Goal: Task Accomplishment & Management: Use online tool/utility

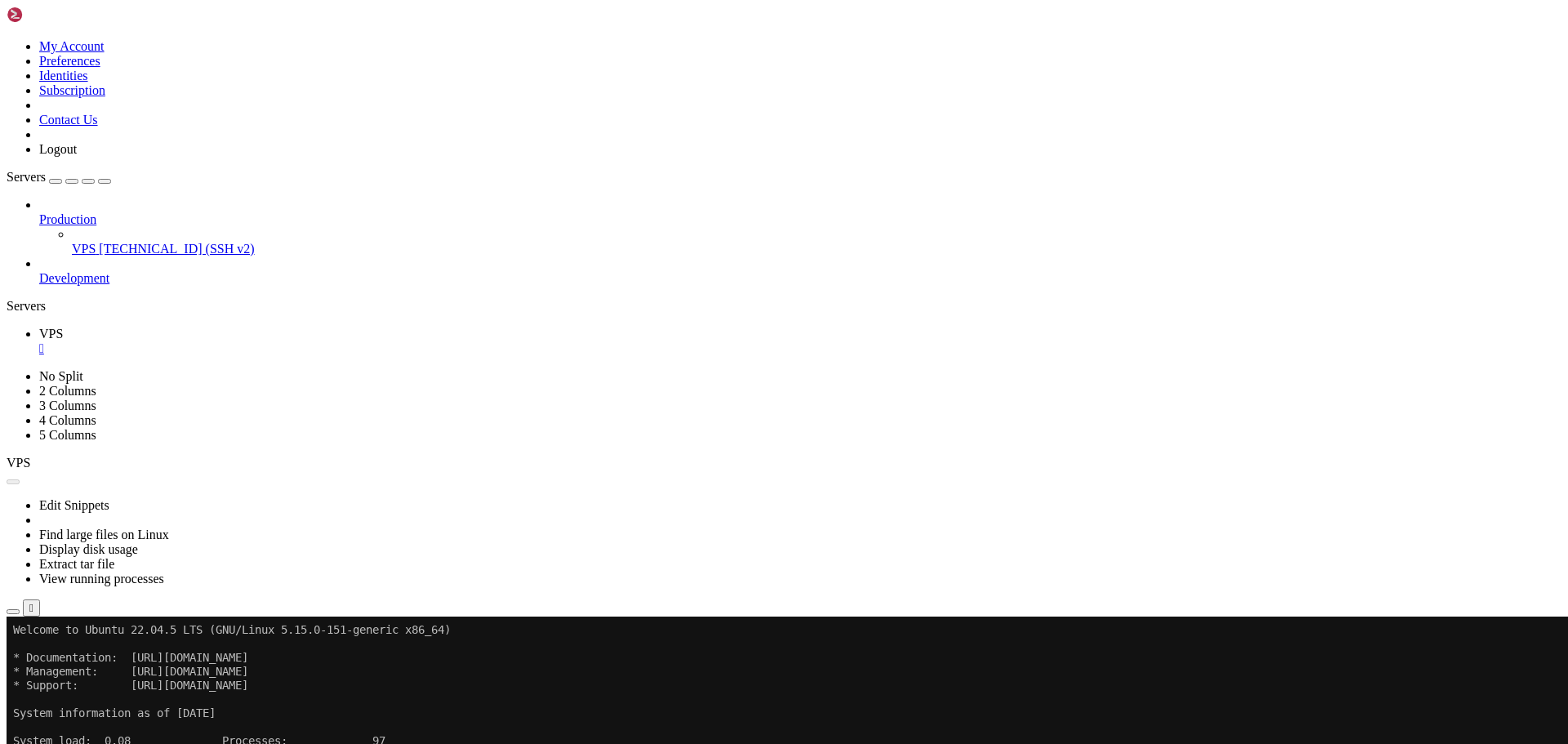
click at [72, 663] on button "Reconnect" at bounding box center [39, 671] width 66 height 17
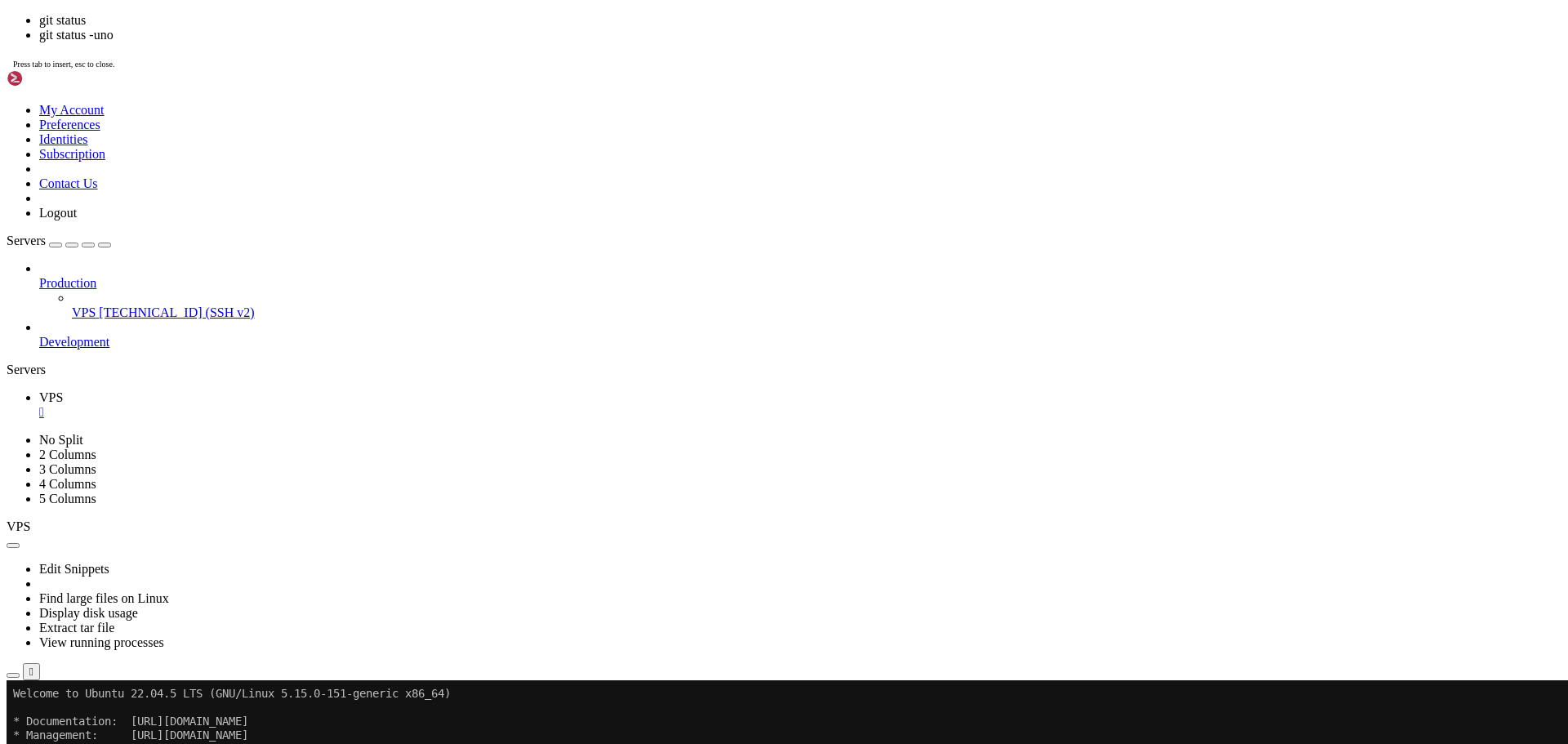
scroll to position [97, 0]
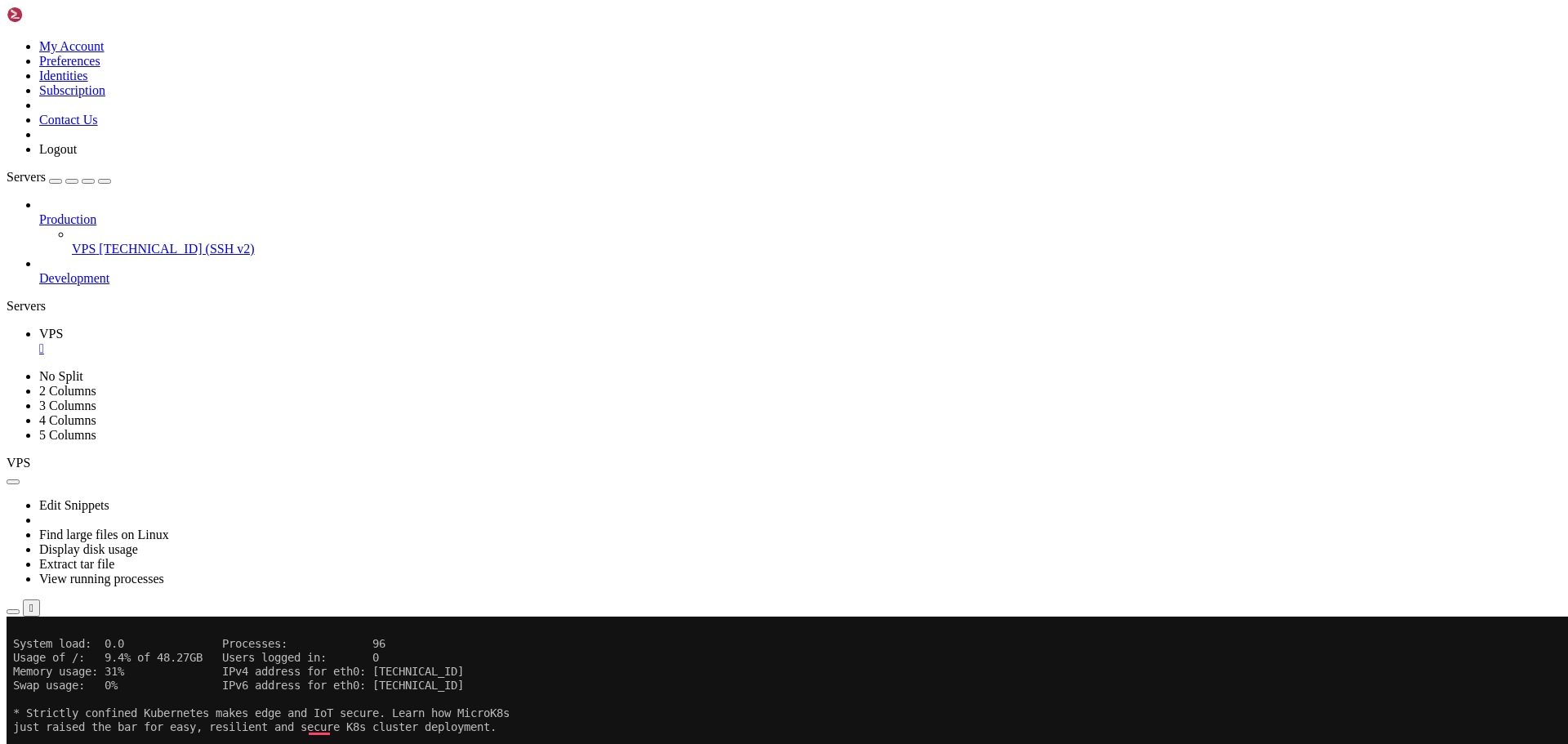
drag, startPoint x: 83, startPoint y: 1045, endPoint x: 290, endPoint y: 1042, distance: 207.0
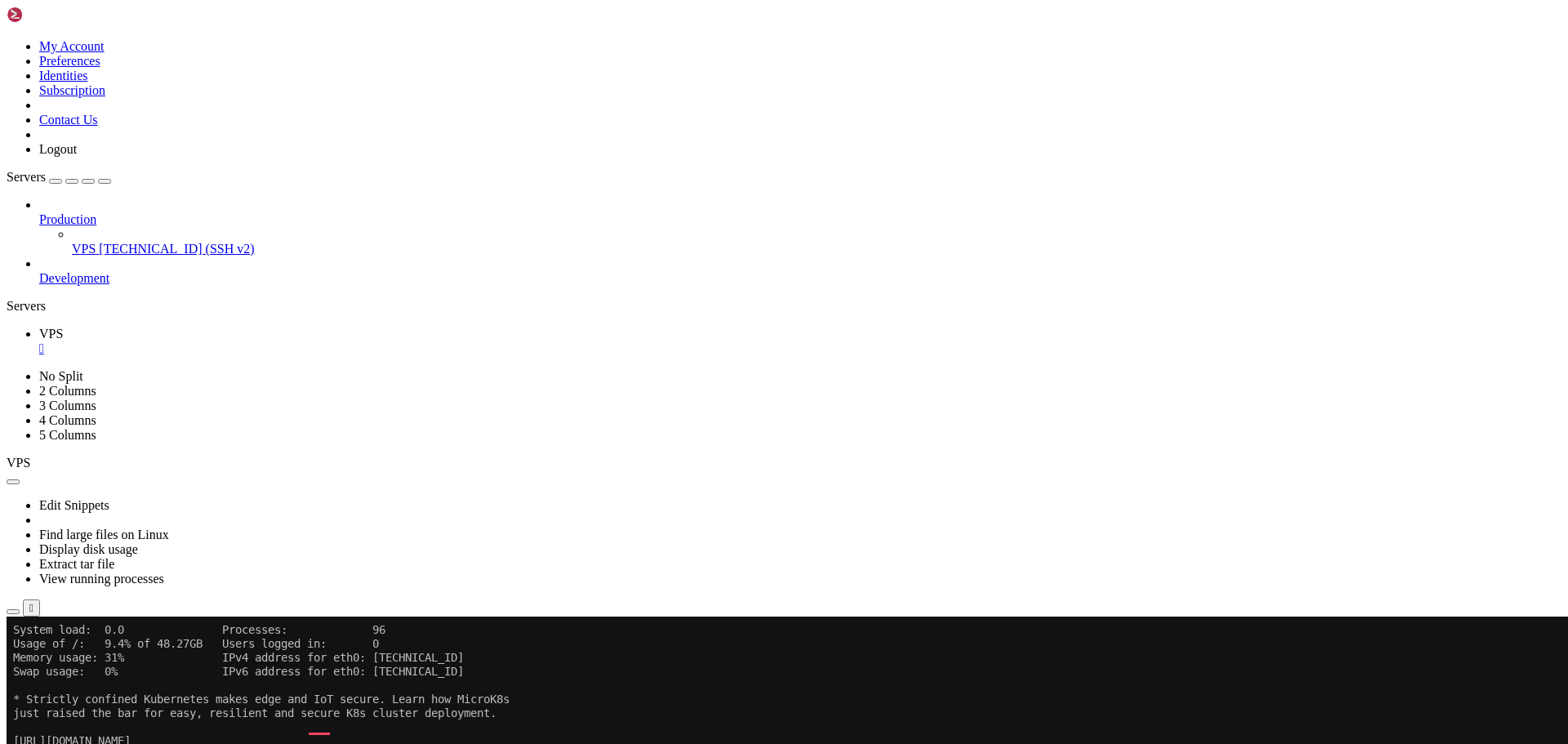
scroll to position [111, 0]
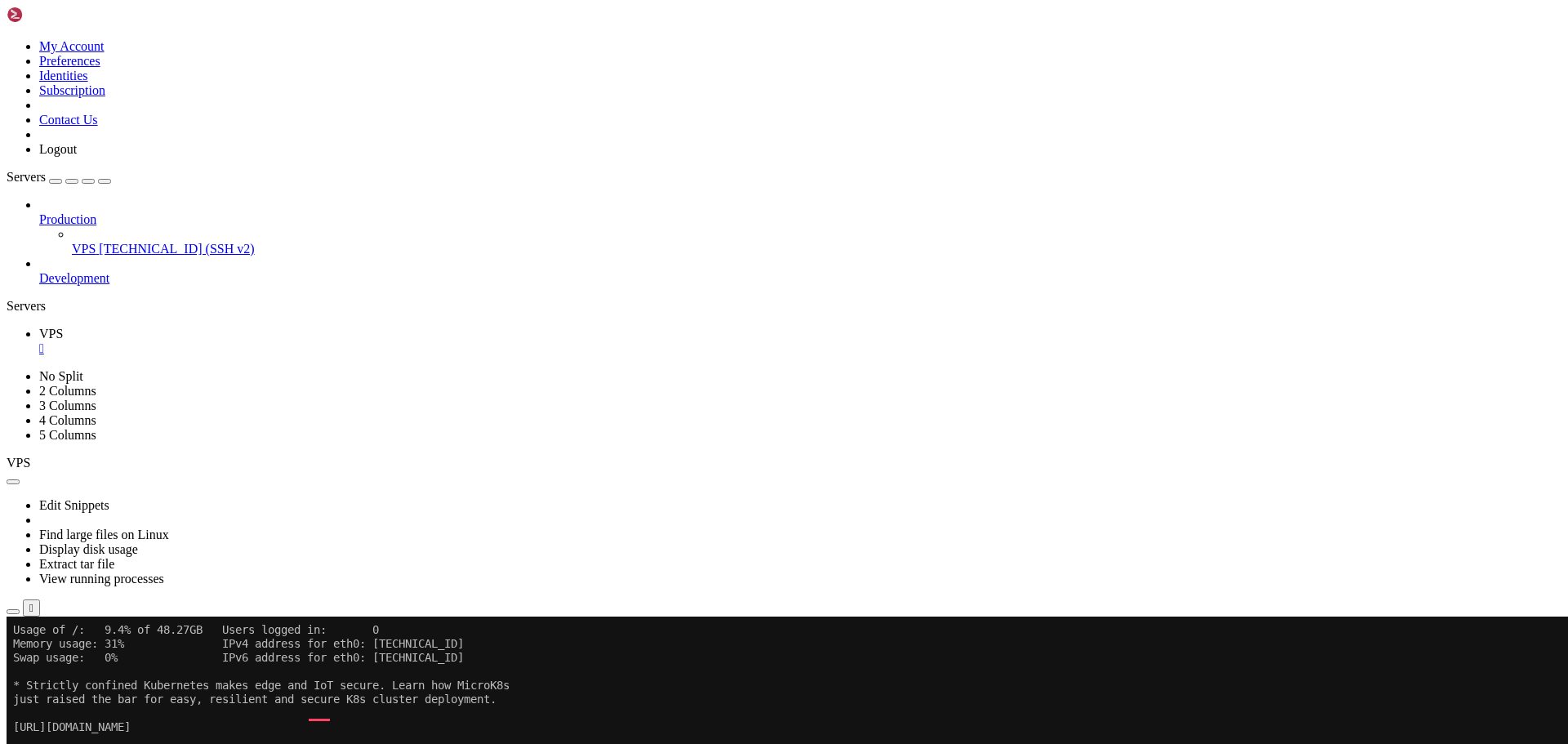
scroll to position [125, 0]
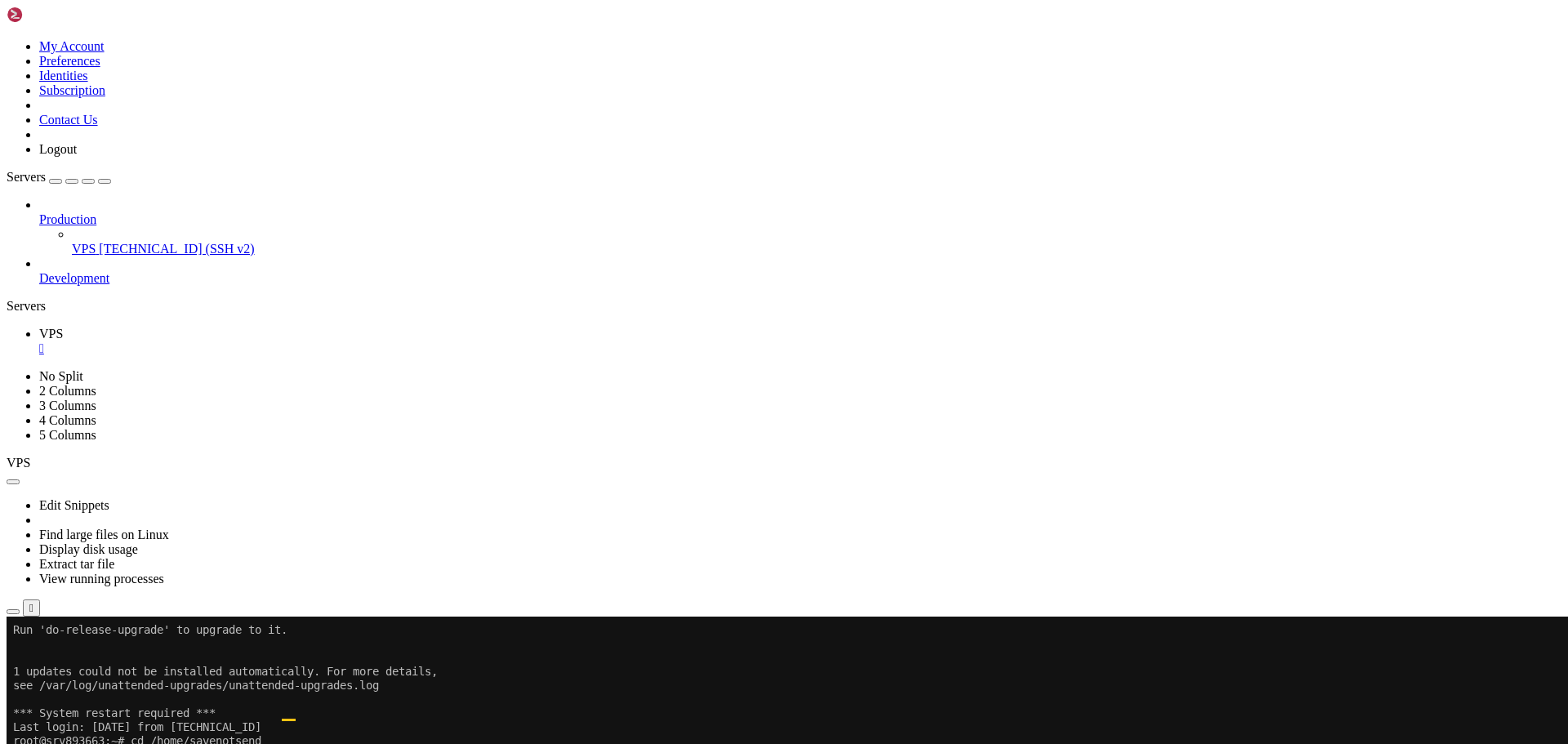
scroll to position [0, 0]
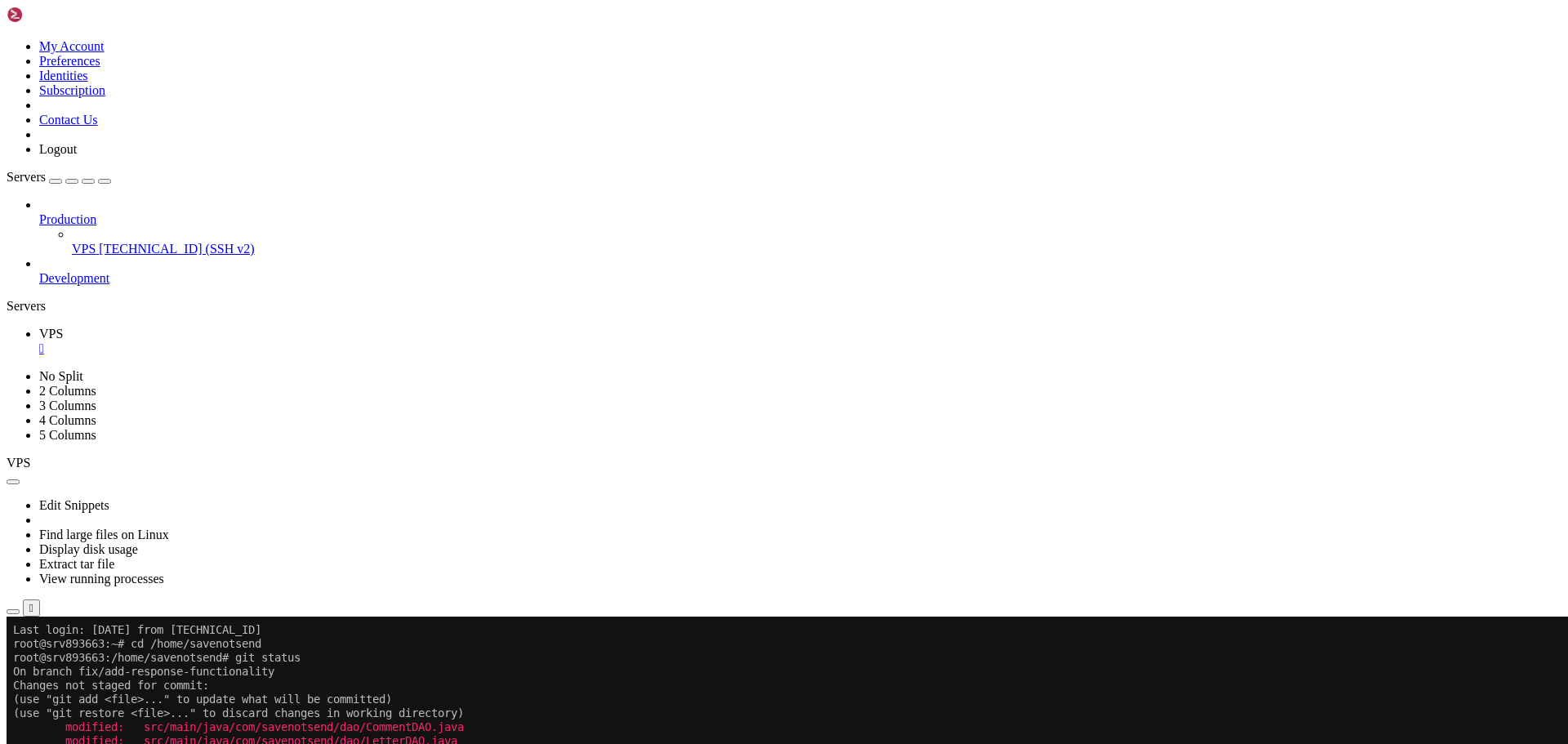
scroll to position [473, 0]
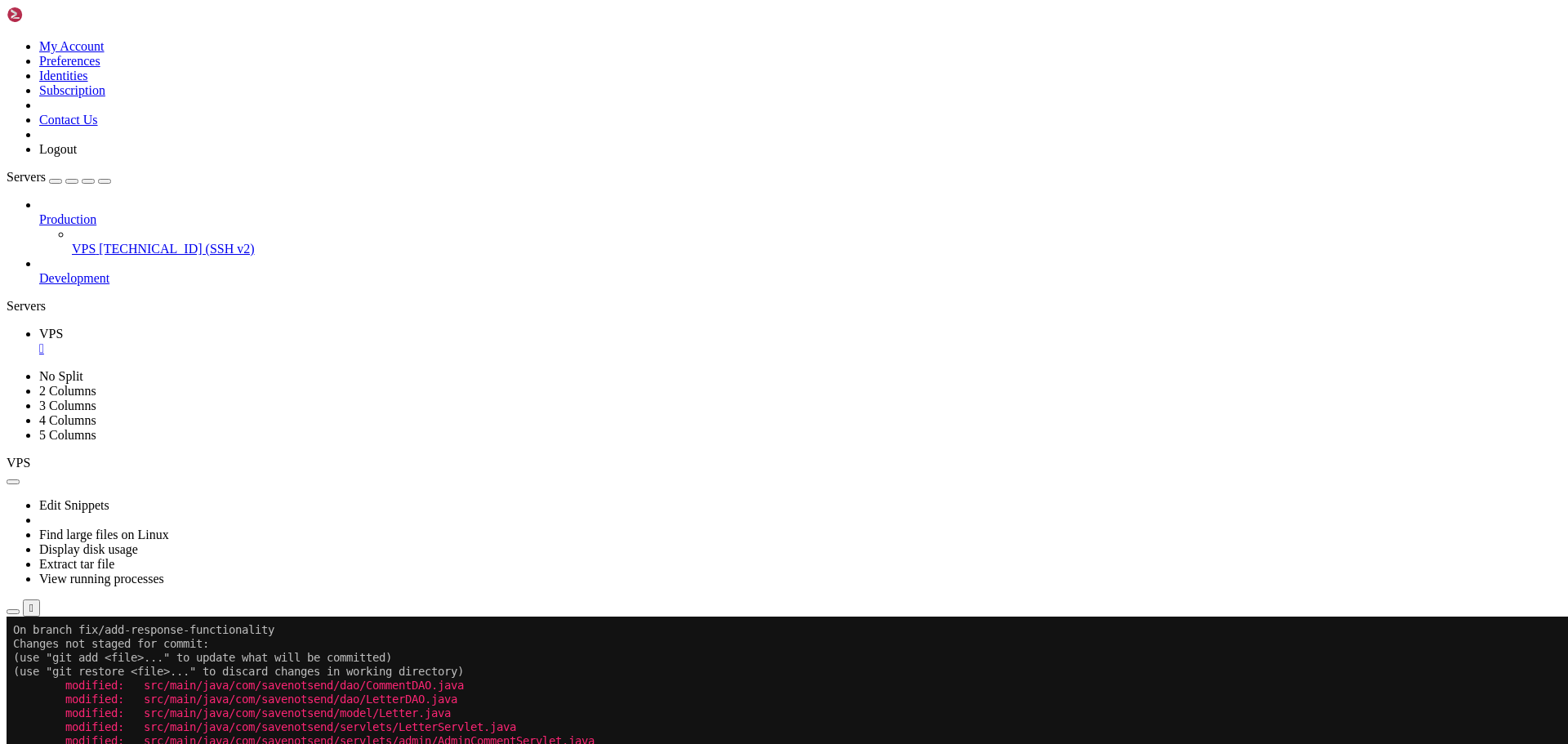
scroll to position [653, 0]
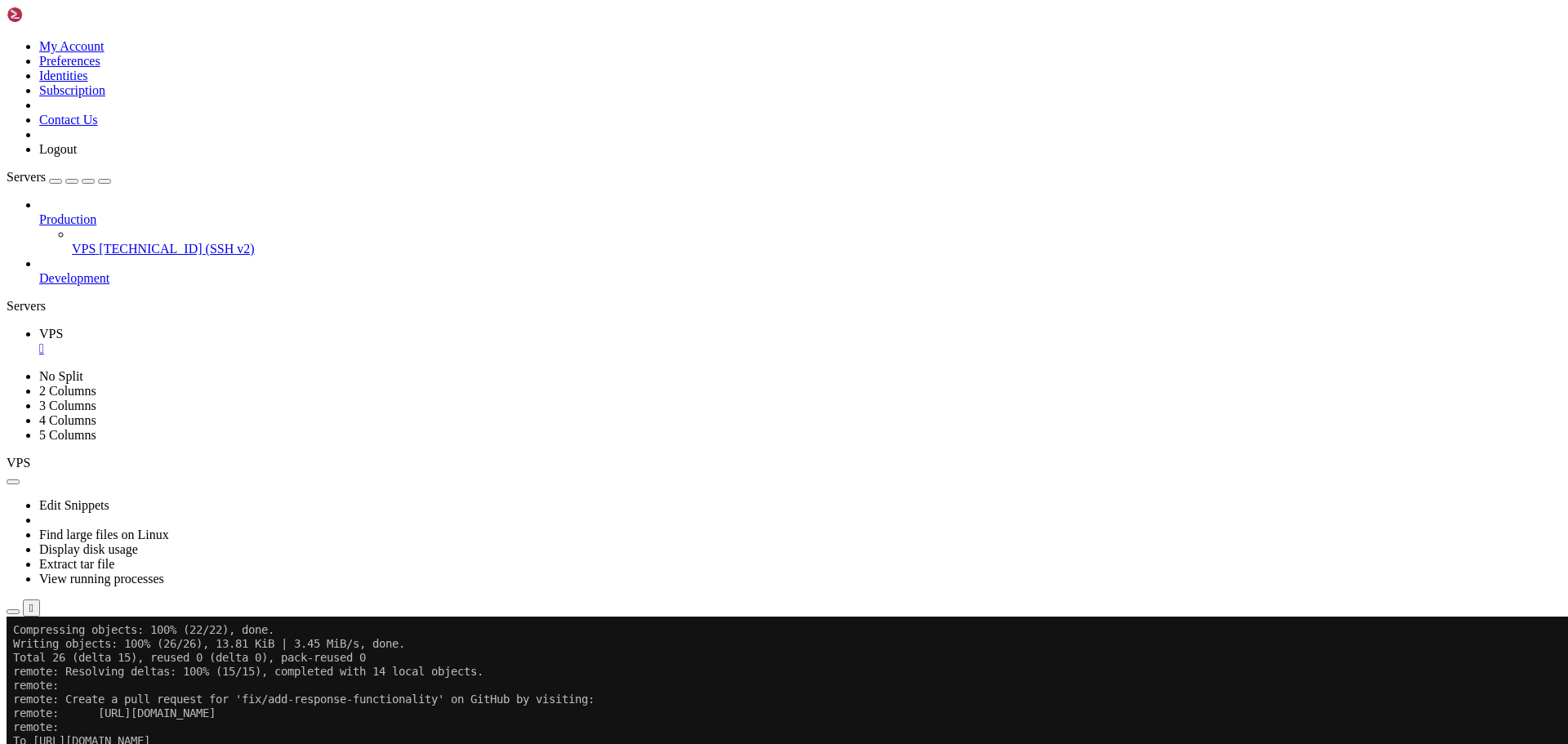
scroll to position [847, 0]
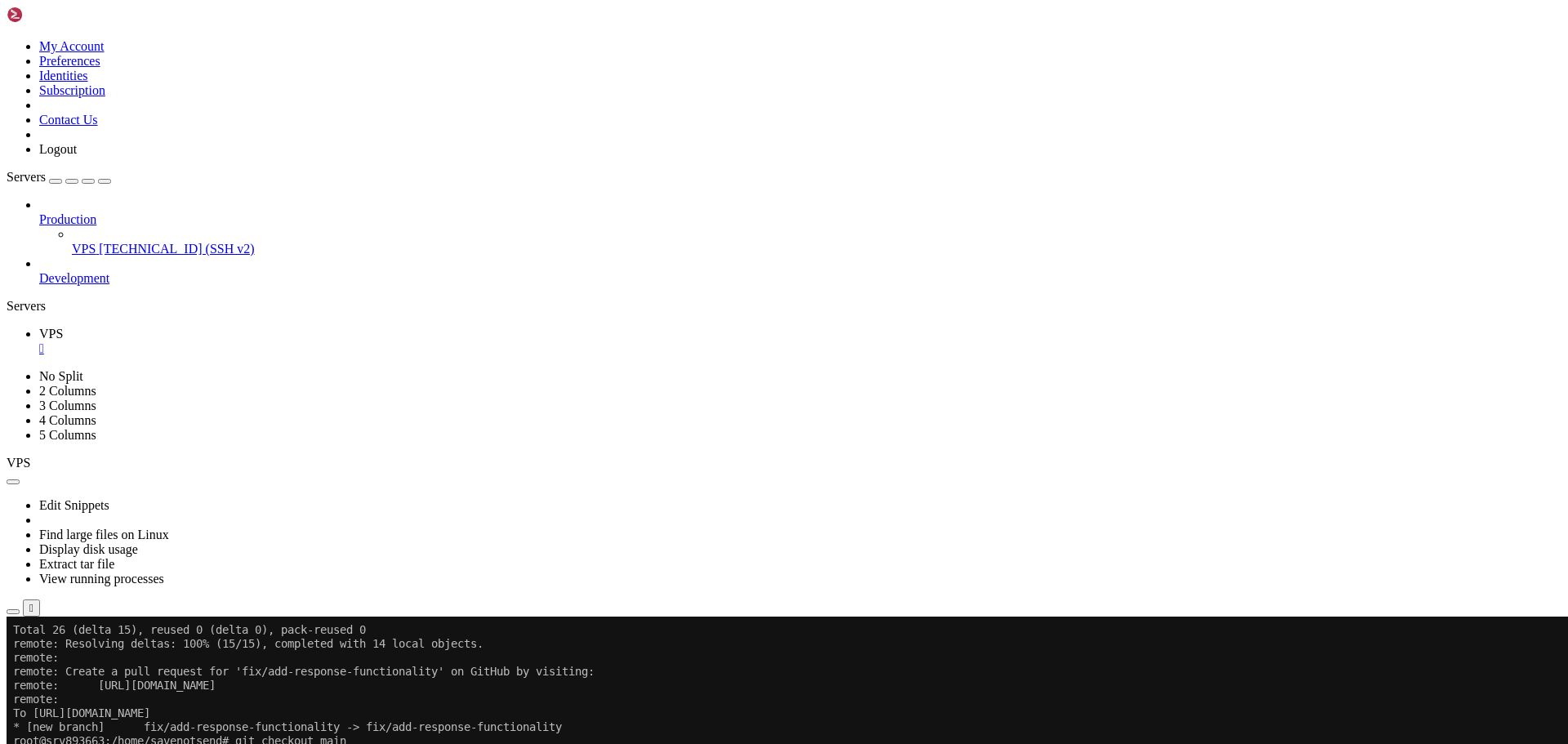
scroll to position [875, 0]
click at [13, 612] on icon "button" at bounding box center [13, 612] width 0 height 0
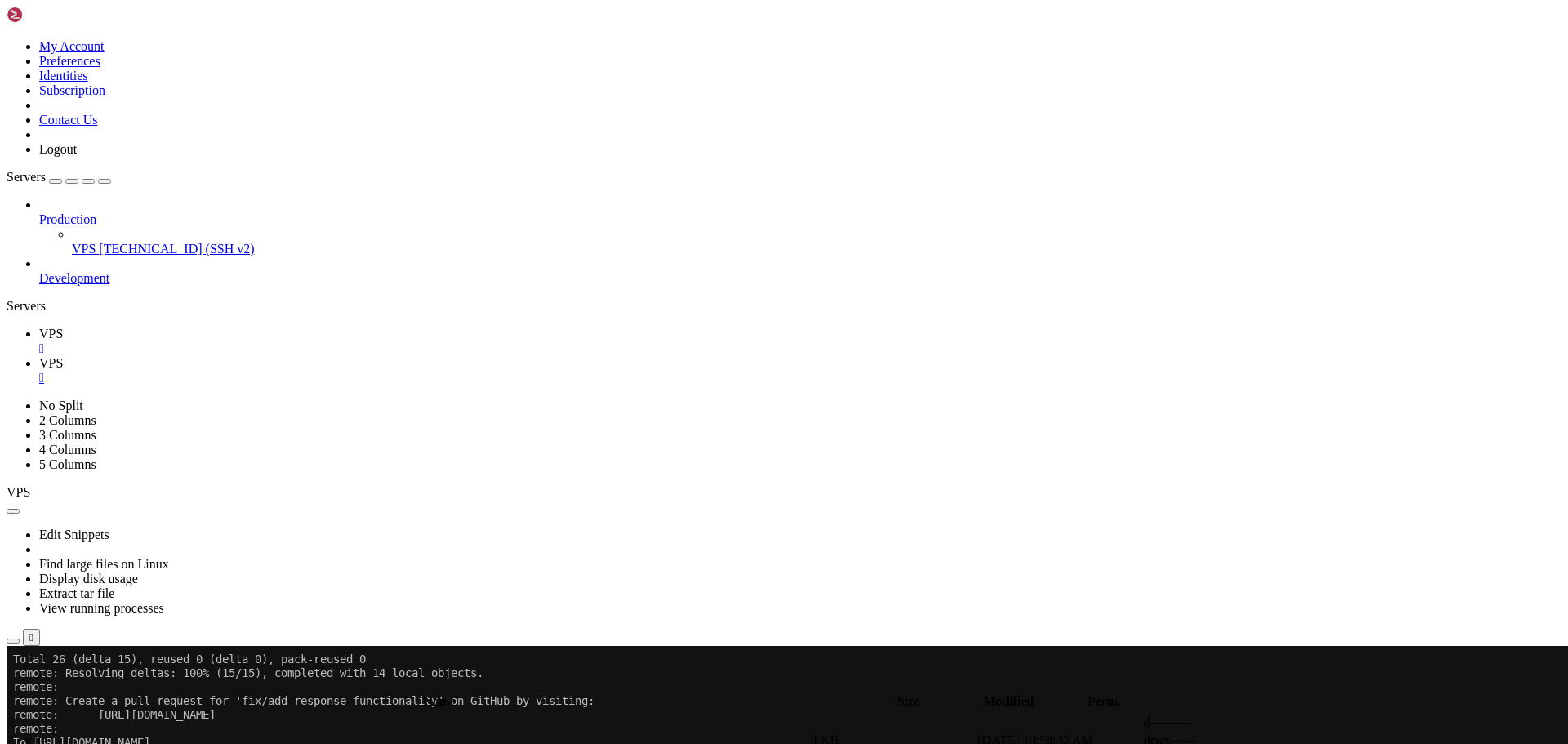
click at [13, 688] on icon "button" at bounding box center [13, 688] width 0 height 0
click at [77, 734] on span " savenotsend" at bounding box center [43, 740] width 68 height 14
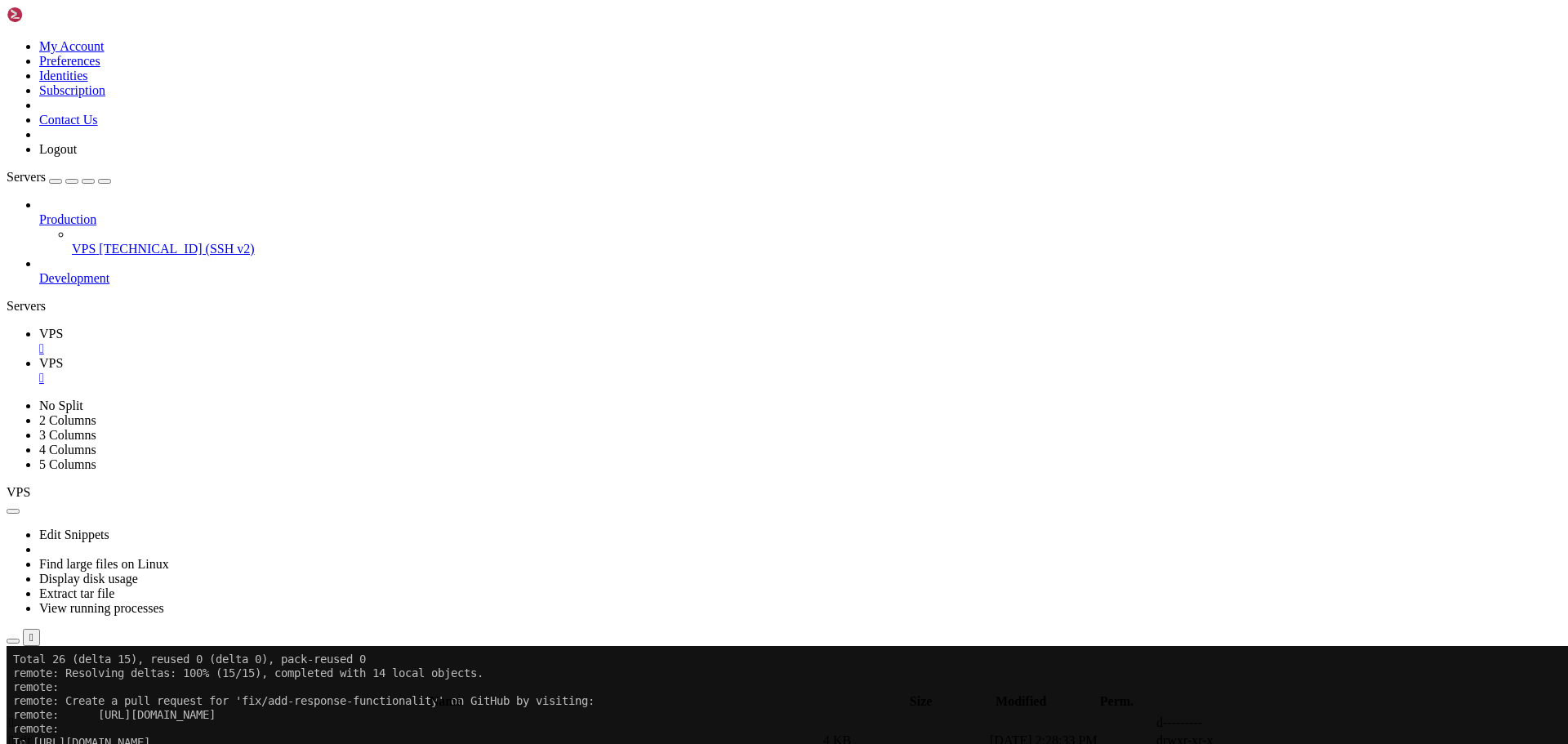
click at [40, 734] on span " main" at bounding box center [25, 740] width 31 height 14
click at [35, 734] on span " java" at bounding box center [23, 740] width 27 height 14
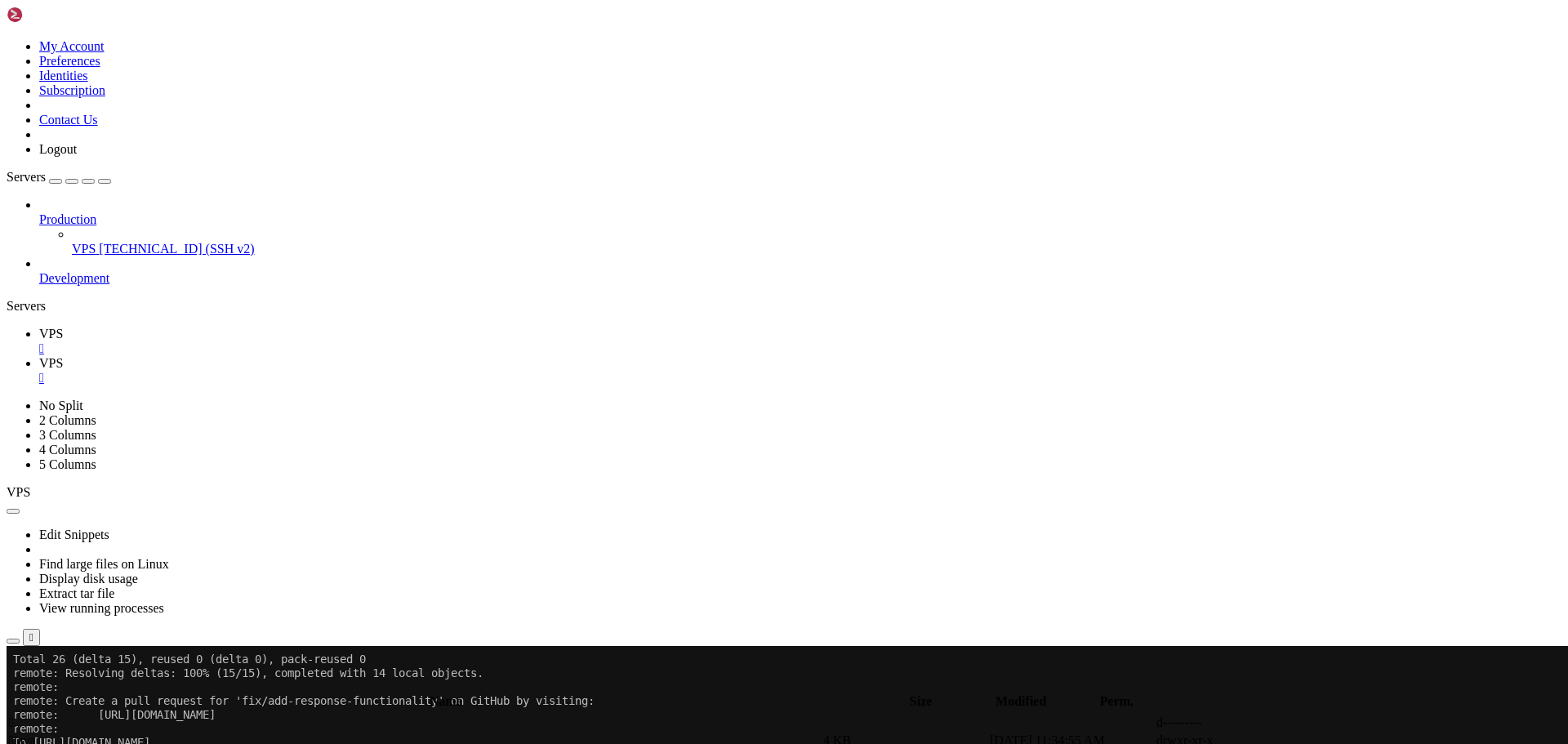
click at [35, 734] on span " java" at bounding box center [23, 740] width 27 height 14
click at [35, 734] on span " com" at bounding box center [23, 740] width 27 height 14
click at [77, 734] on span " savenotsend" at bounding box center [43, 740] width 68 height 14
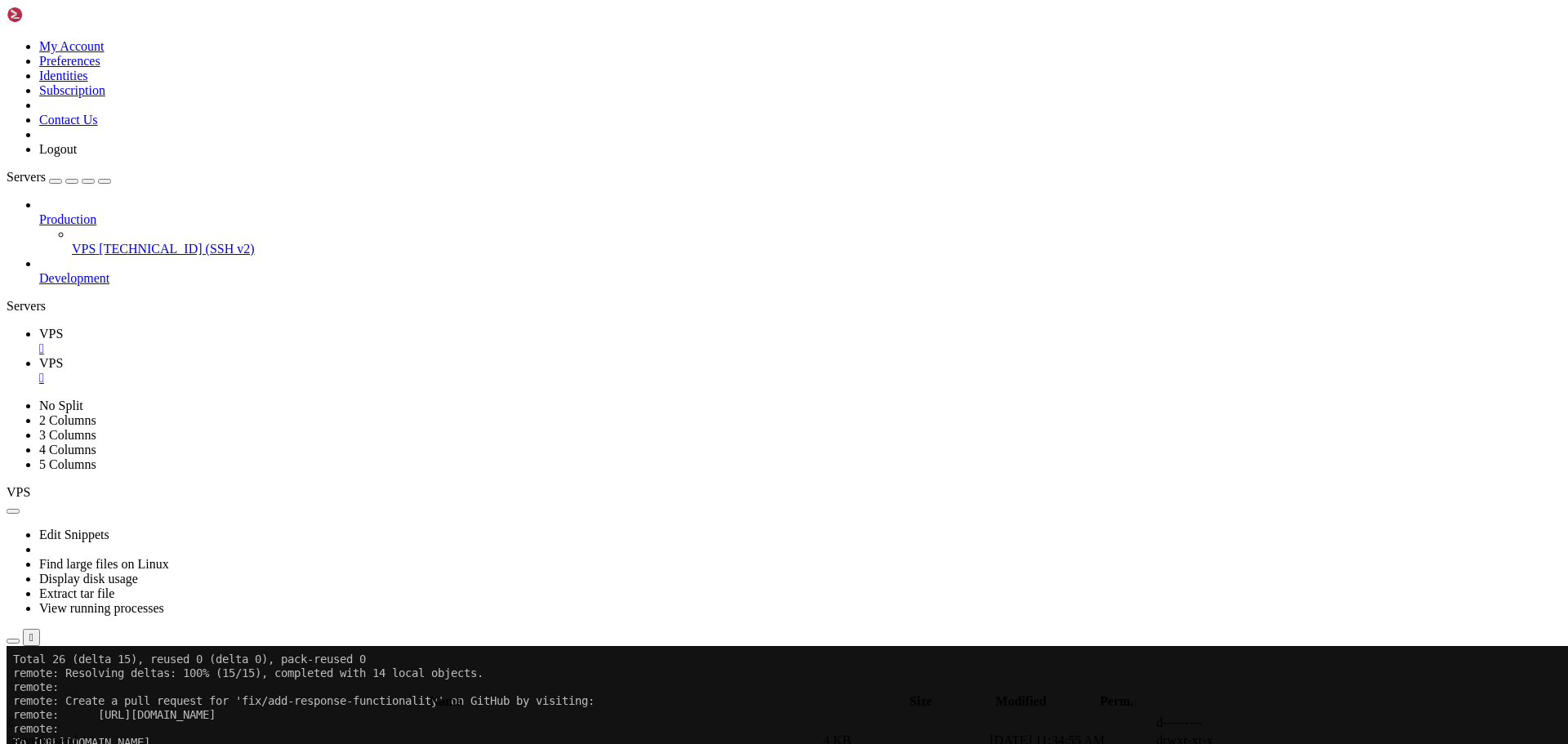
click at [77, 734] on span " savenotsend" at bounding box center [43, 740] width 68 height 14
click at [33, 743] on span " dao" at bounding box center [21, 758] width 24 height 14
type input "/home/savenotsend/src/main/java/com/savenotsend/dao"
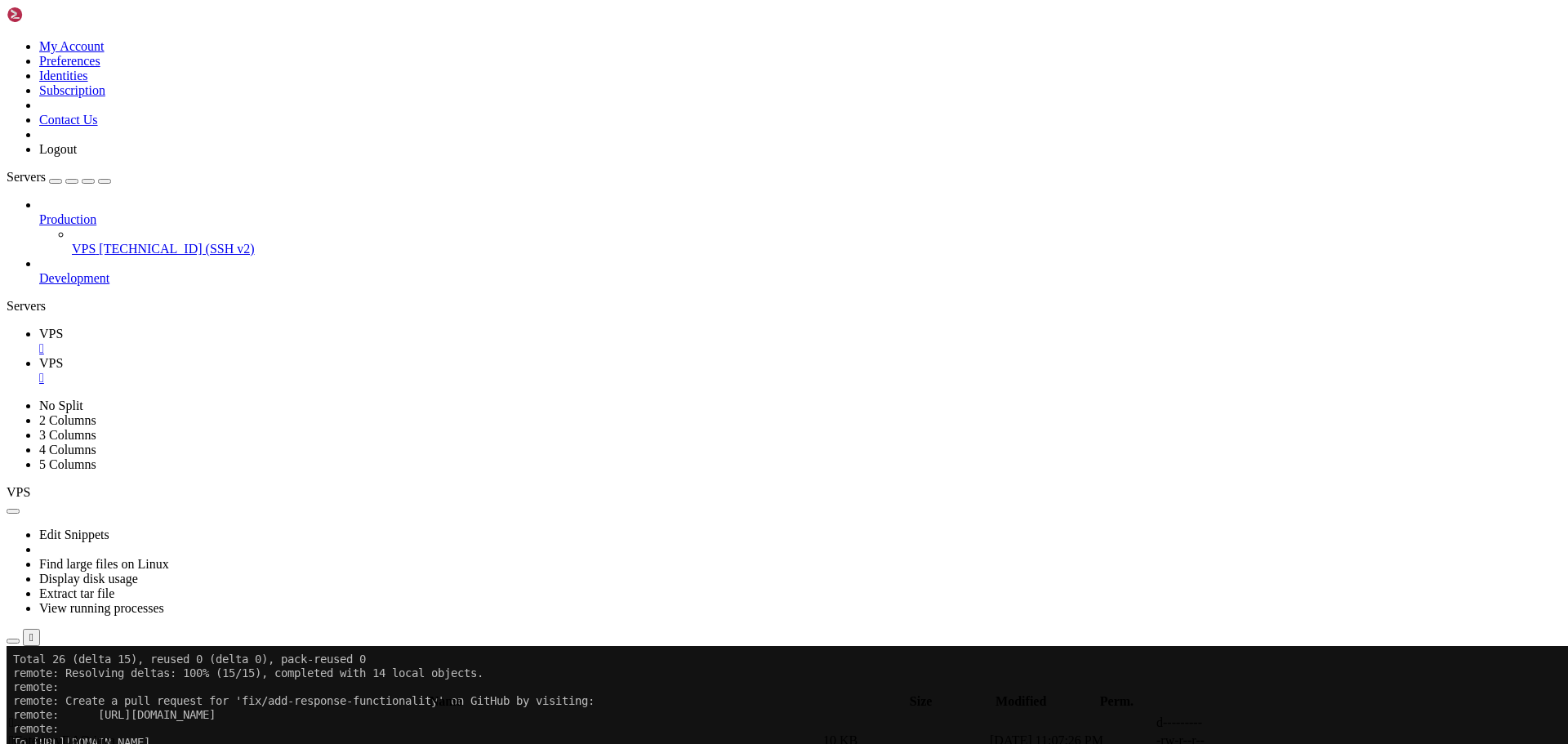
click at [1322, 743] on icon at bounding box center [1322, 759] width 0 height 0
type textarea "}"
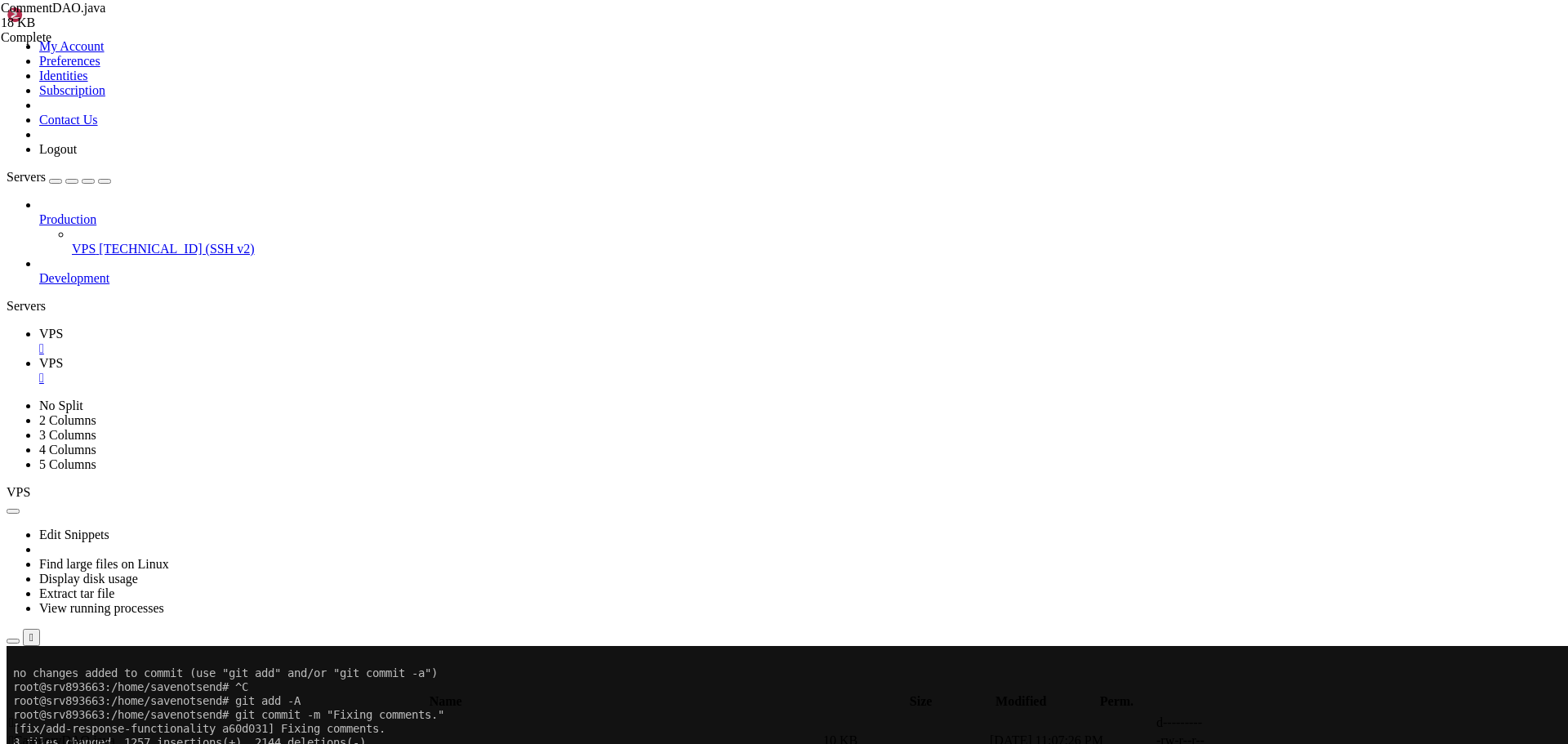
scroll to position [679, 0]
type input "getCommentsWithRepliesForLetter"
drag, startPoint x: 289, startPoint y: 433, endPoint x: 515, endPoint y: 518, distance: 241.5
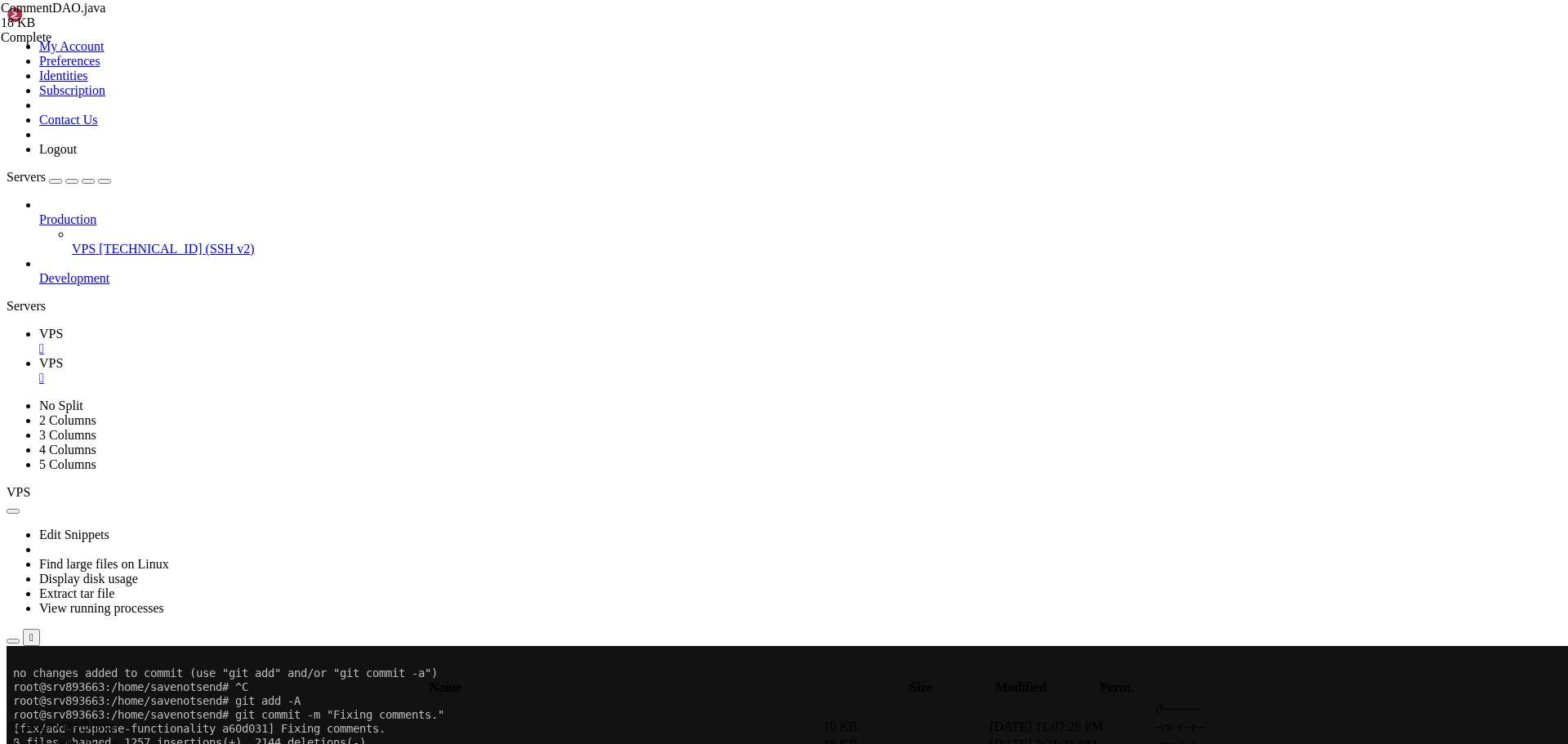
paste textarea
type textarea "" c.created_date ASC";"
paste input "ApprovedCommentsCount"
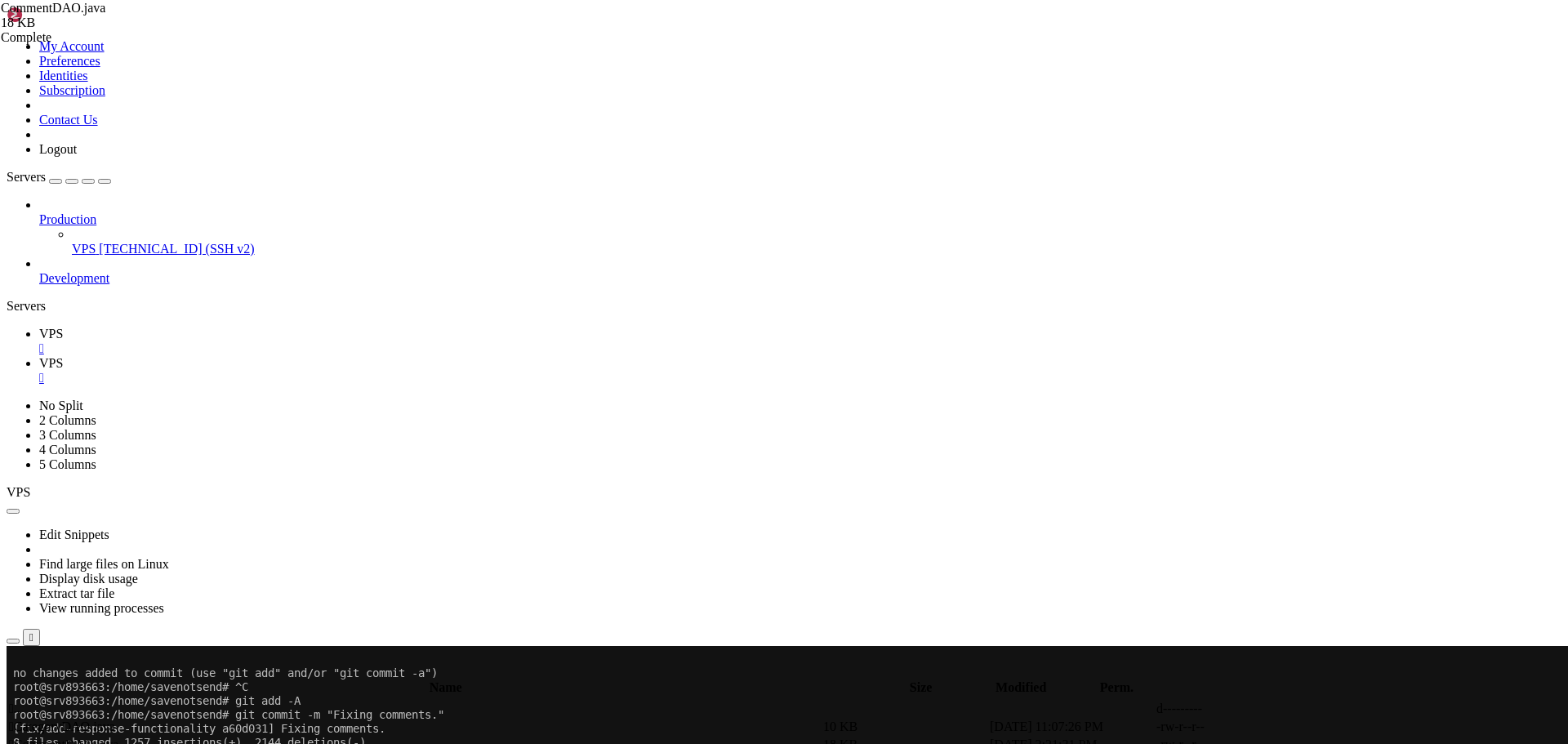
scroll to position [4031, 0]
type input "getApprovedCommentsCountForLetter"
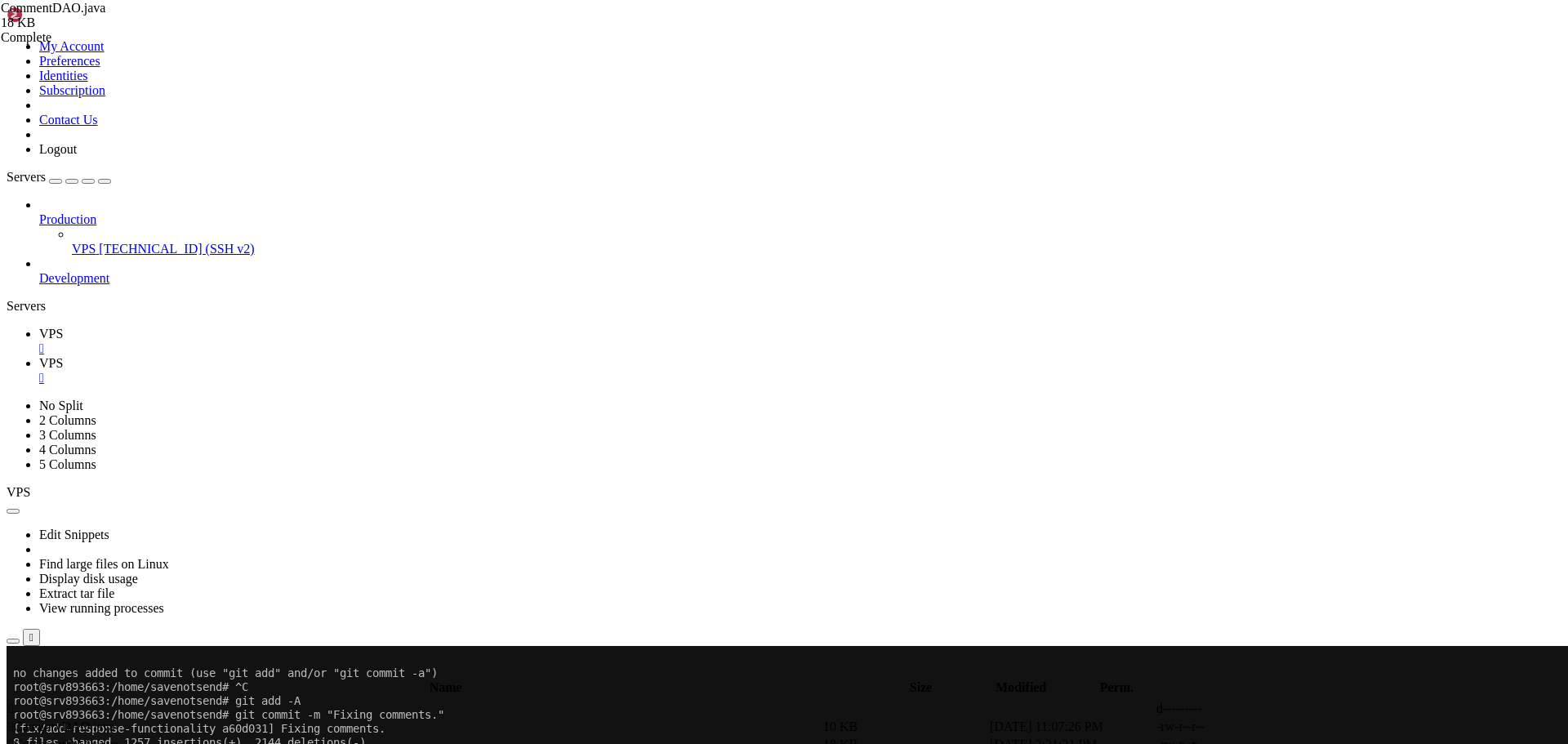
type textarea "String sql = "SELECT COUNT(*) FROM comments WHERE letter_id = ? AND is_approved…"
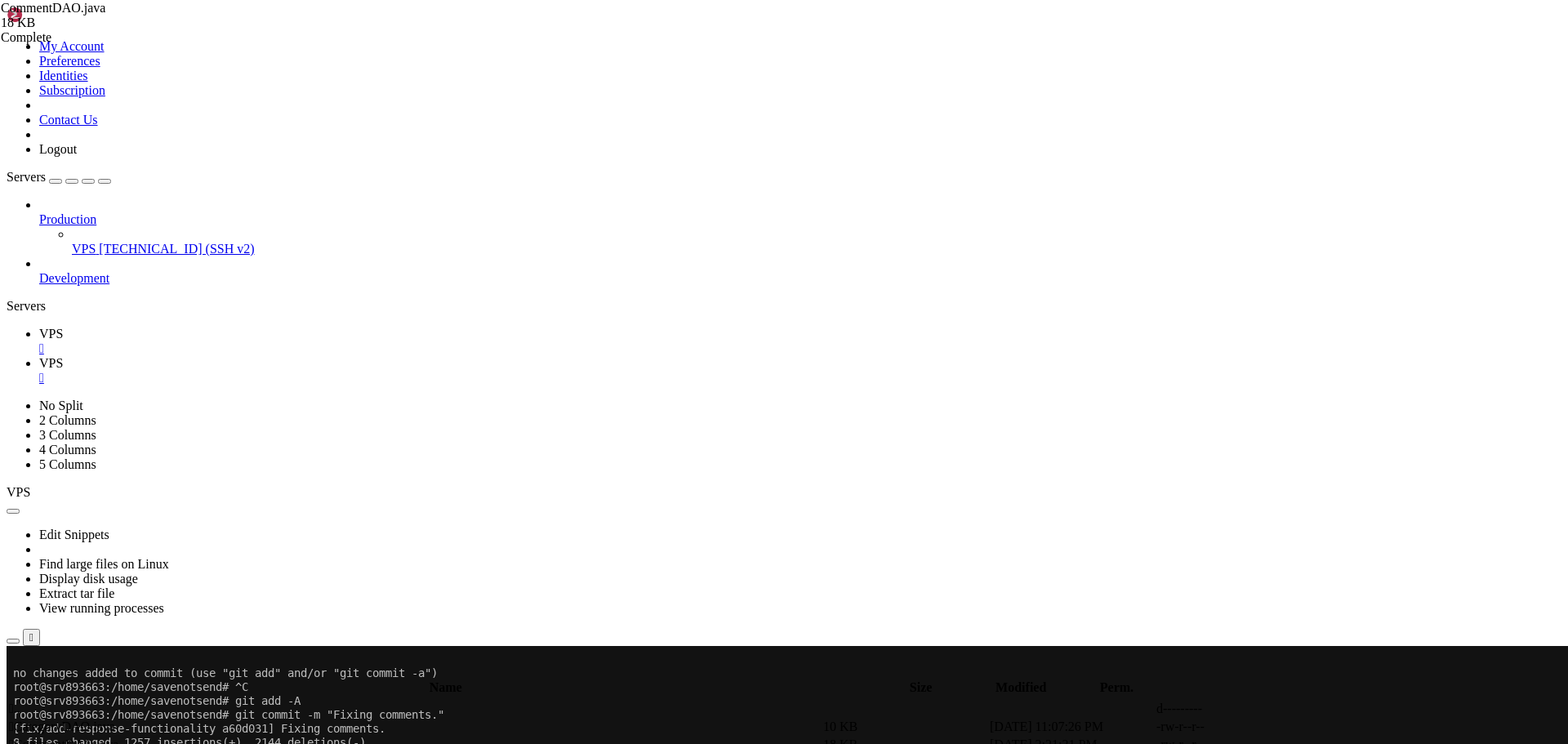
click at [234, 327] on link "VPS " at bounding box center [800, 341] width 1522 height 29
click at [99, 242] on span "[TECHNICAL_ID] (SSH v2)" at bounding box center [177, 249] width 155 height 14
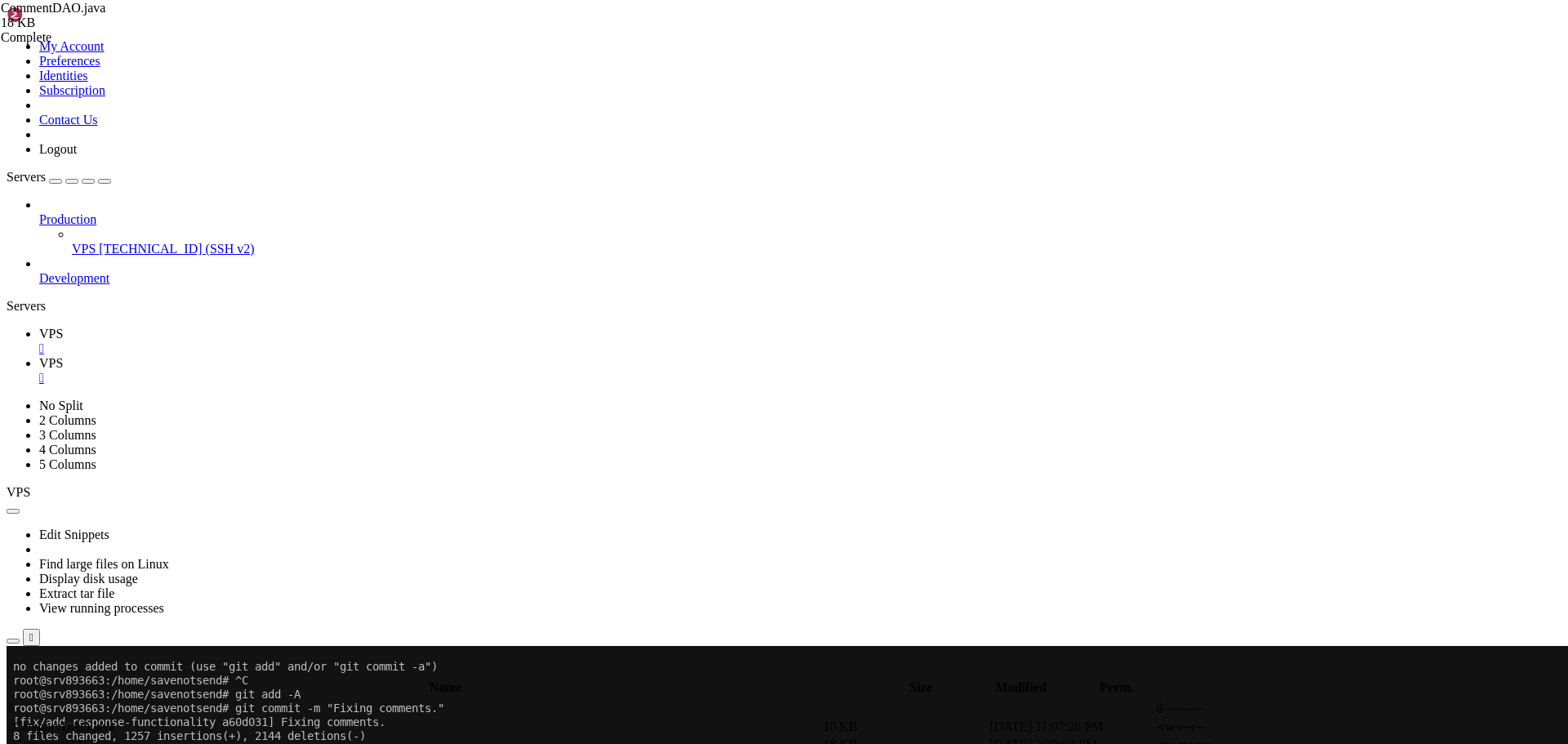
click at [99, 242] on span "[TECHNICAL_ID] (SSH v2)" at bounding box center [177, 249] width 155 height 14
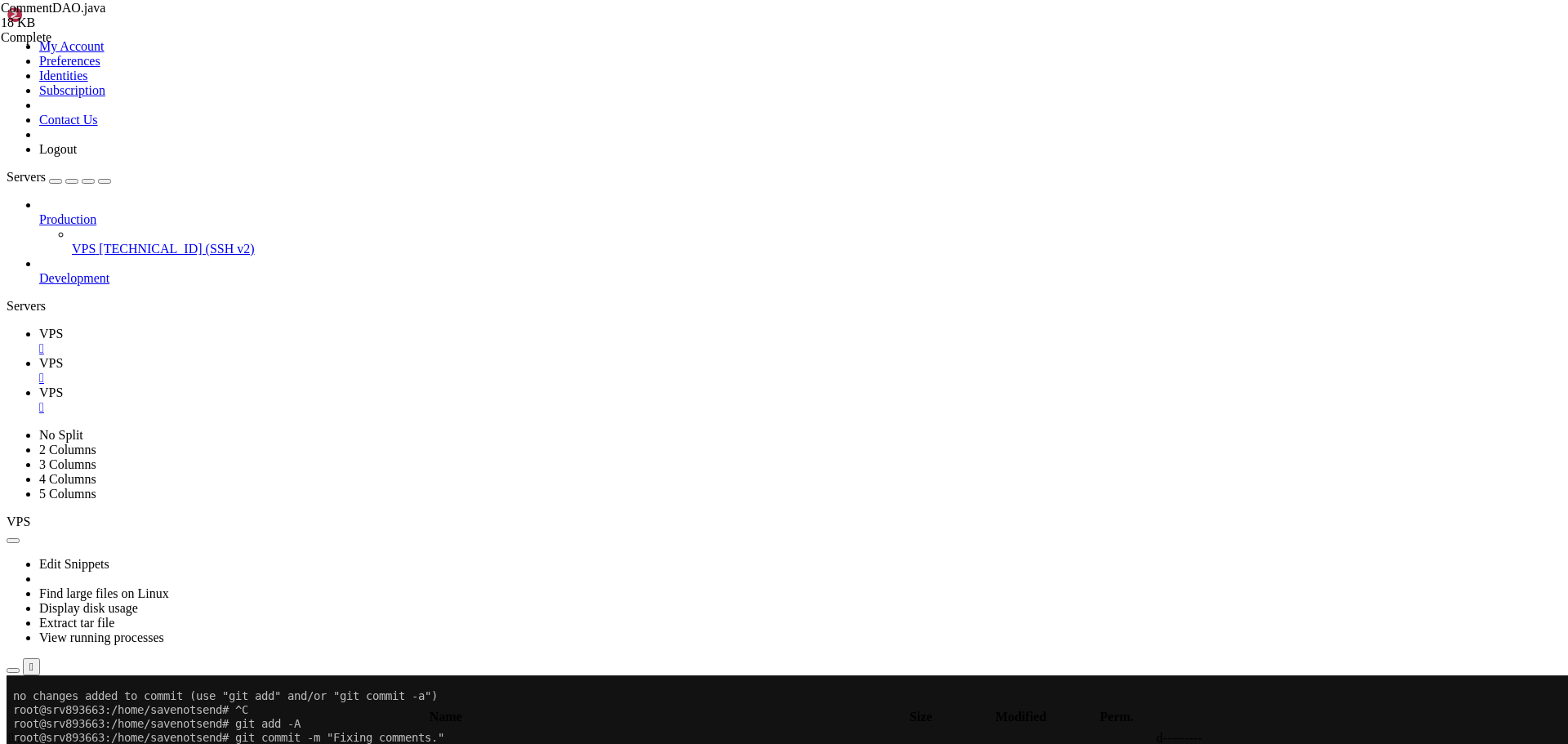
scroll to position [56, 0]
click at [63, 327] on span "VPS" at bounding box center [51, 333] width 24 height 14
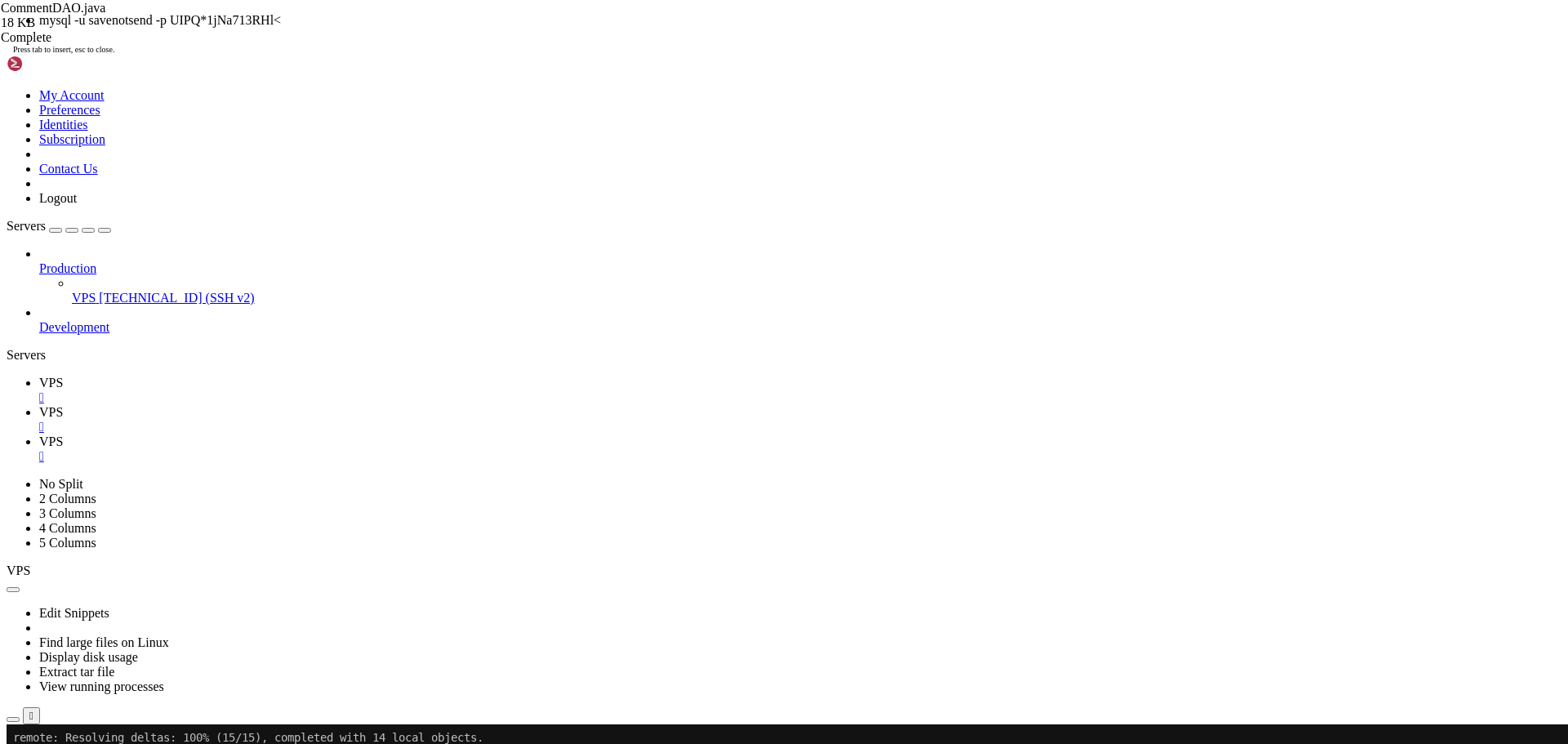
scroll to position [889, 0]
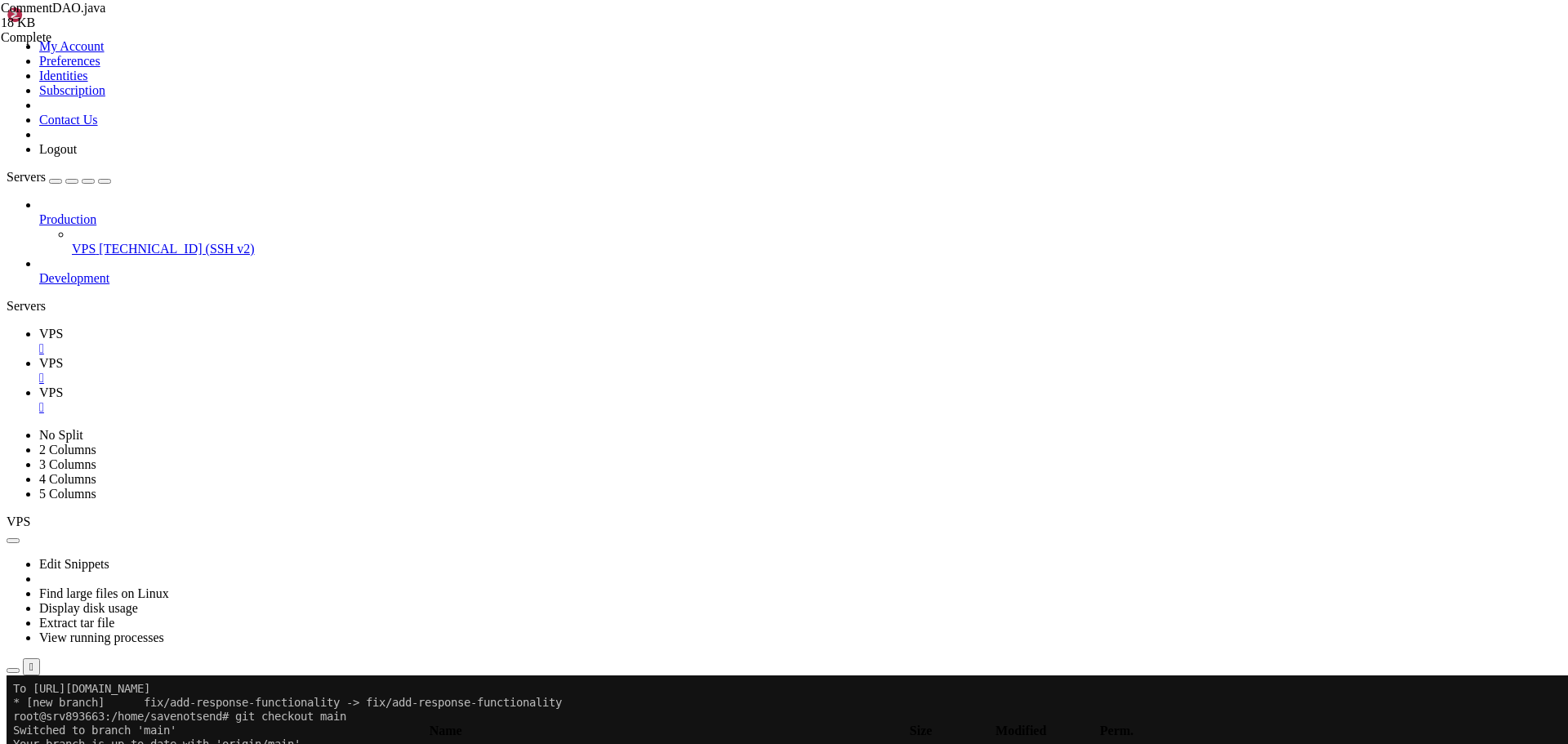
click at [13, 676] on div at bounding box center [9, 676] width 6 height 0
drag, startPoint x: 246, startPoint y: 1301, endPoint x: 465, endPoint y: 1379, distance: 232.5
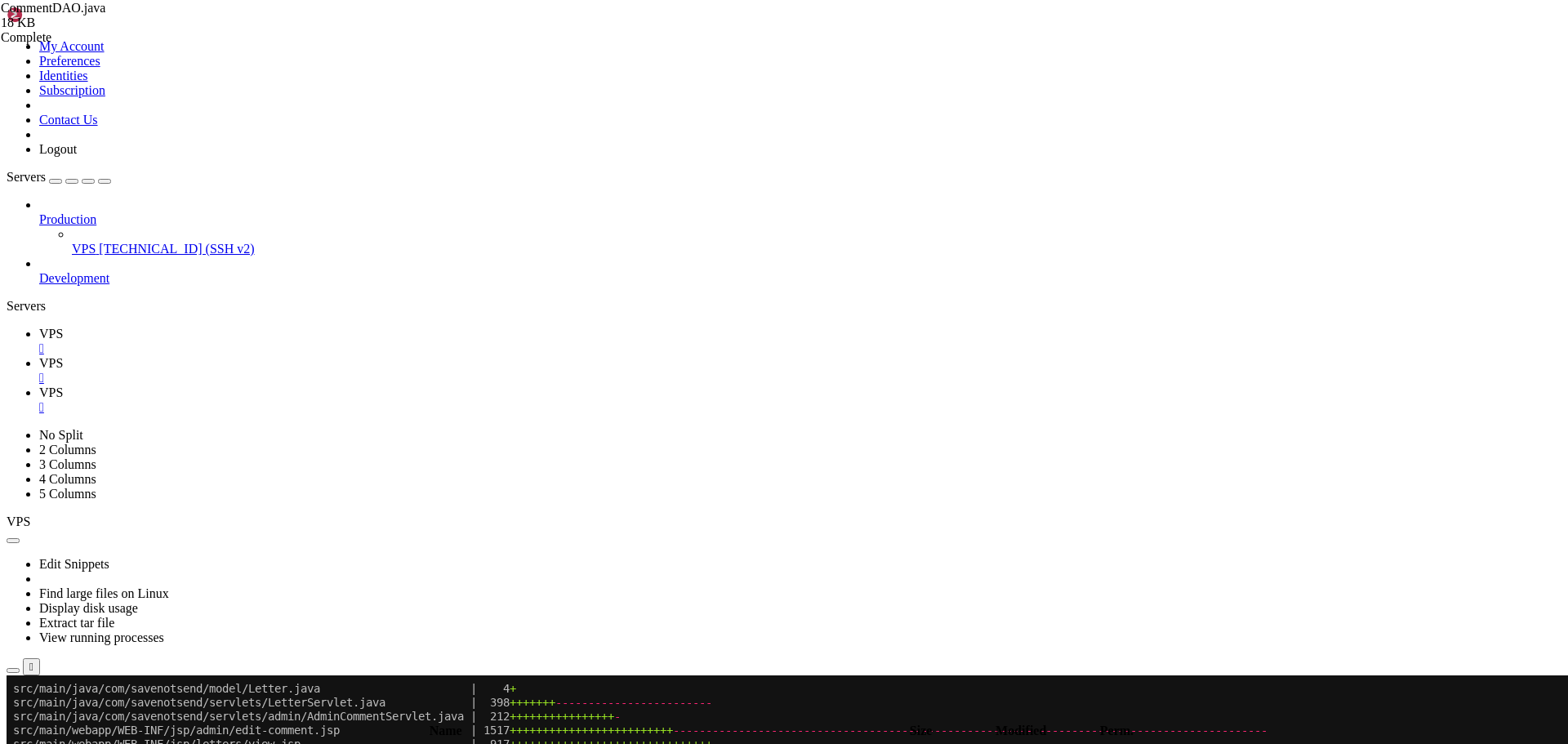
scroll to position [1153, 0]
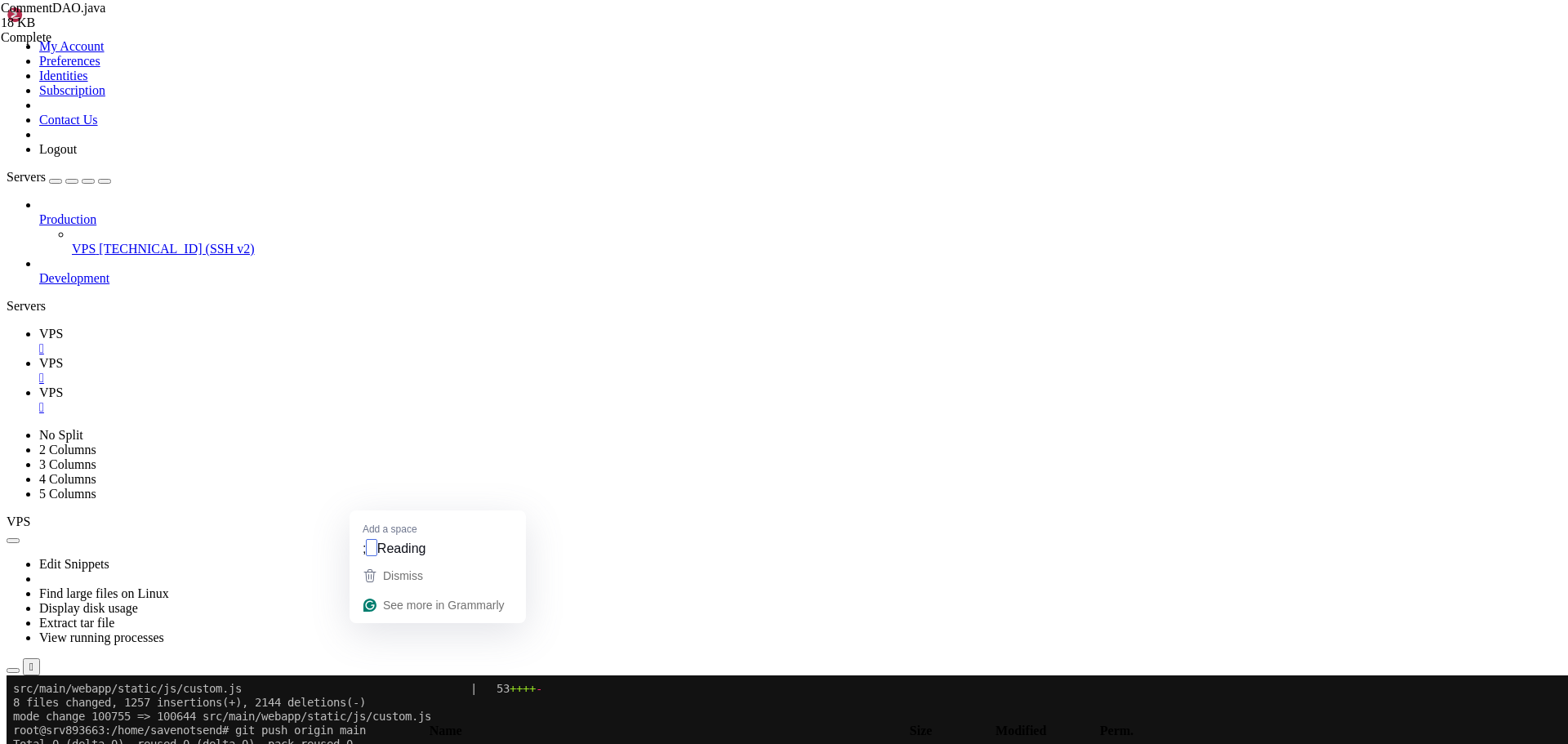
drag, startPoint x: 61, startPoint y: 1228, endPoint x: 170, endPoint y: 1228, distance: 109.0
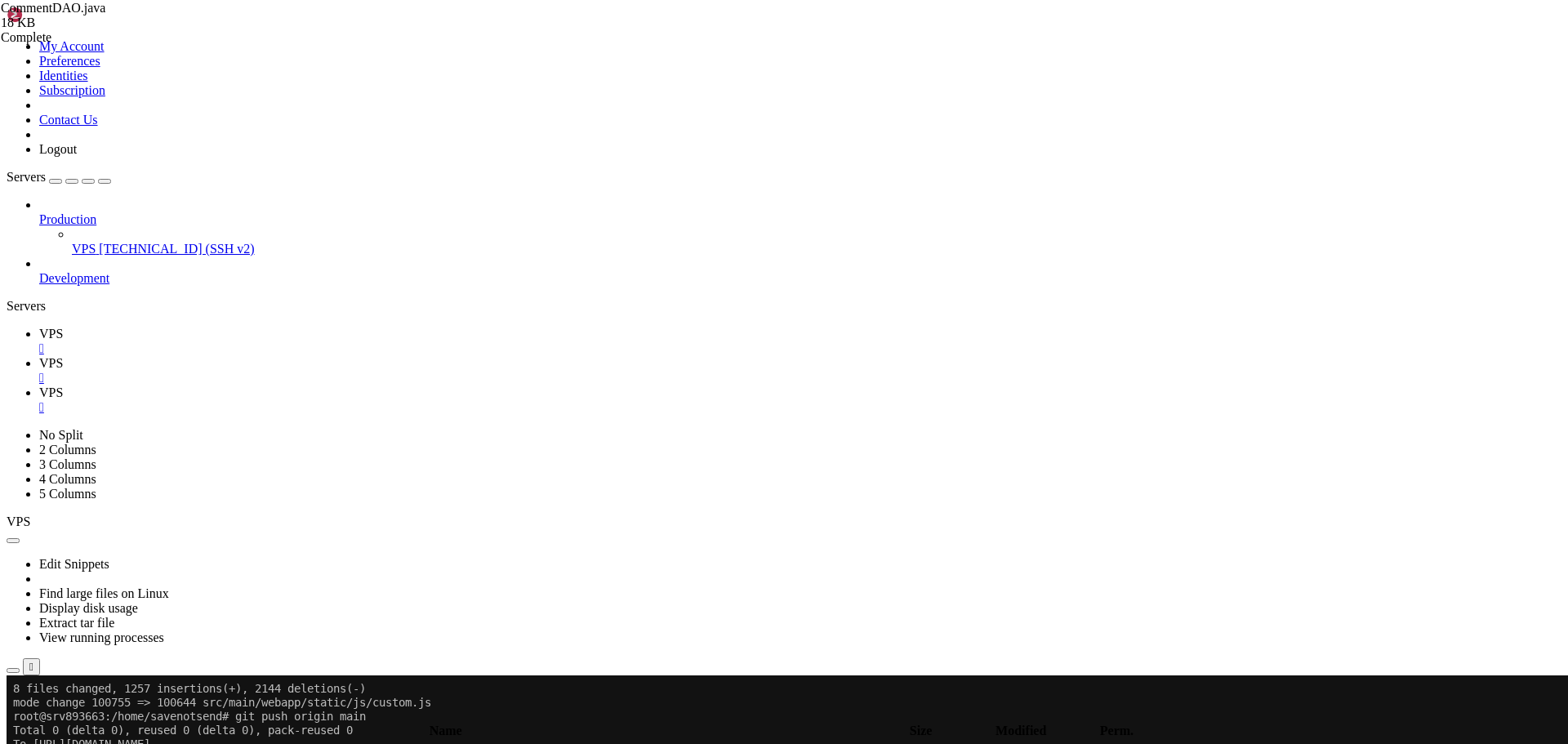
drag, startPoint x: 68, startPoint y: 1300, endPoint x: 341, endPoint y: 1402, distance: 291.4
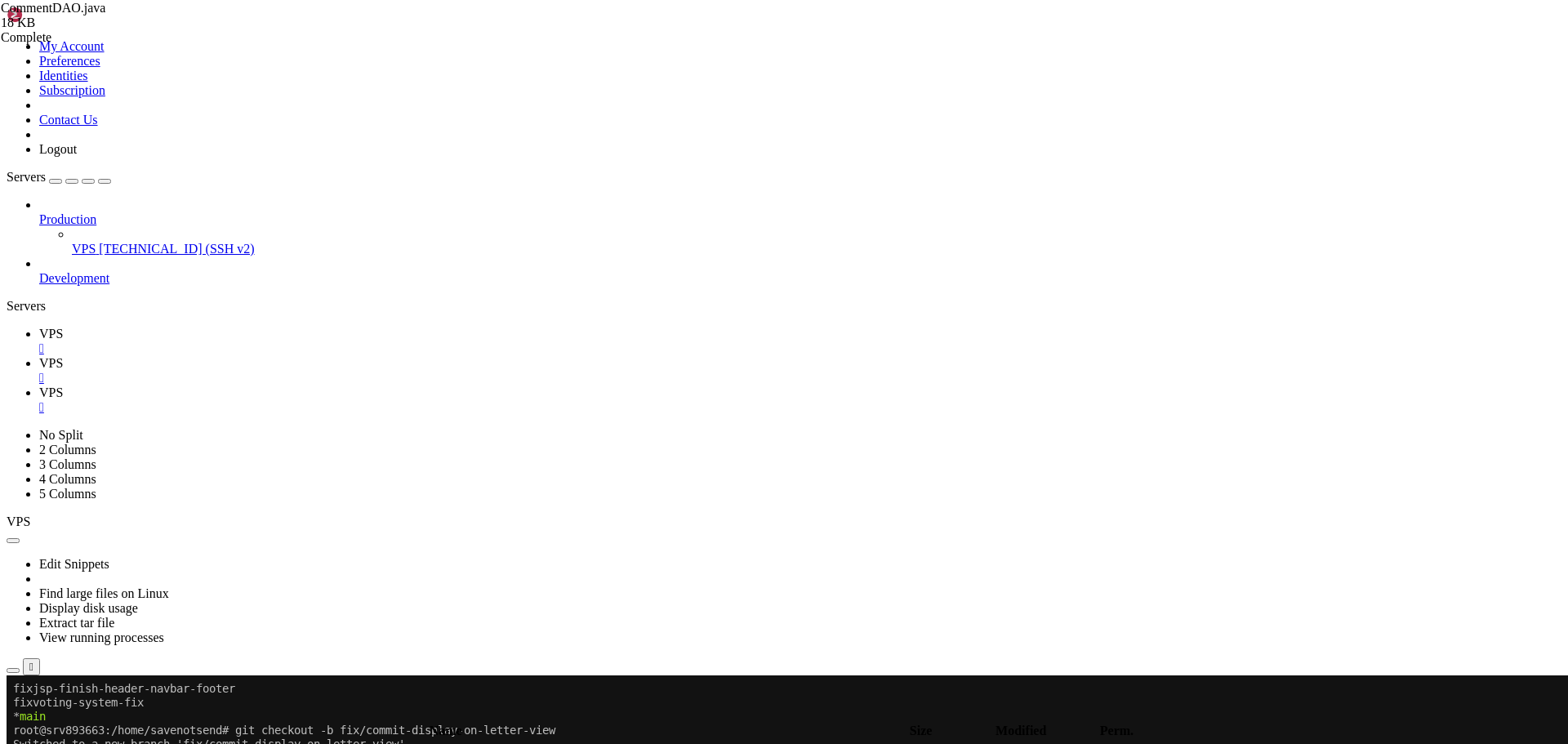
scroll to position [1417, 0]
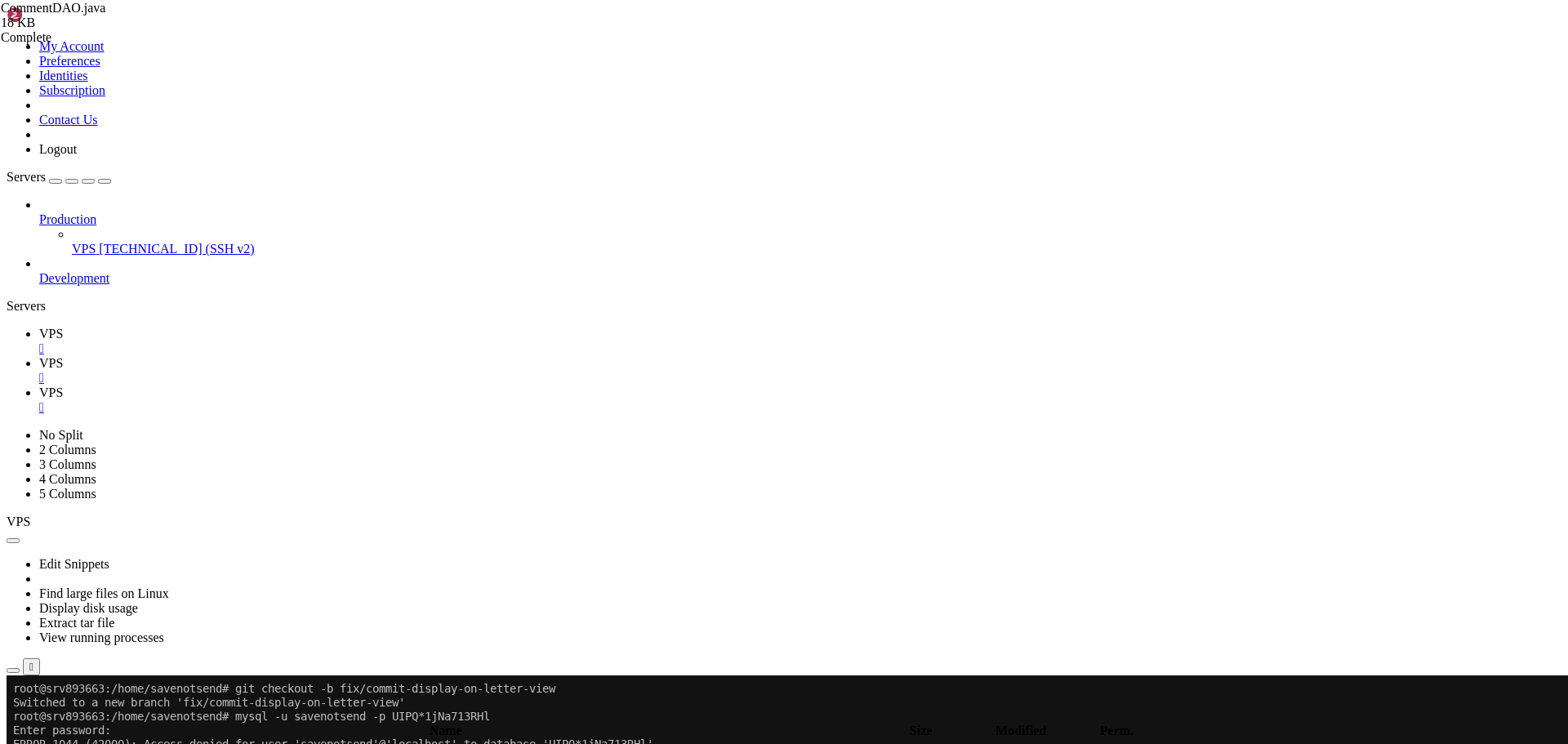
scroll to position [1458, 0]
drag, startPoint x: 157, startPoint y: 1273, endPoint x: 13, endPoint y: 1258, distance: 144.8
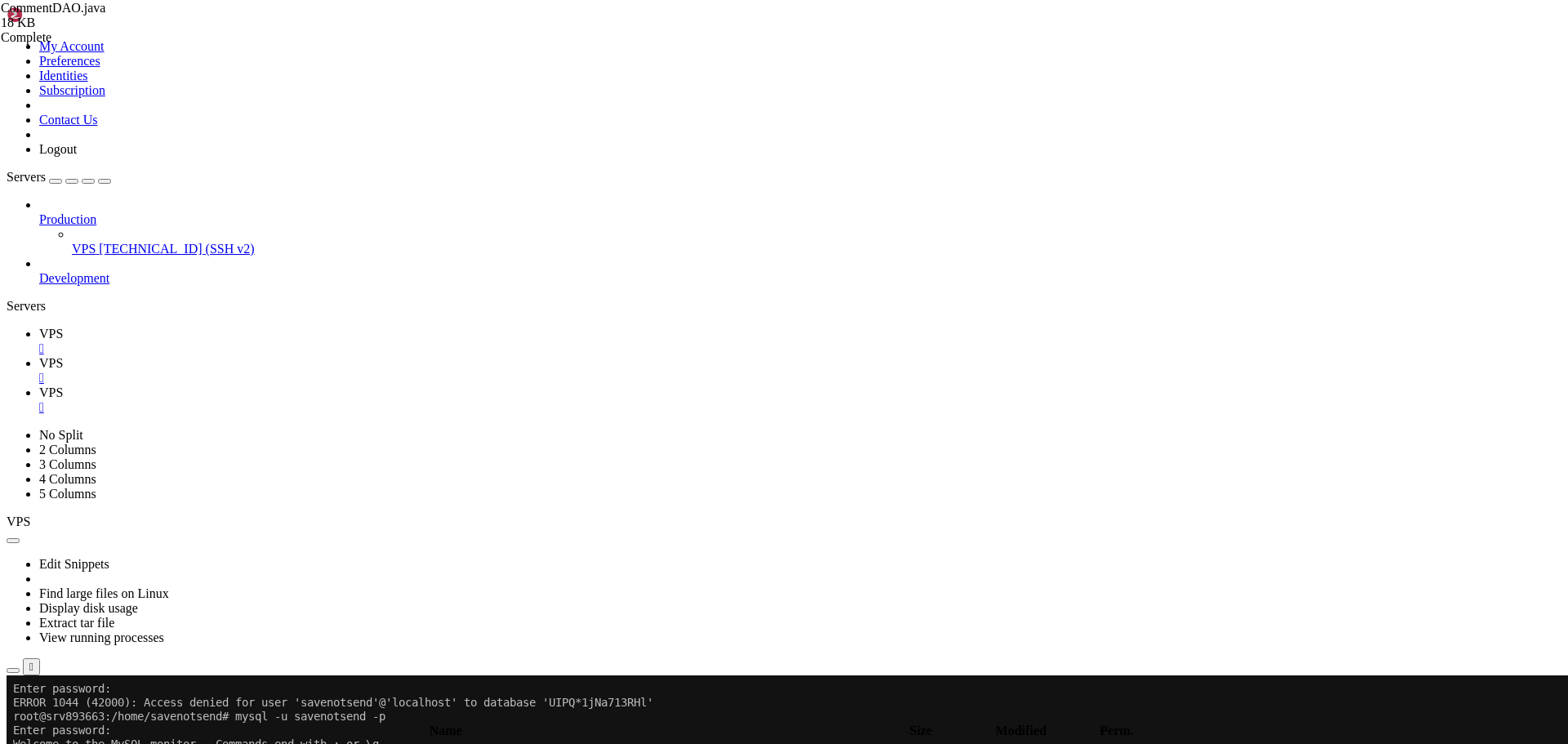
scroll to position [1750, 0]
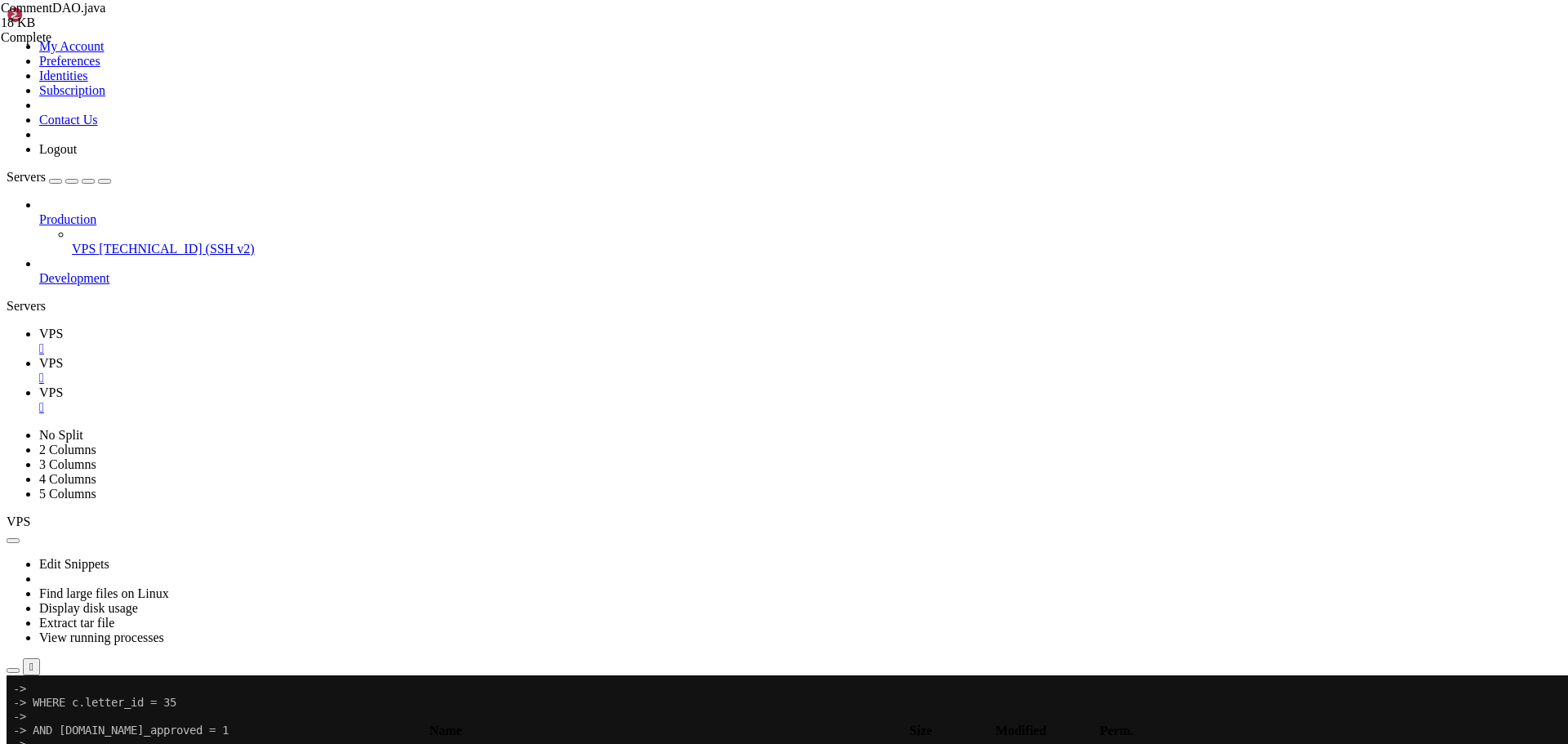
scroll to position [2014, 0]
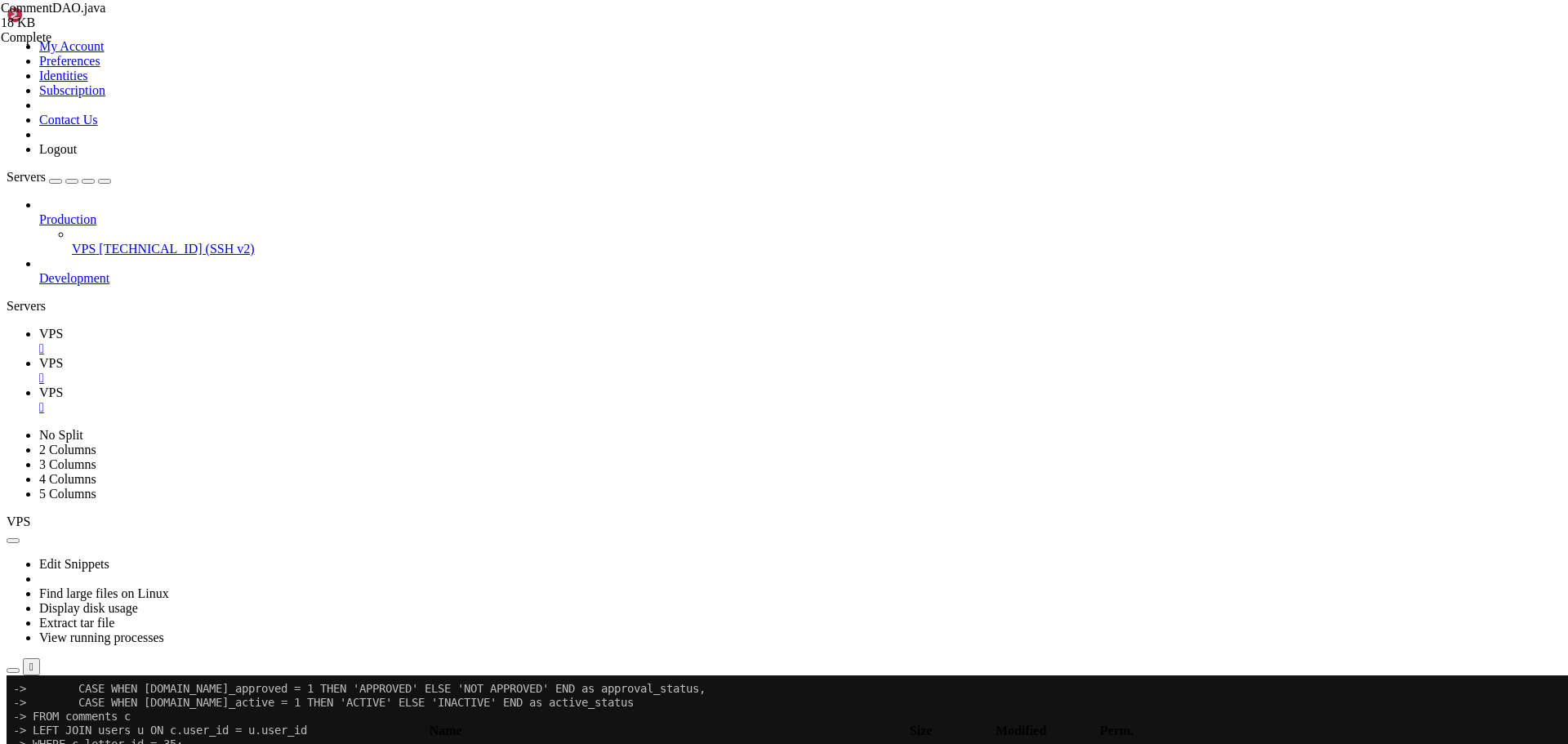
scroll to position [2306, 0]
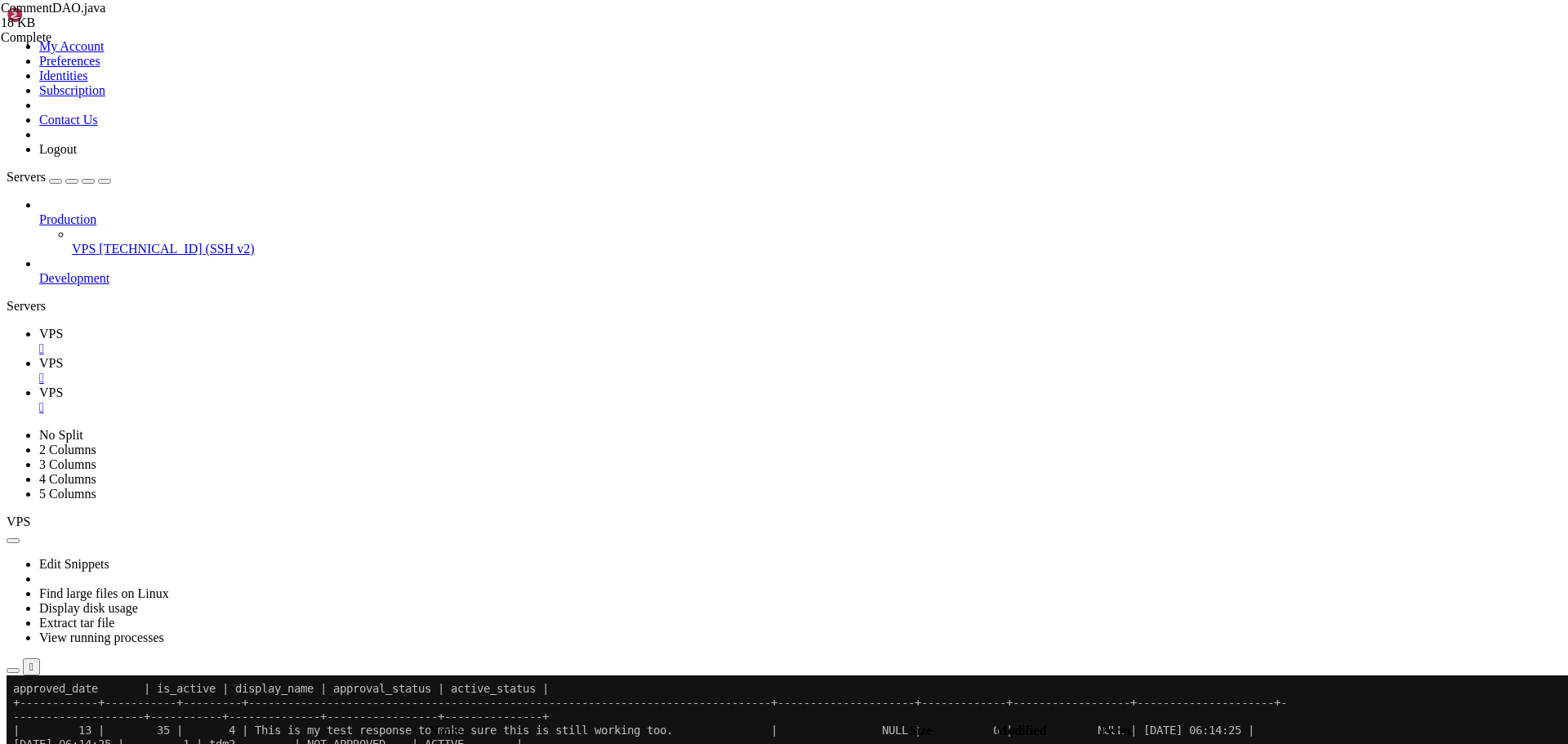
scroll to position [2764, 0]
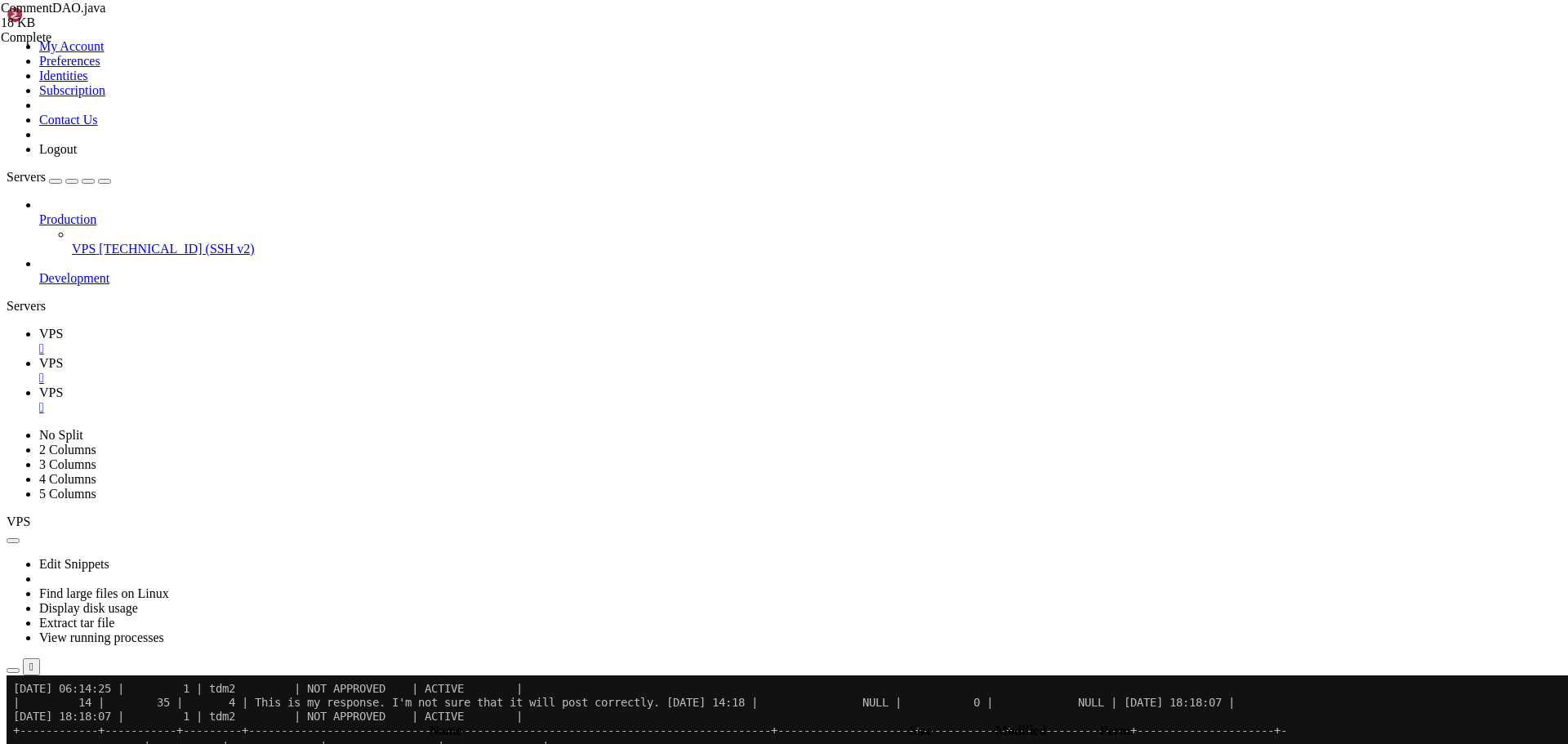
scroll to position [2819, 0]
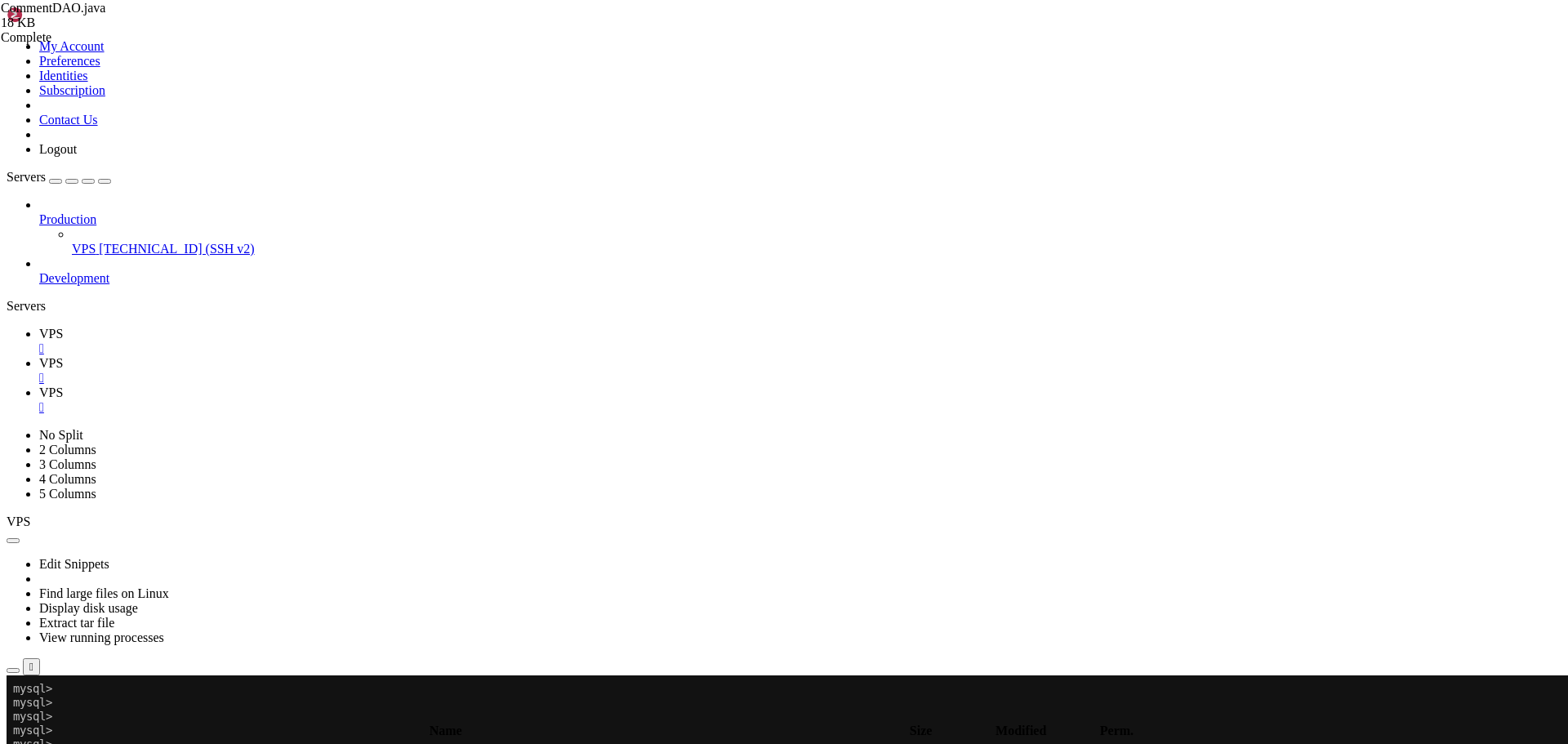
drag, startPoint x: 76, startPoint y: 1300, endPoint x: 15, endPoint y: 897, distance: 407.6
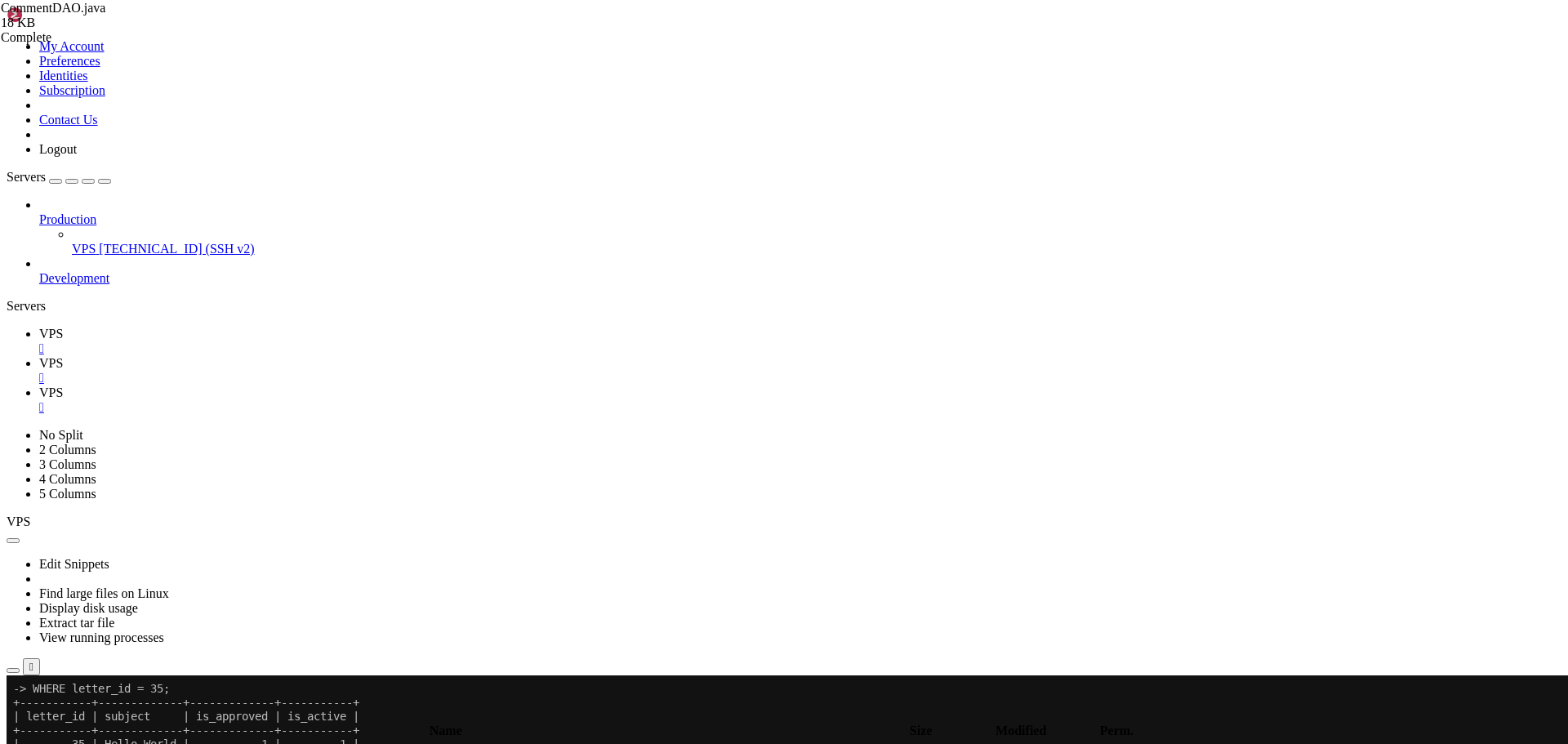
drag, startPoint x: 789, startPoint y: 1289, endPoint x: 12, endPoint y: 1270, distance: 777.2
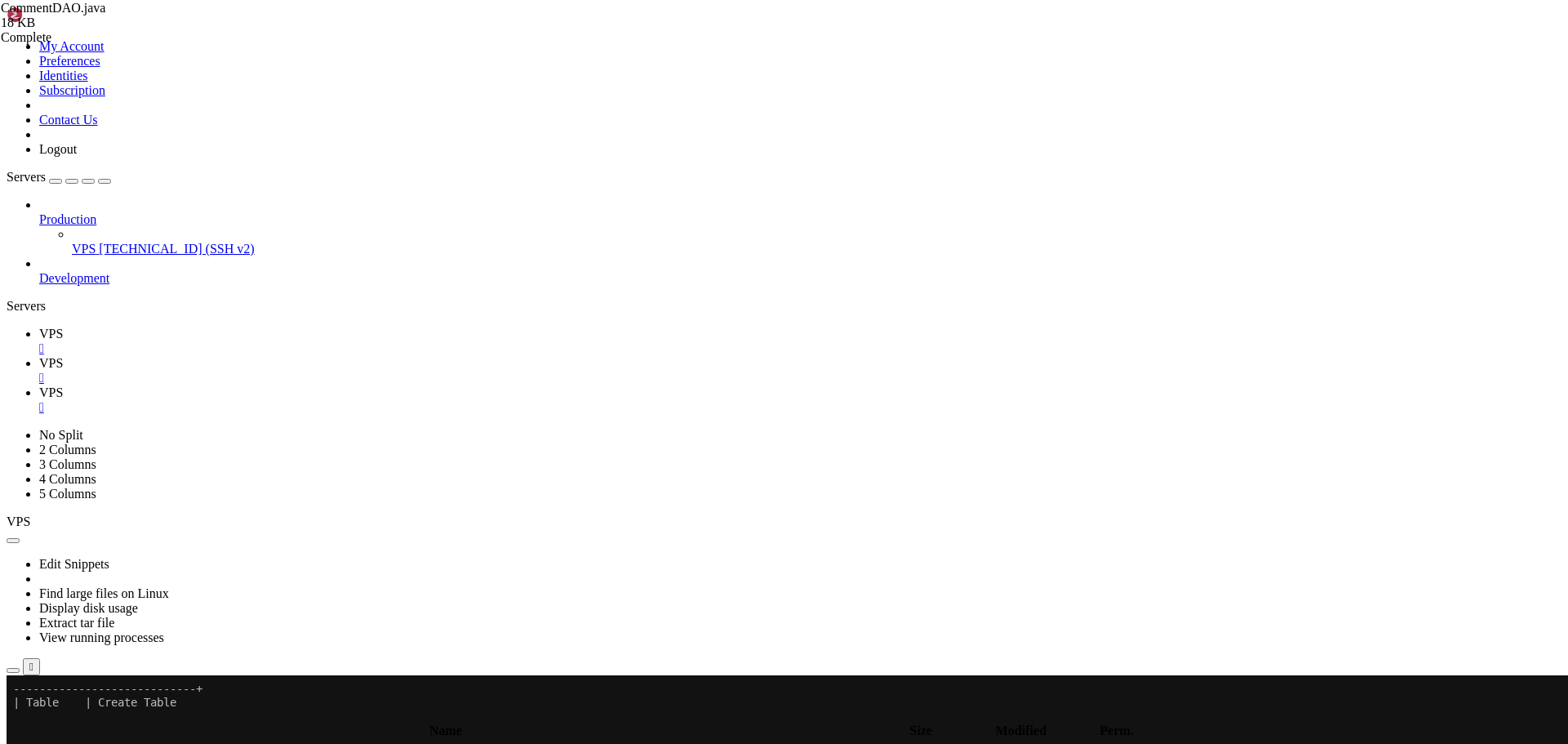
scroll to position [3861, 0]
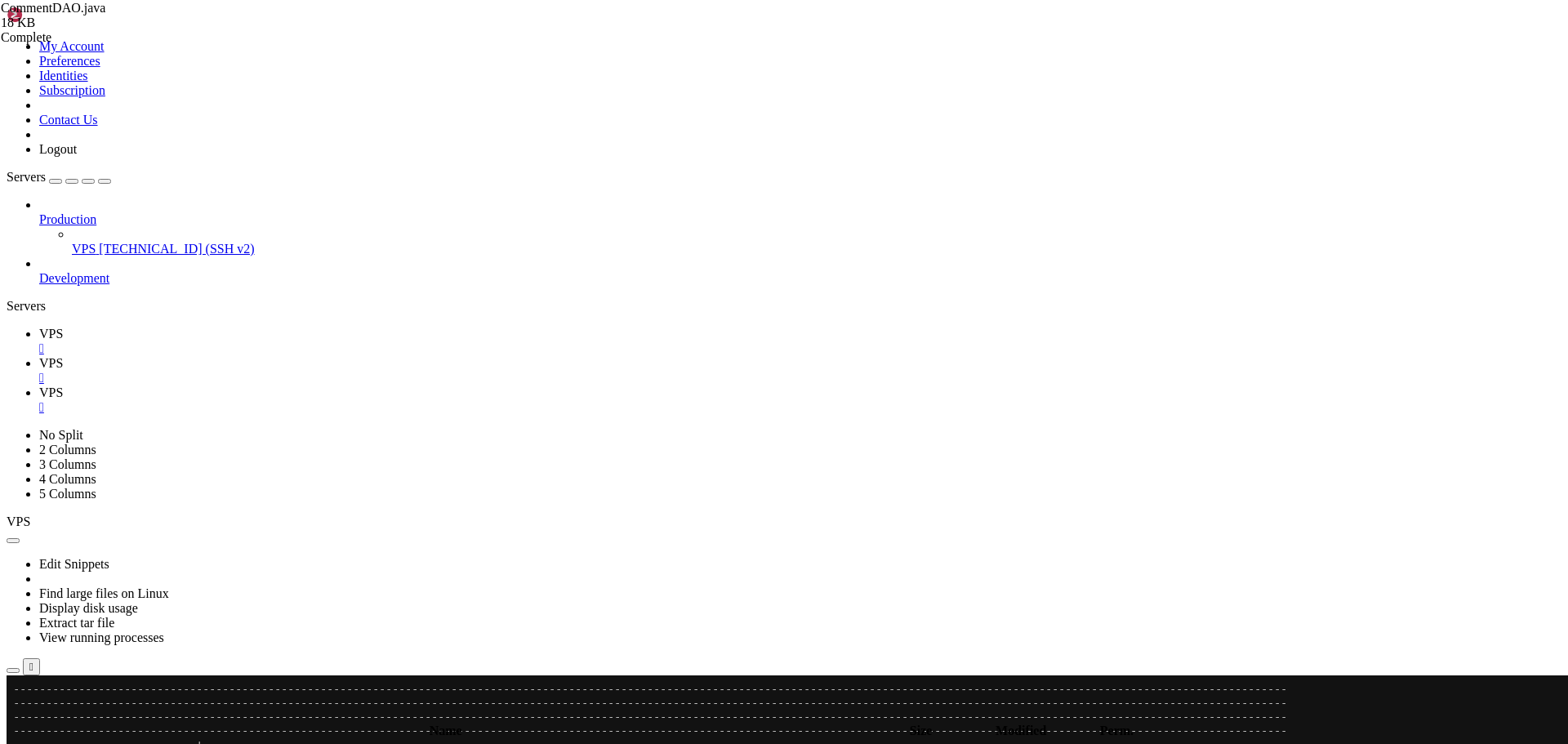
click at [312, 356] on link "VPS " at bounding box center [800, 371] width 1522 height 29
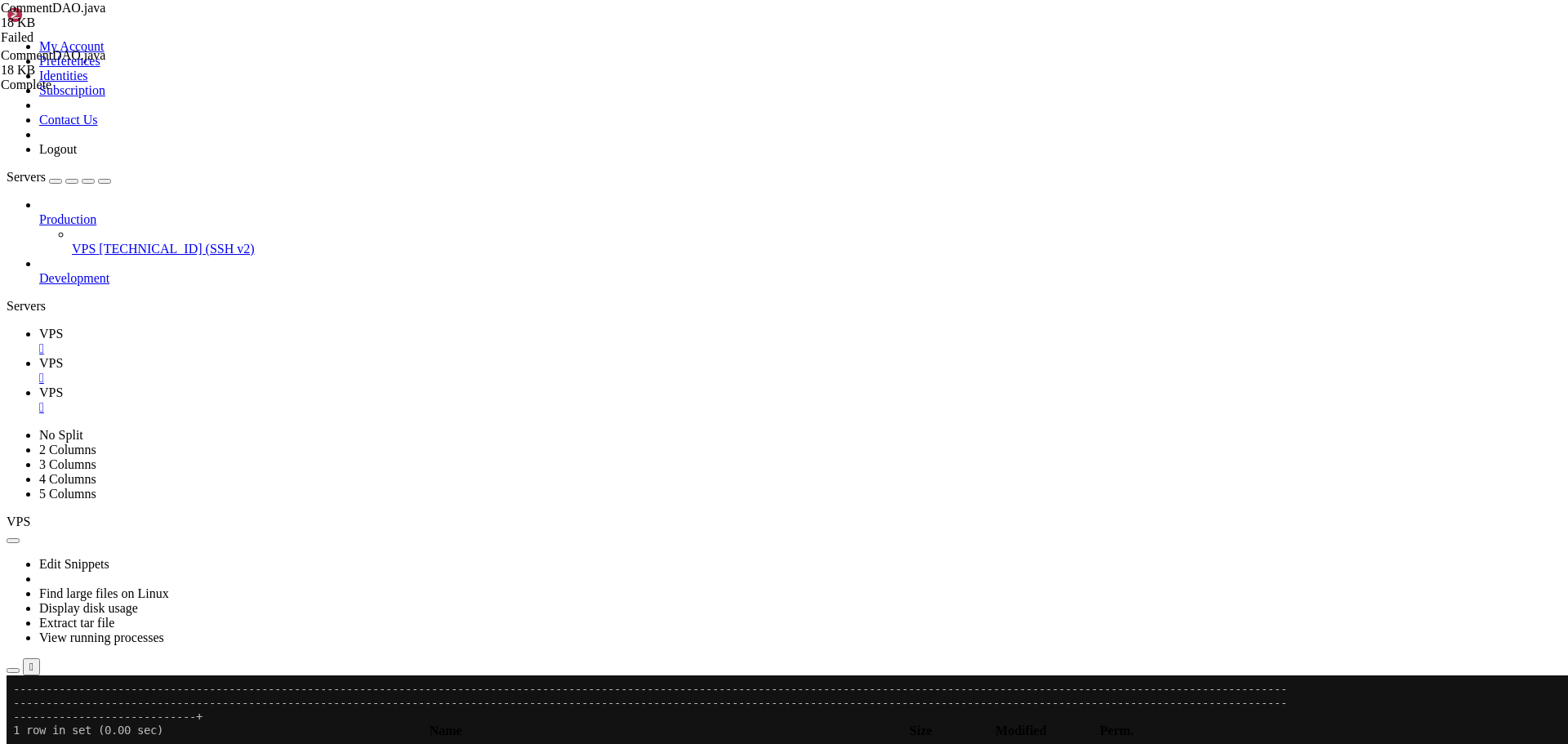
type input "createComment"
drag, startPoint x: 264, startPoint y: 277, endPoint x: 270, endPoint y: 592, distance: 315.1
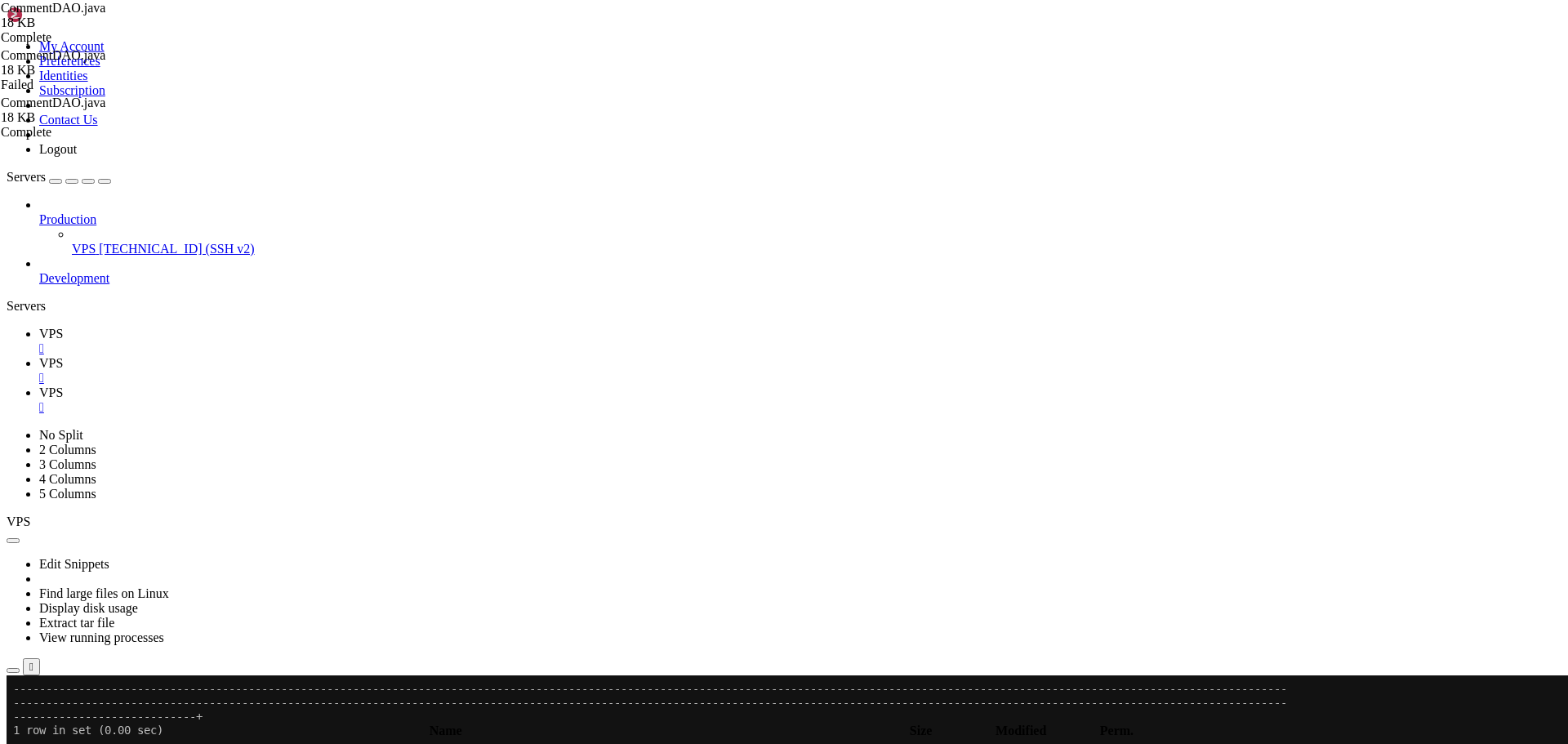
paste textarea
type textarea "String sql = "INSERT INTO comments (letter_id, user_id, comment, response_comme…"
drag, startPoint x: 1390, startPoint y: 87, endPoint x: 1202, endPoint y: 92, distance: 188.1
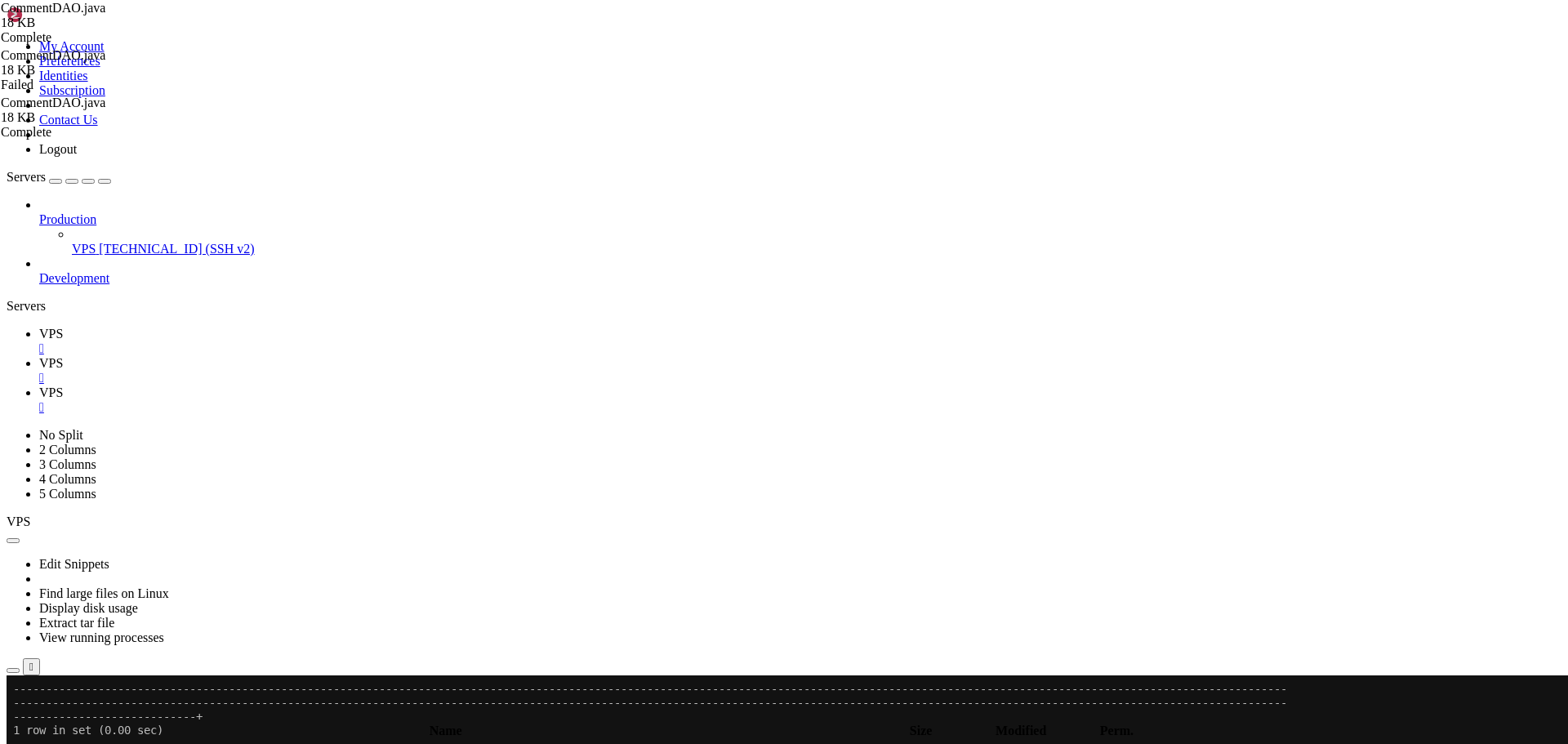
paste input "getCommentsWithRepliesForLetter"
type input "getCommentsWithRepliesForLetter"
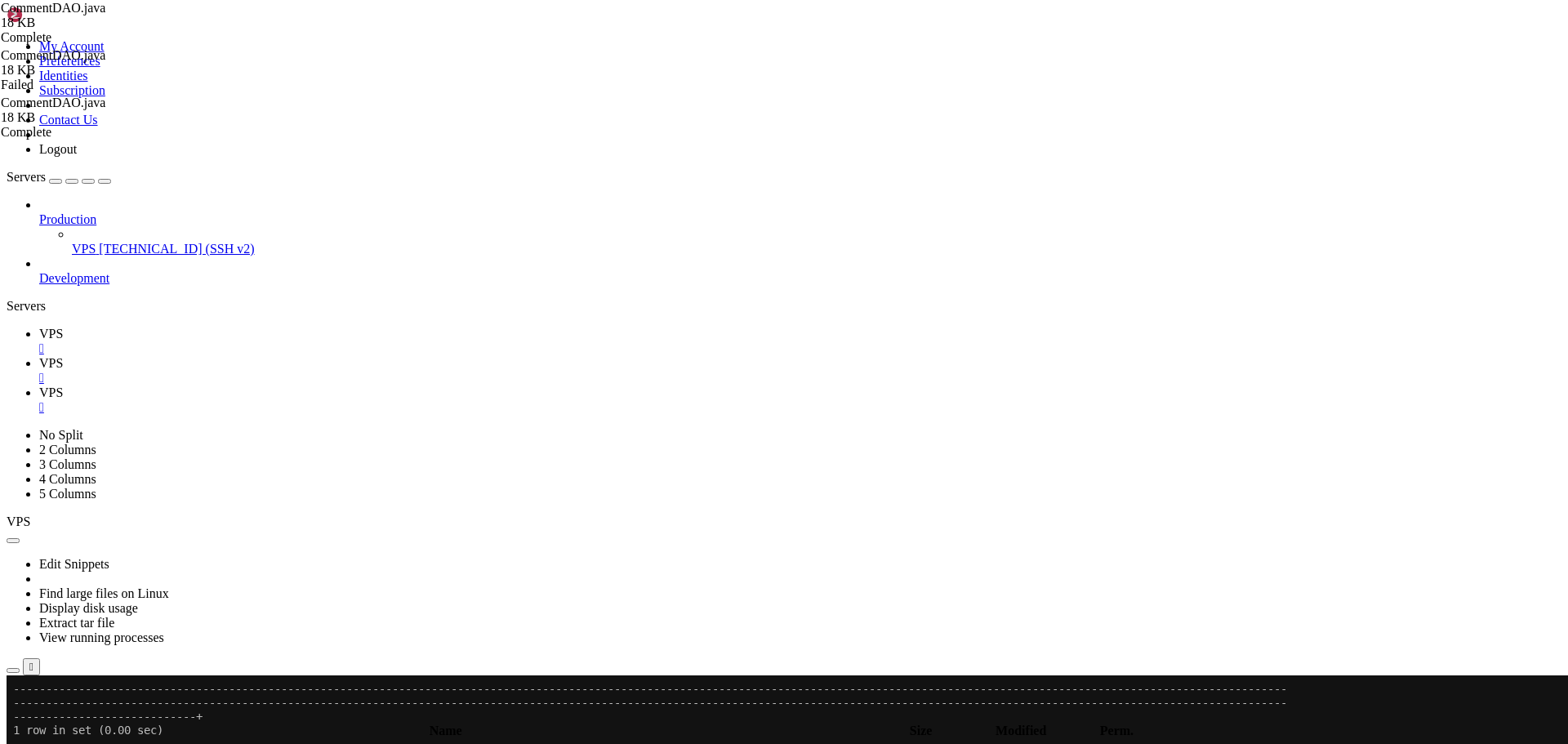
drag, startPoint x: 270, startPoint y: 250, endPoint x: 334, endPoint y: 654, distance: 409.0
paste textarea
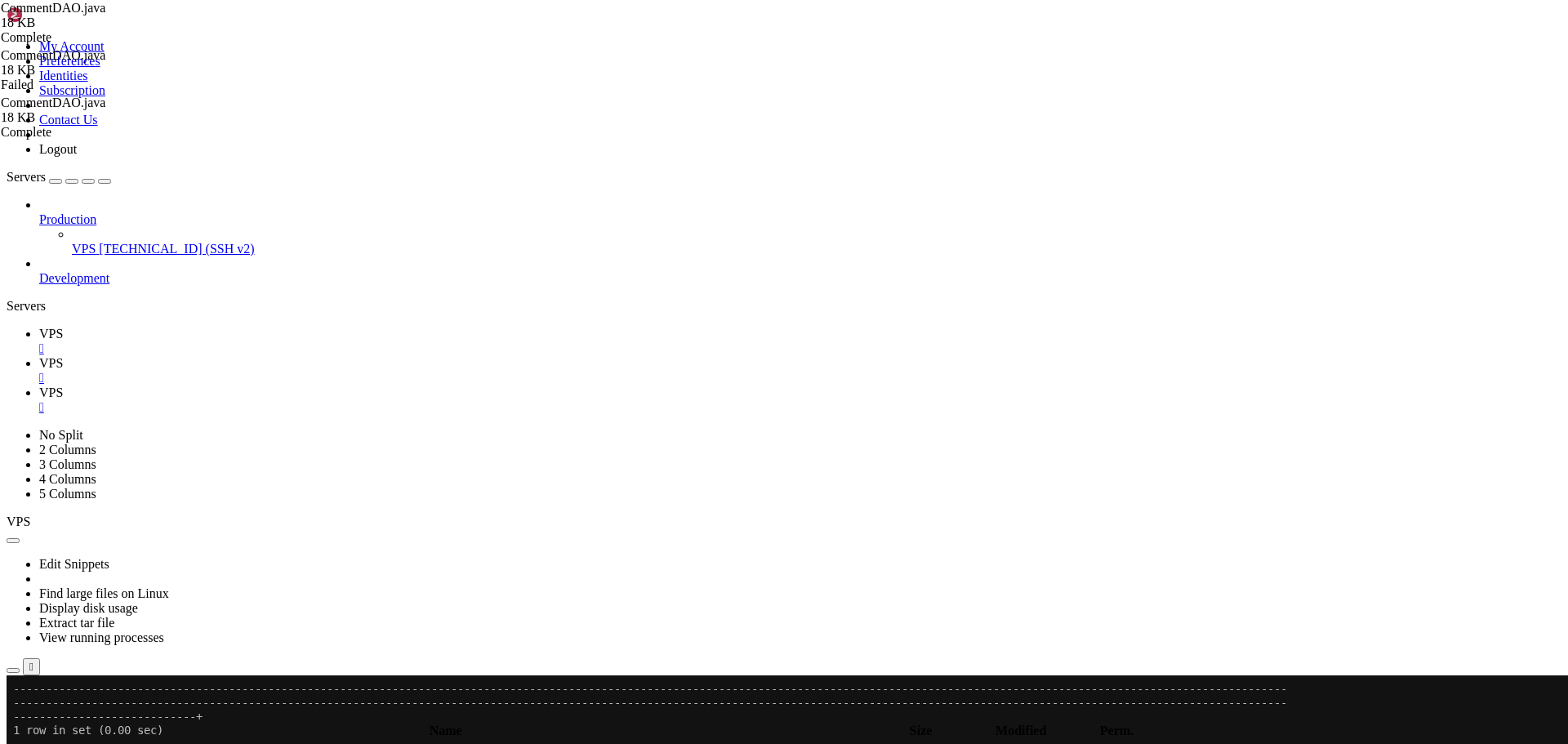
type textarea "List<Comment> allComments = new ArrayList<>();"
paste input "ActiveCommentsCount"
type input "getActiveCommentsCountForLetter"
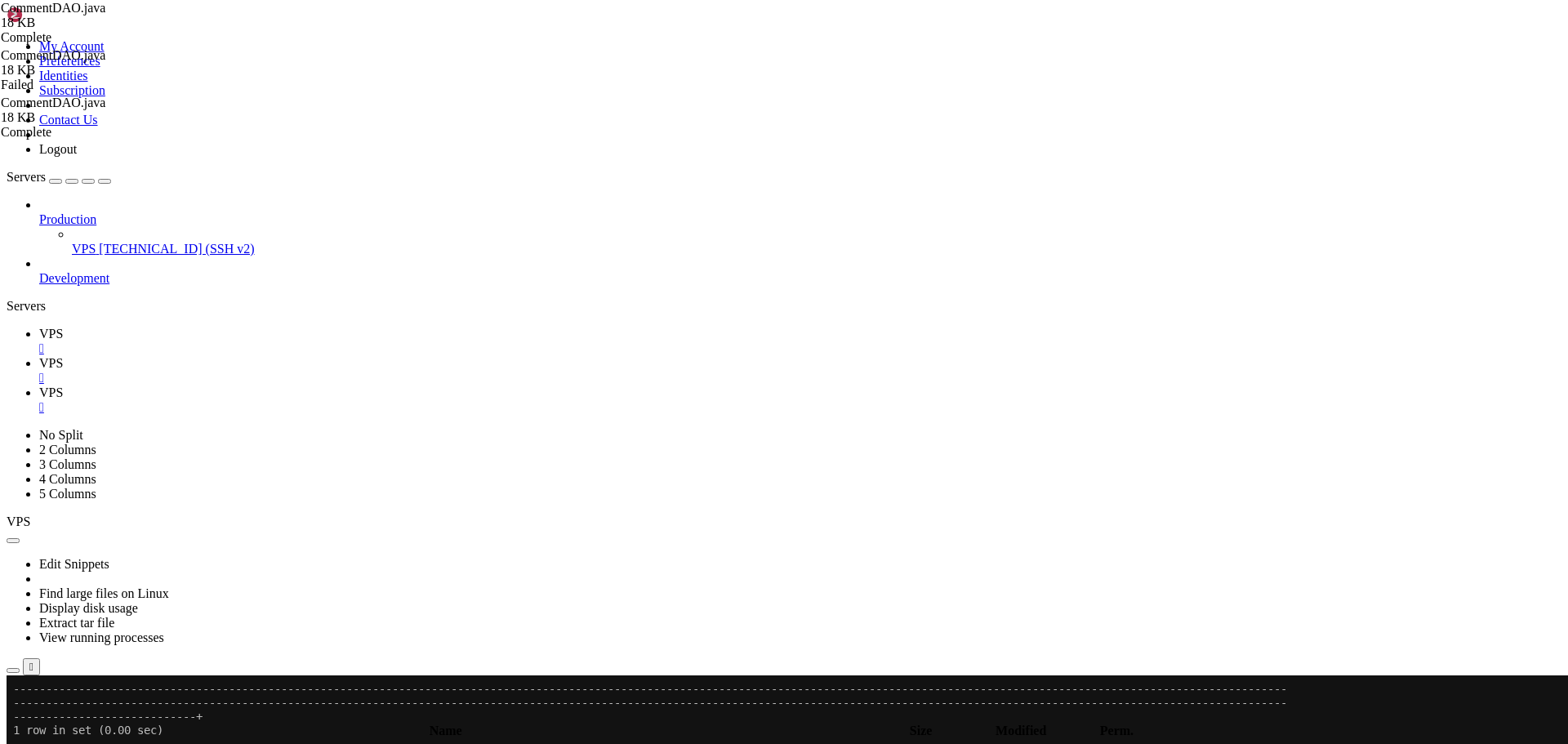
drag, startPoint x: 285, startPoint y: 701, endPoint x: 268, endPoint y: 563, distance: 139.0
paste textarea "}"
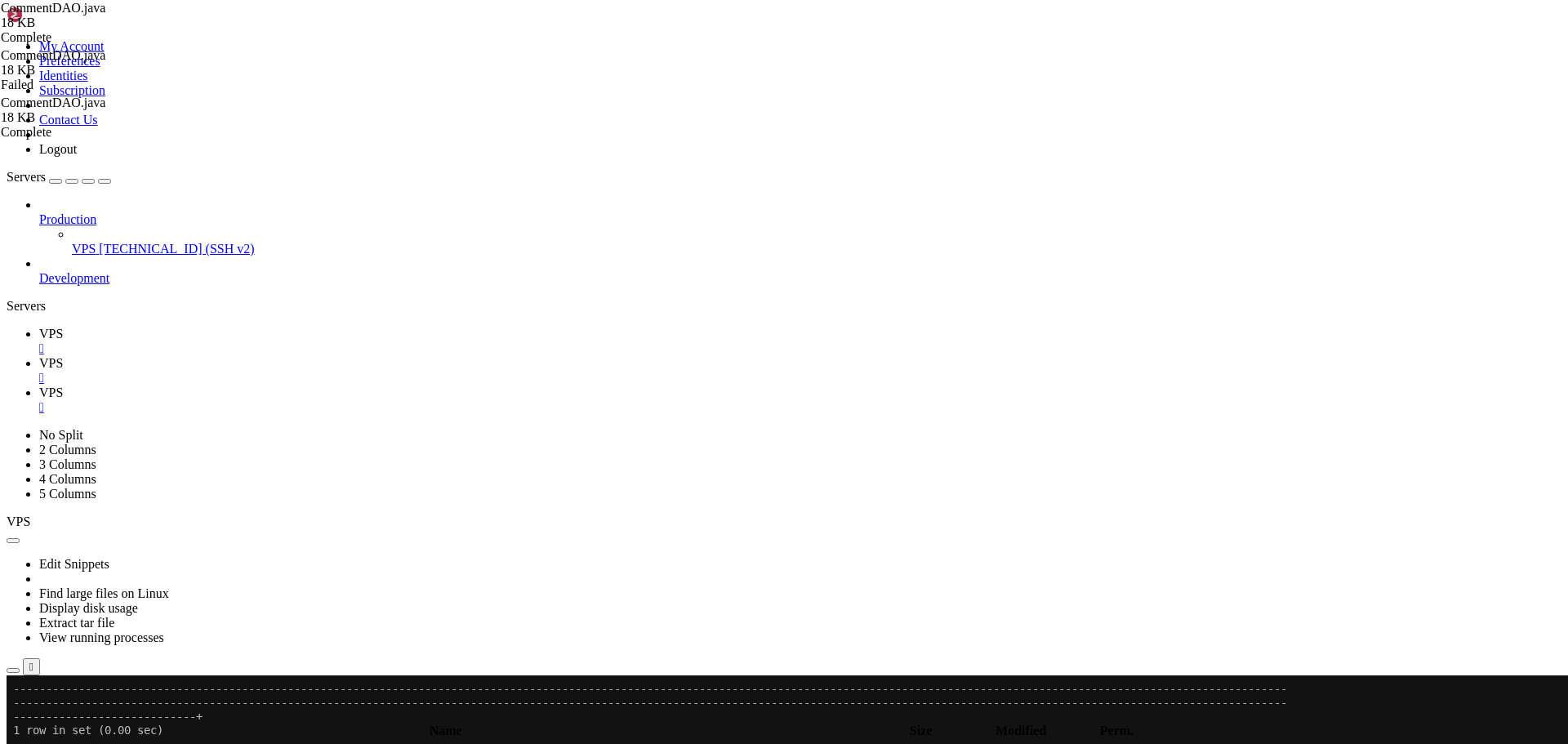
scroll to position [4021, 0]
drag, startPoint x: 288, startPoint y: 569, endPoint x: 182, endPoint y: 543, distance: 109.1
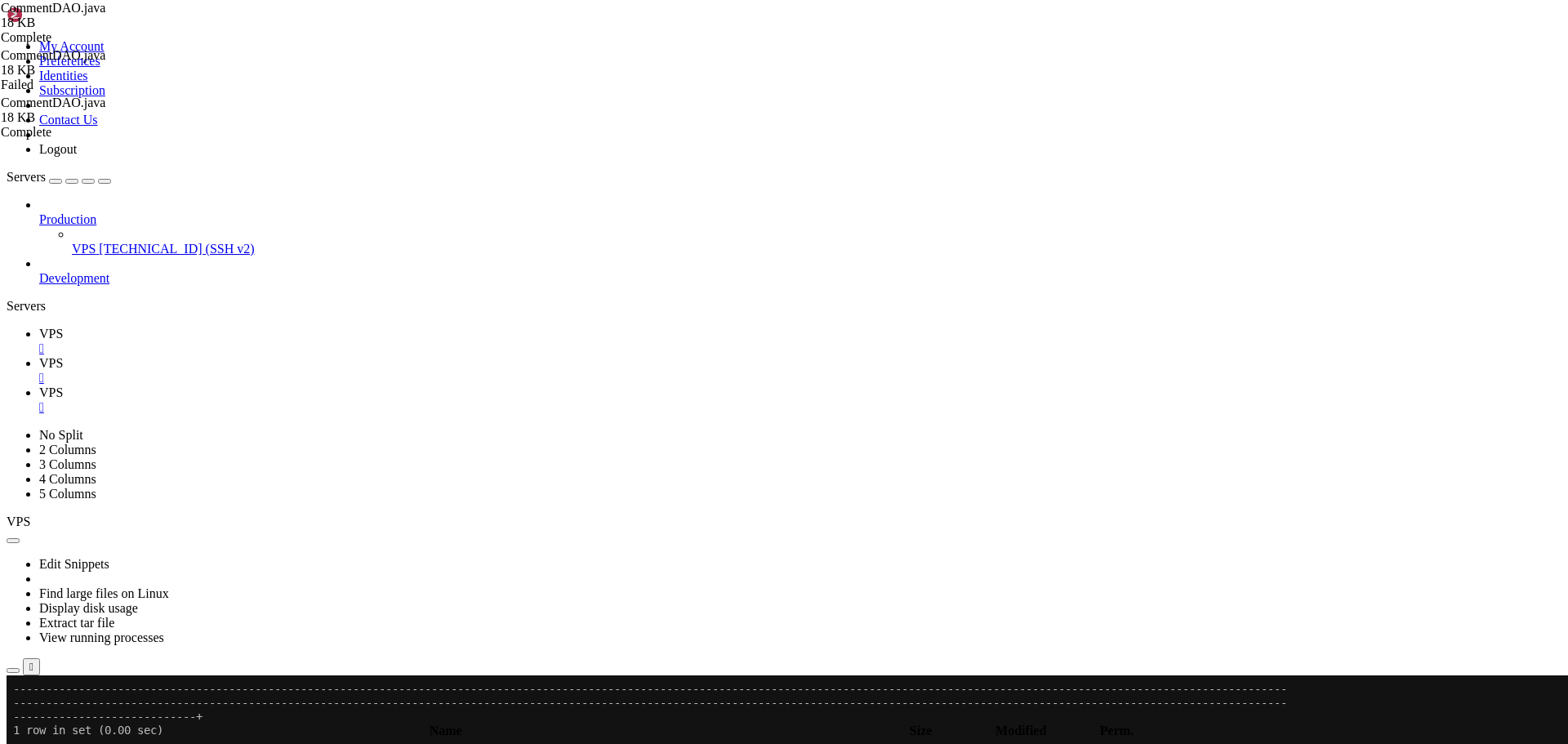
type textarea "/** * Get total count of active comments for a letter"
type textarea "*/"
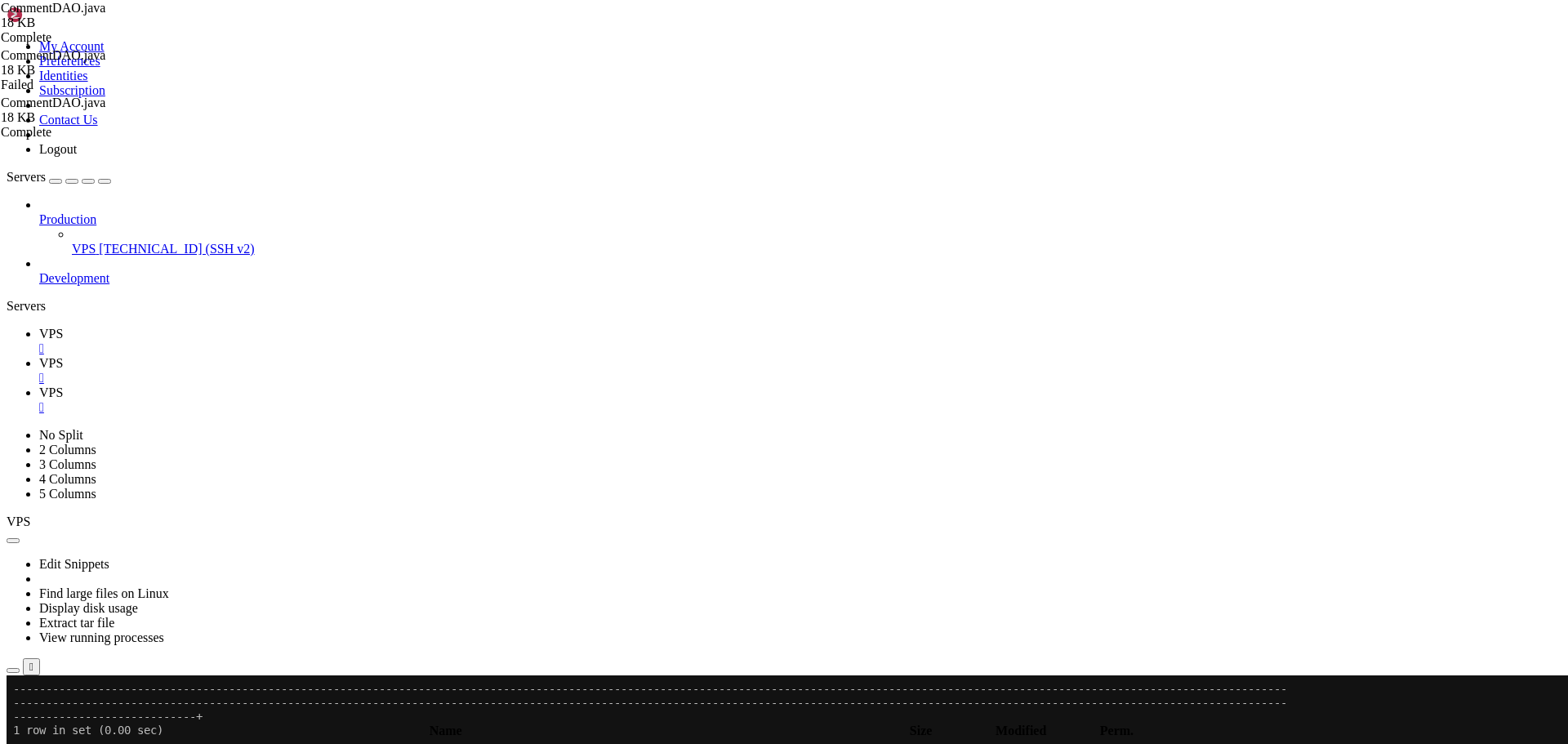
paste input "CommentsBy"
type input "getCommentsByLetter"
drag, startPoint x: 491, startPoint y: 425, endPoint x: 285, endPoint y: 389, distance: 209.1
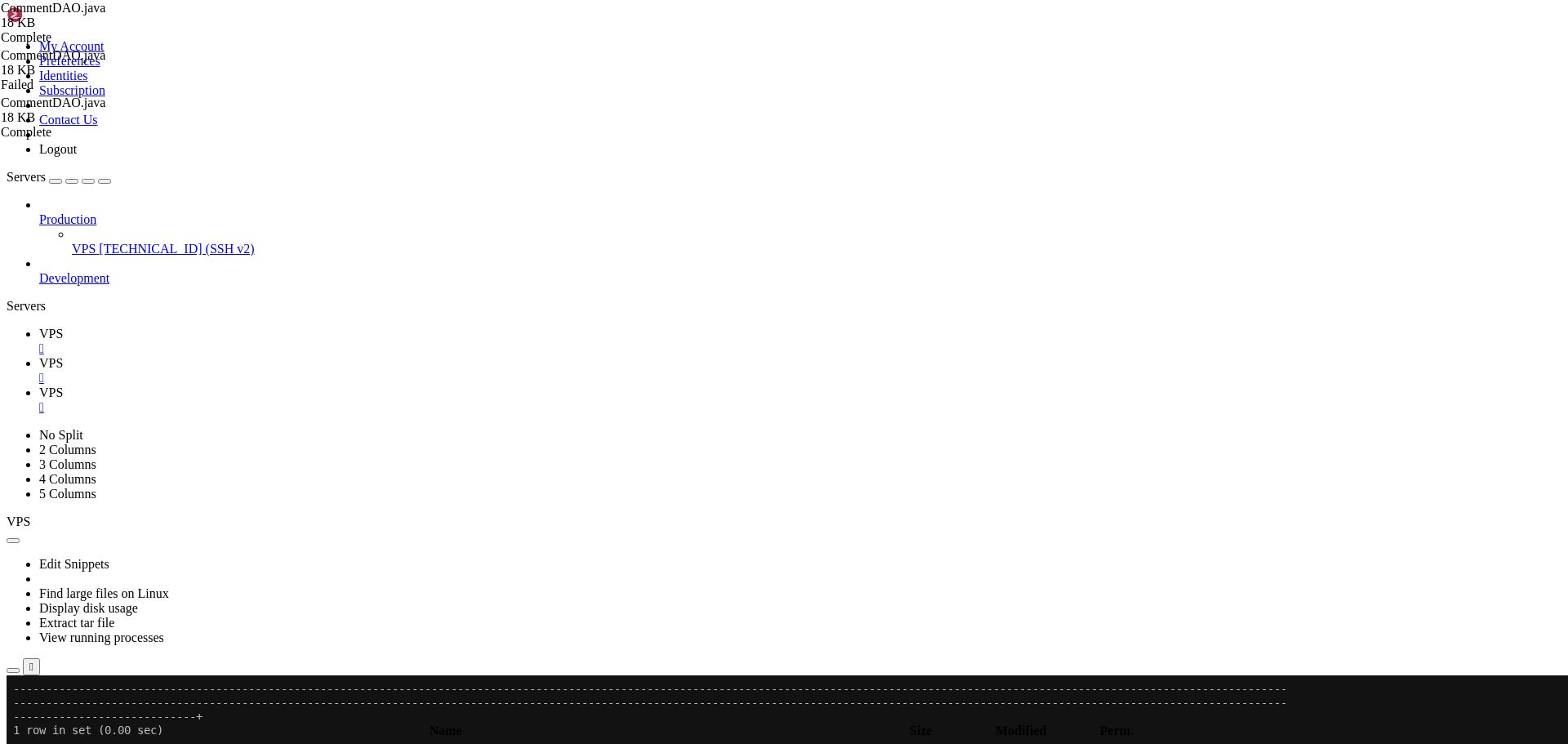
paste textarea ""ORDER BY c.created_date ASC";"
type textarea ""FROM comments c " + "LEFT JOIN users u ON c.user_id = u.user_id " +"
drag, startPoint x: 1330, startPoint y: 84, endPoint x: 1187, endPoint y: 84, distance: 143.0
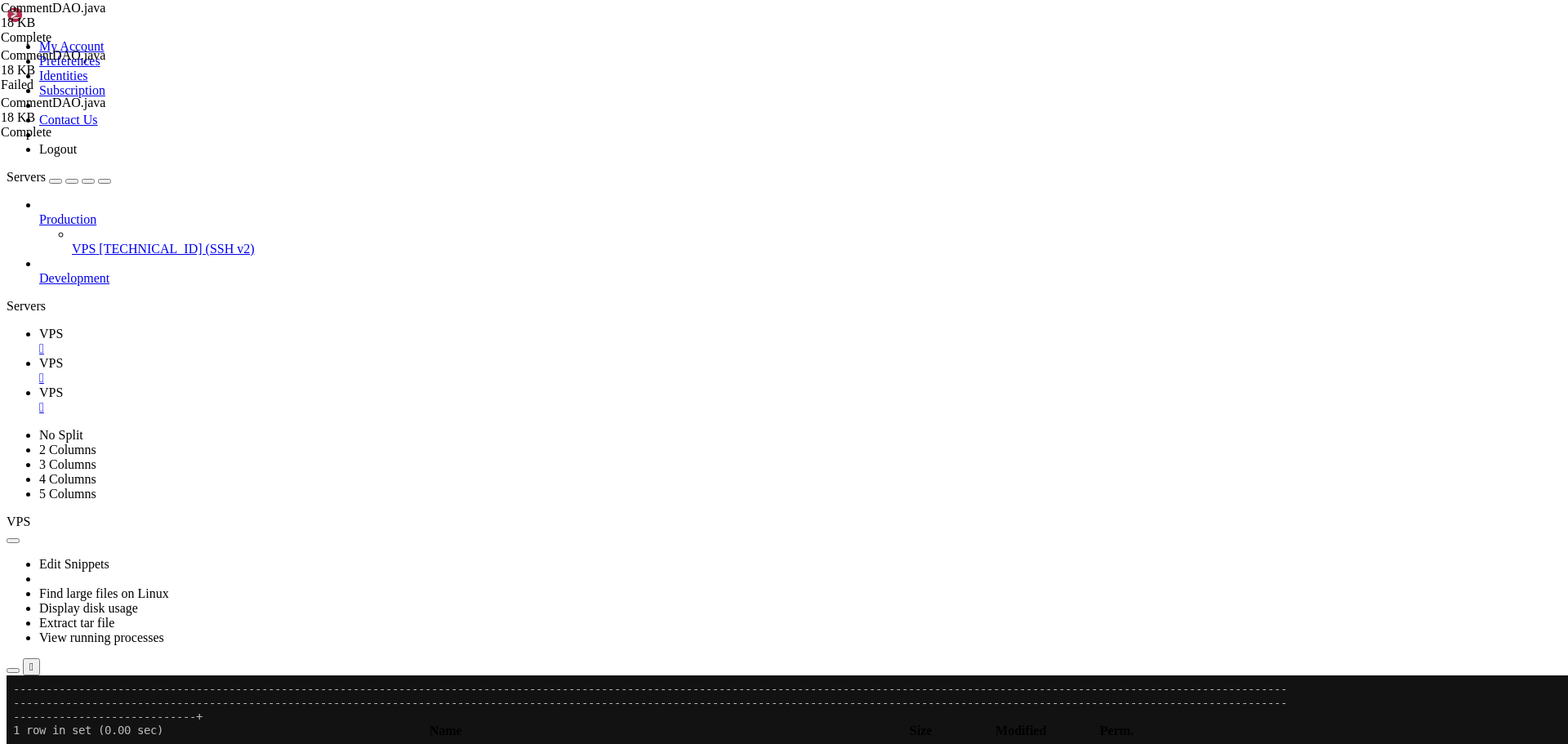
paste input "updateCommentStatus"
type input "updateCommentStatus"
drag, startPoint x: 266, startPoint y: 504, endPoint x: 260, endPoint y: 399, distance: 105.2
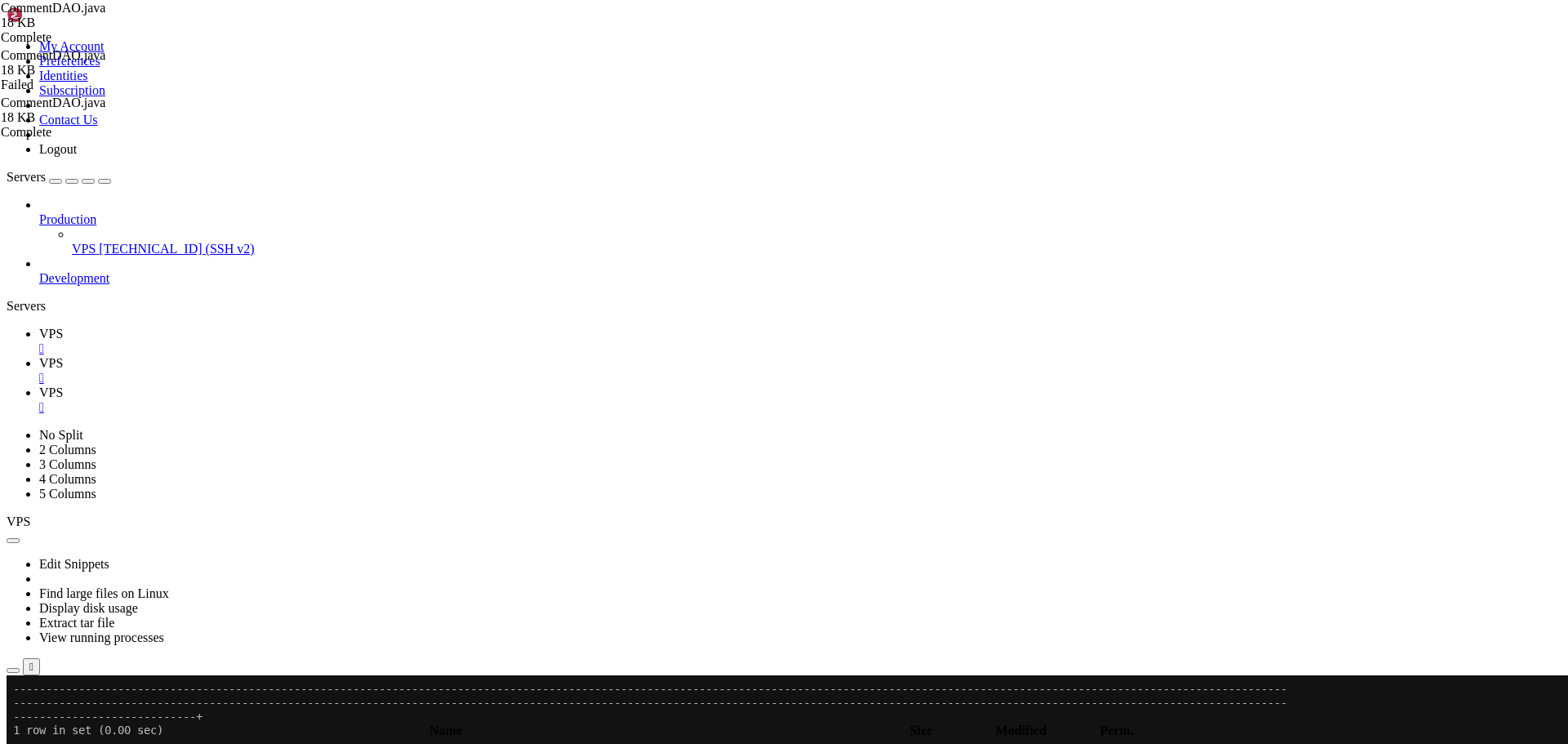
paste textarea "}"
type textarea "String sql = "UPDATE comments SET is_active = ? WHERE comment_id = ?";"
drag, startPoint x: 280, startPoint y: 486, endPoint x: 286, endPoint y: 408, distance: 78.2
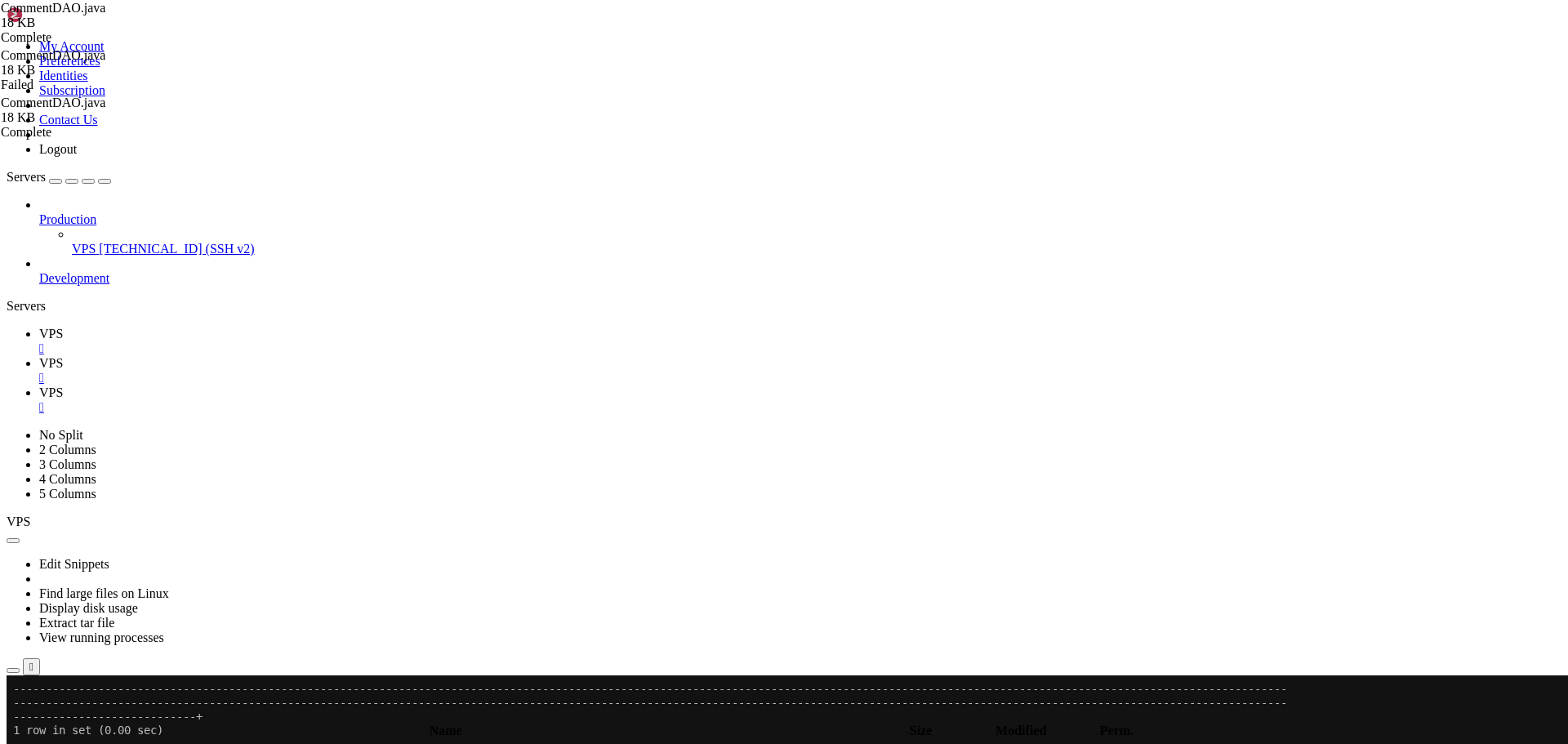
type textarea "String sql = "UPDATE comments SET is_active = ? WHERE comment_id = ?";"
drag, startPoint x: 1415, startPoint y: 89, endPoint x: 1171, endPoint y: 85, distance: 244.0
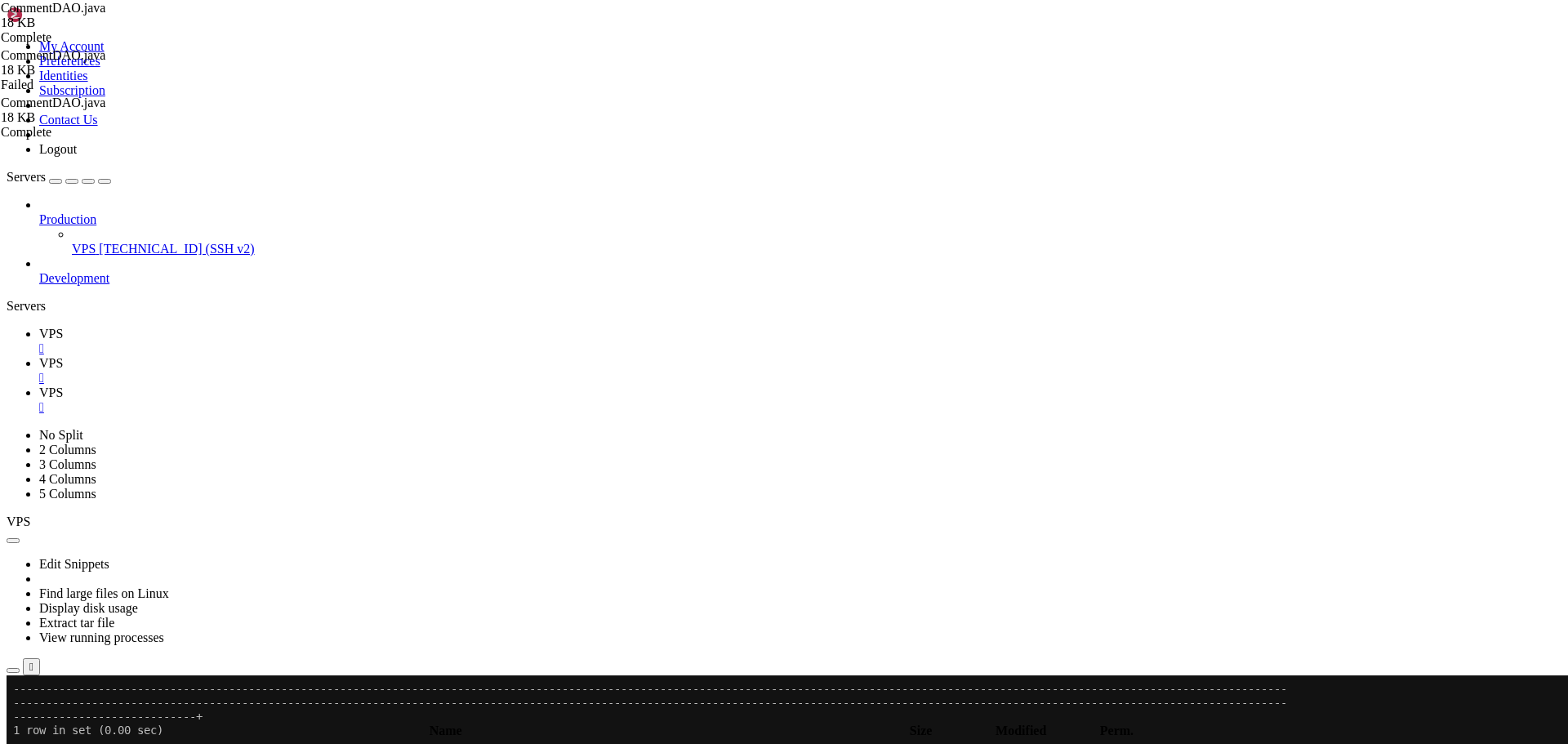
paste input "getCommentById"
type input "getCommentById"
drag, startPoint x: 491, startPoint y: 394, endPoint x: 288, endPoint y: 362, distance: 205.5
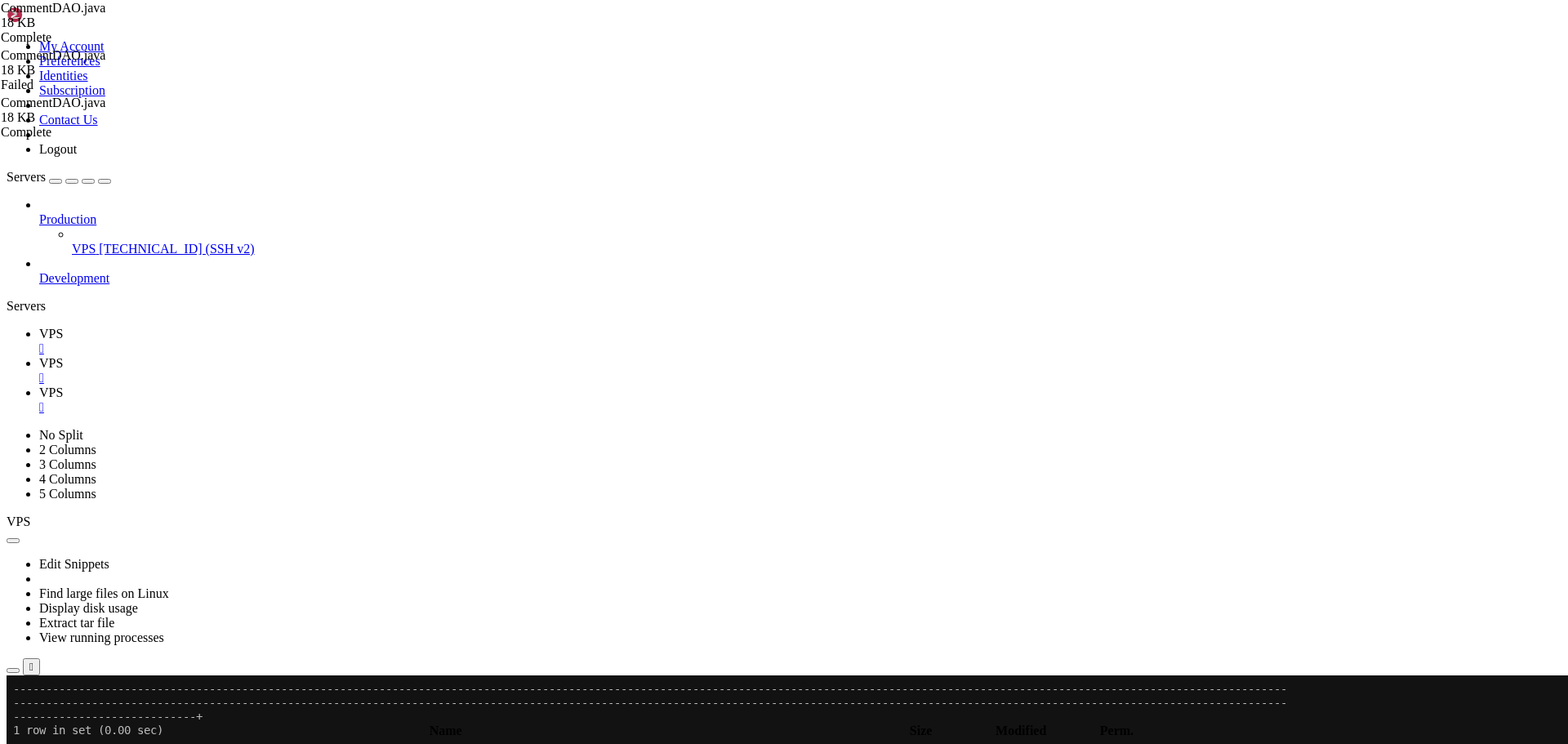
paste textarea ""WHERE c.comment_id = ?";"
type textarea ""LEFT JOIN users u ON c.user_id = u.user_id " + "WHERE c.comment_id = ?";"
drag, startPoint x: 1381, startPoint y: 94, endPoint x: 1190, endPoint y: 91, distance: 191.0
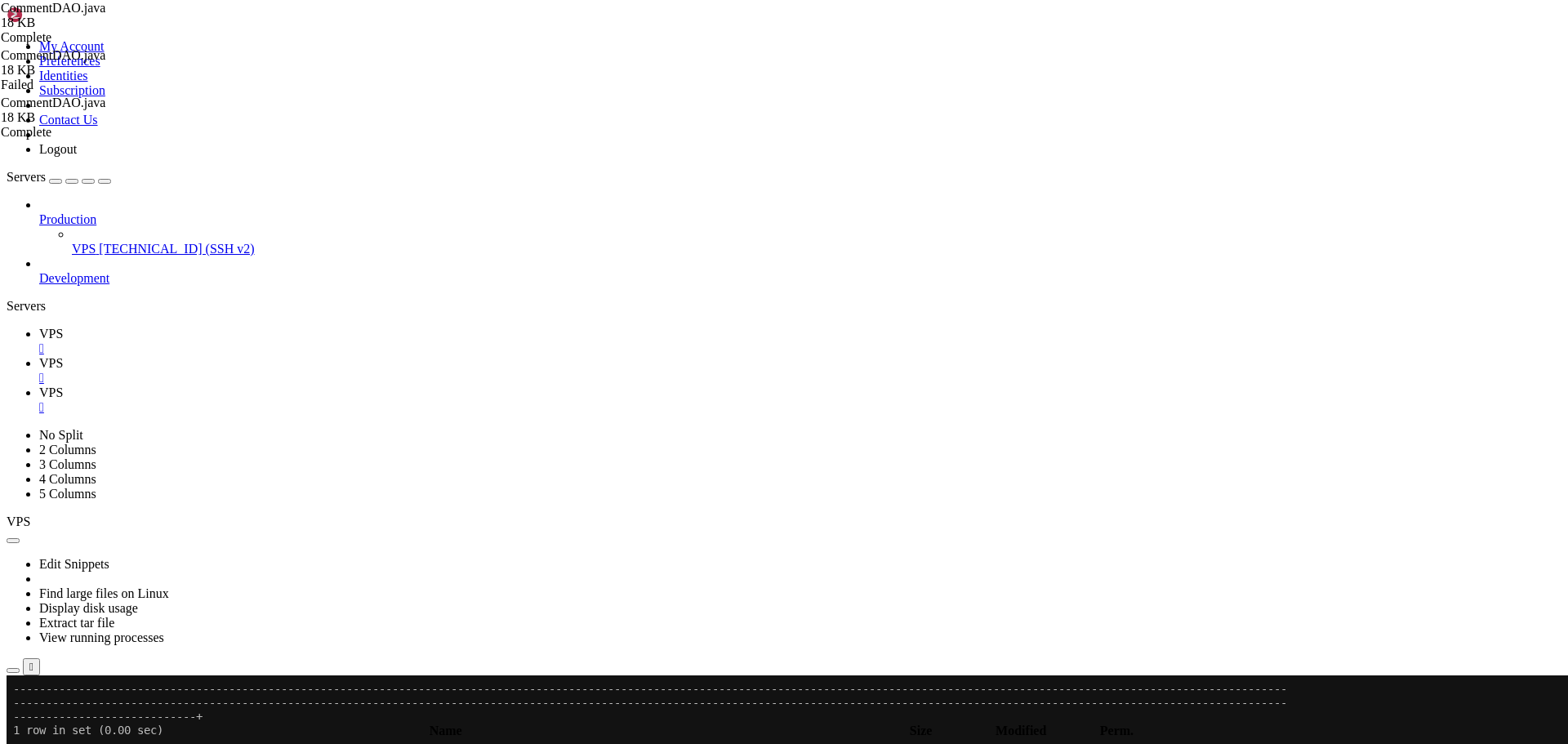
paste input "updateComment"
type input "updateComment"
drag, startPoint x: 269, startPoint y: 393, endPoint x: 276, endPoint y: 507, distance: 114.2
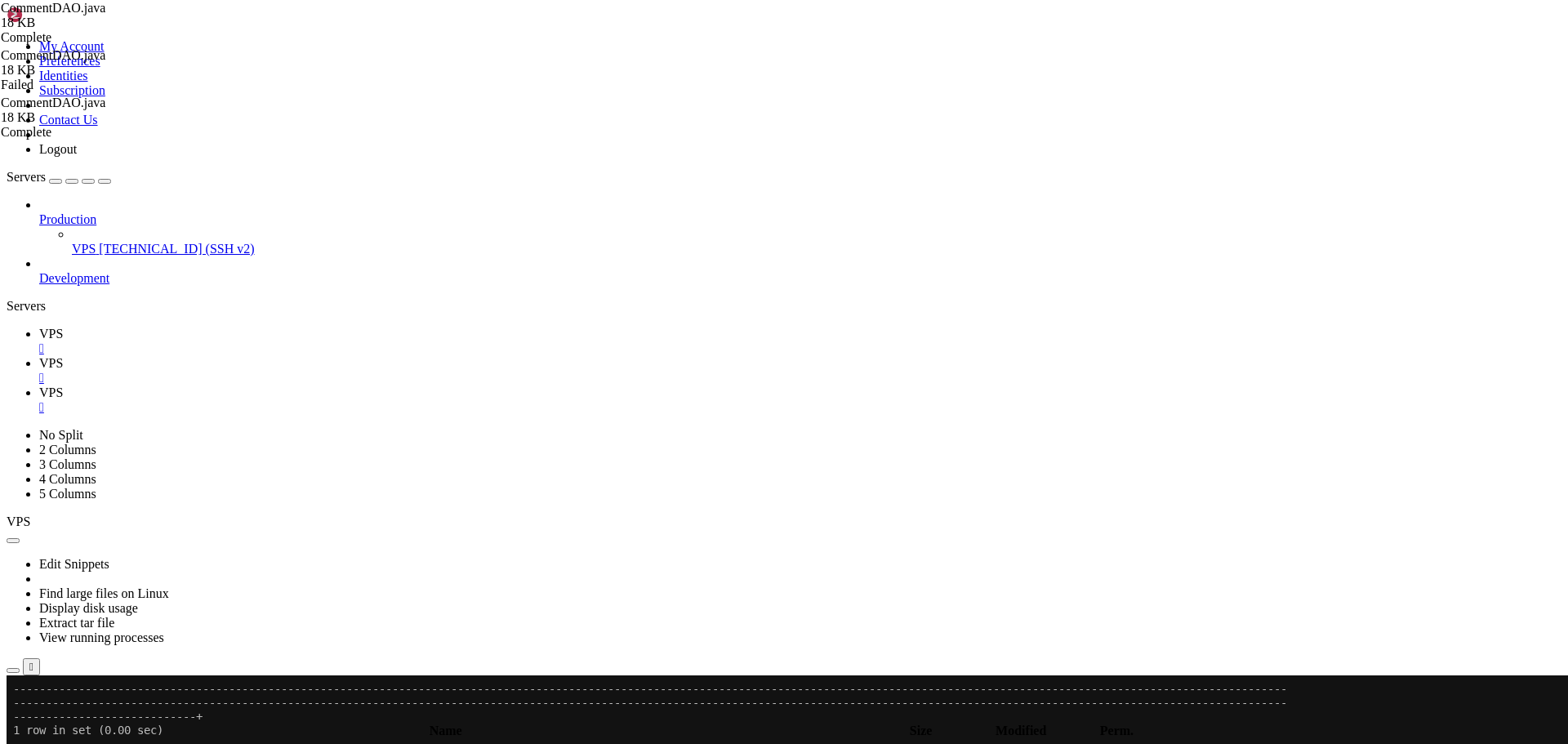
paste textarea
type textarea "String sql = "UPDATE comments SET comment = ?, is_active = ? WHERE comment_id =…"
drag, startPoint x: 1384, startPoint y: 88, endPoint x: 1176, endPoint y: 87, distance: 208.0
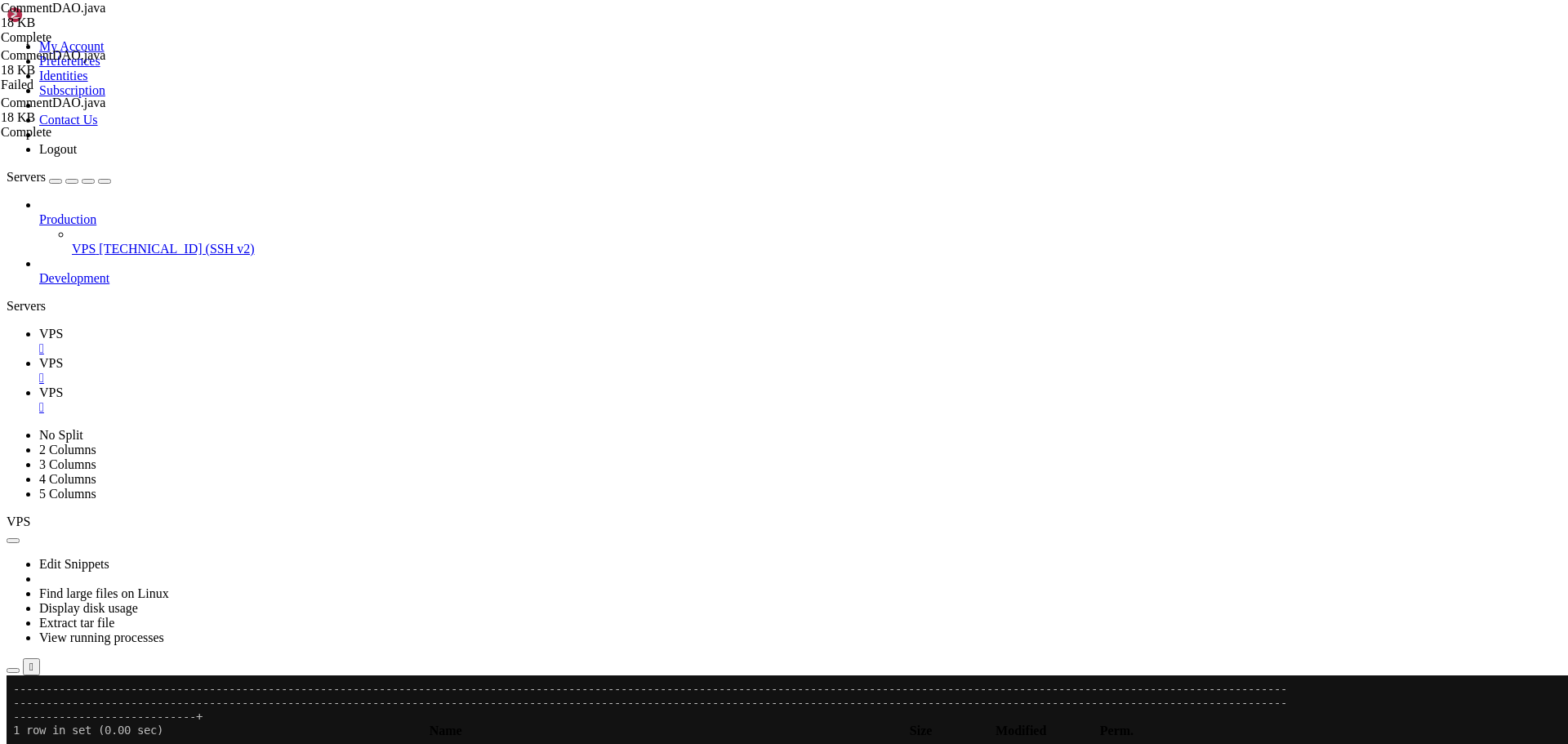
paste input "dele"
type input "deleteComment"
drag, startPoint x: 266, startPoint y: 492, endPoint x: 260, endPoint y: 395, distance: 97.2
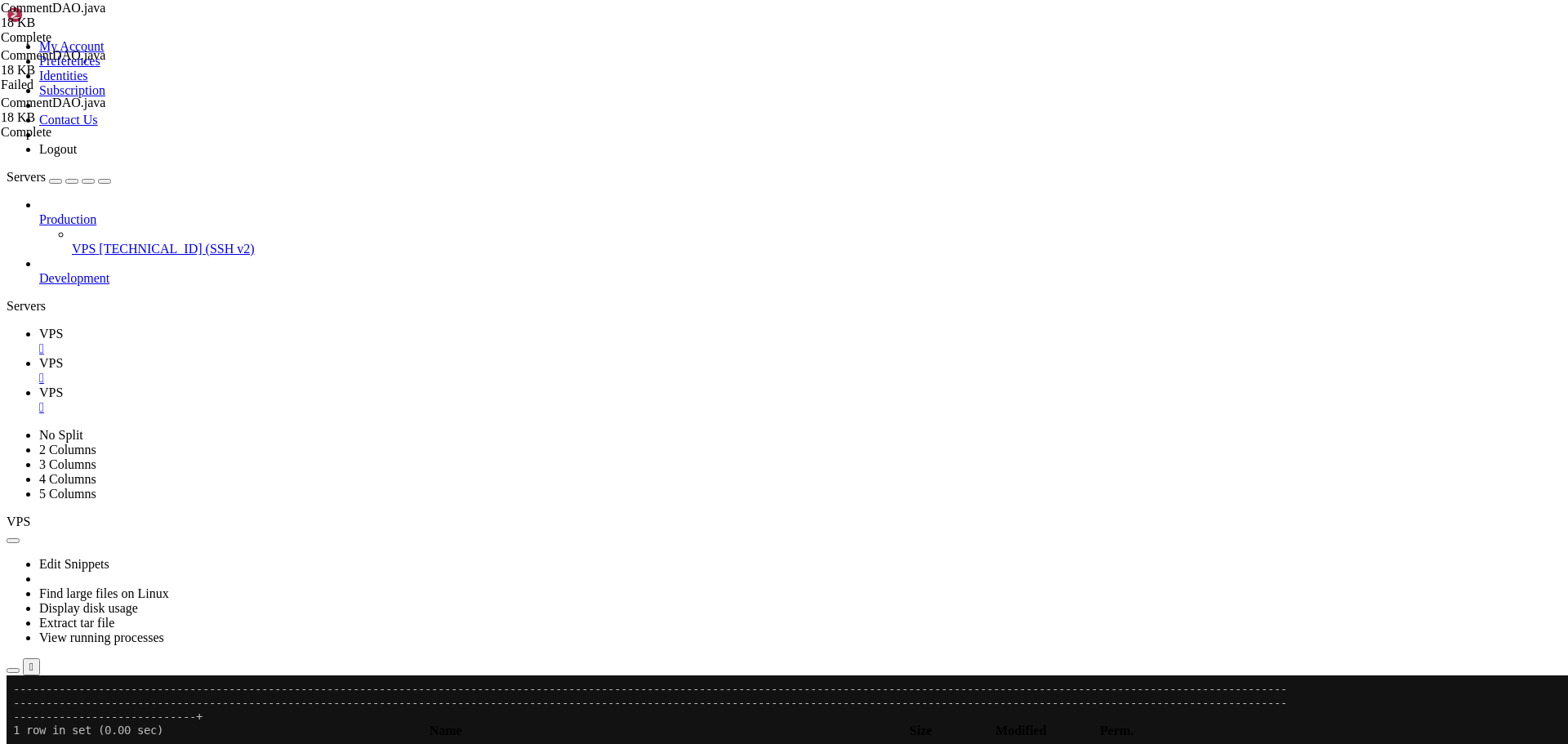
paste textarea "}"
type textarea "String sql = "UPDATE comments SET comment = '[This comment has been deleted]', …"
drag, startPoint x: 1393, startPoint y: 95, endPoint x: 1131, endPoint y: 88, distance: 262.1
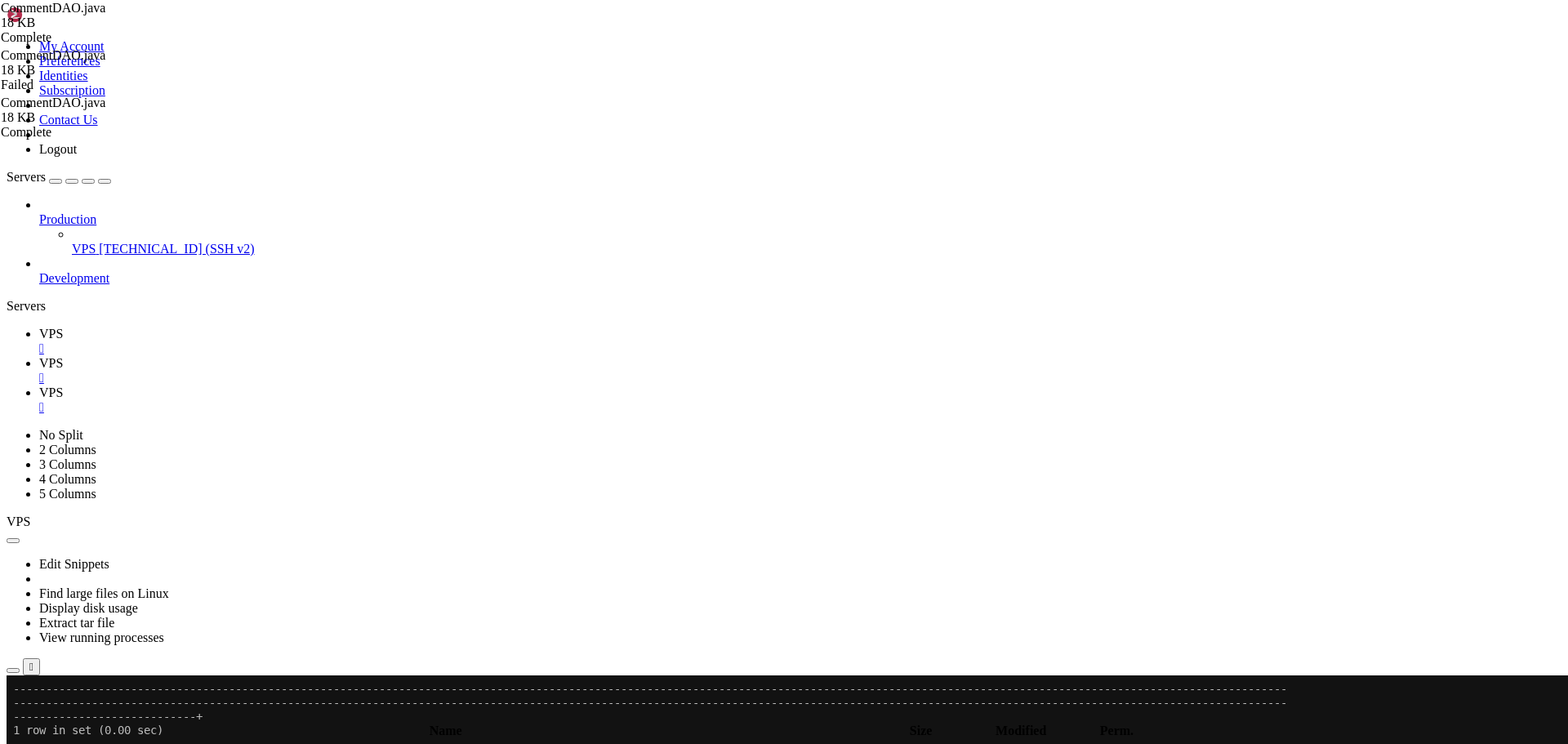
paste input "getCommentsPaginated"
type input "getCommentsPaginated"
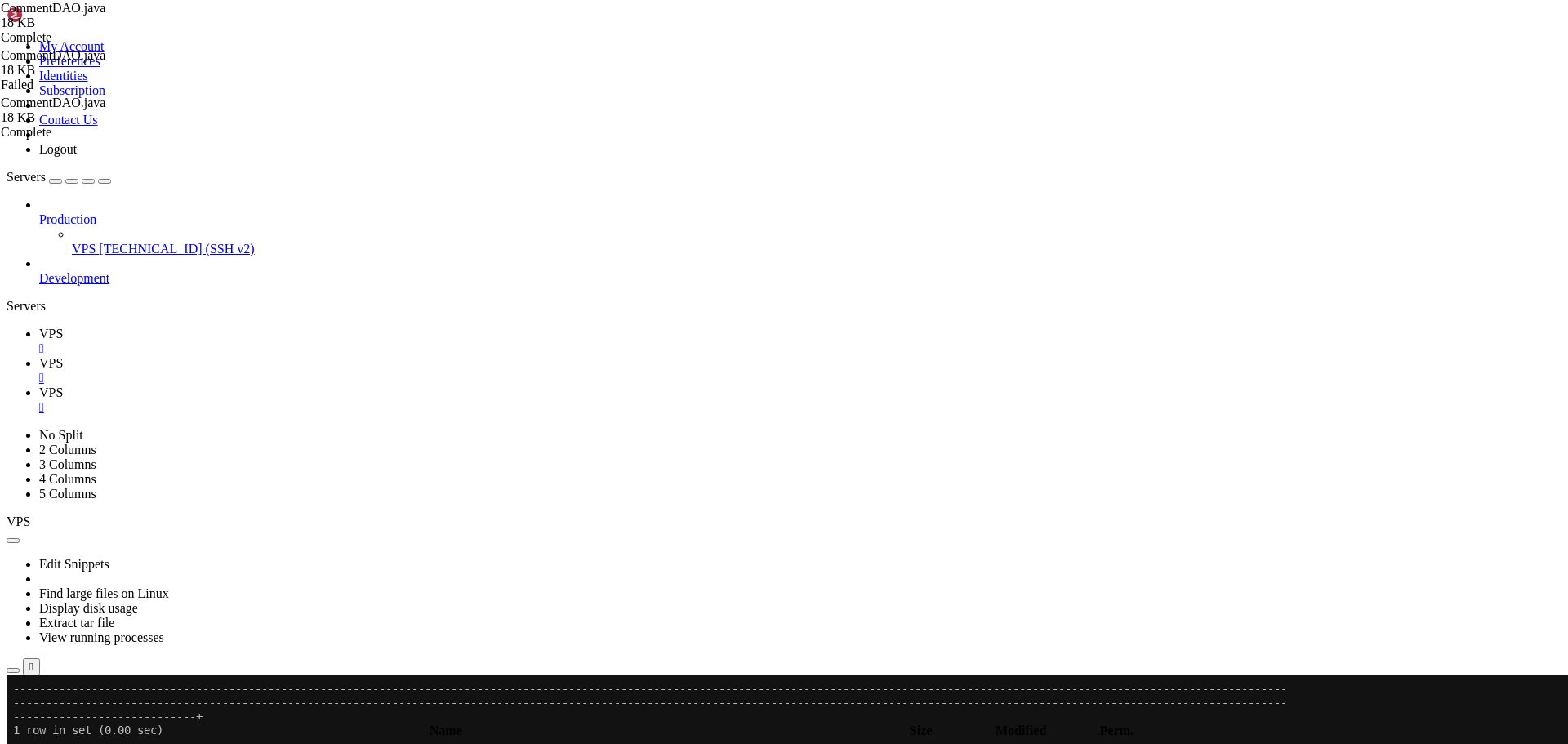
scroll to position [1657, 0]
paste textarea
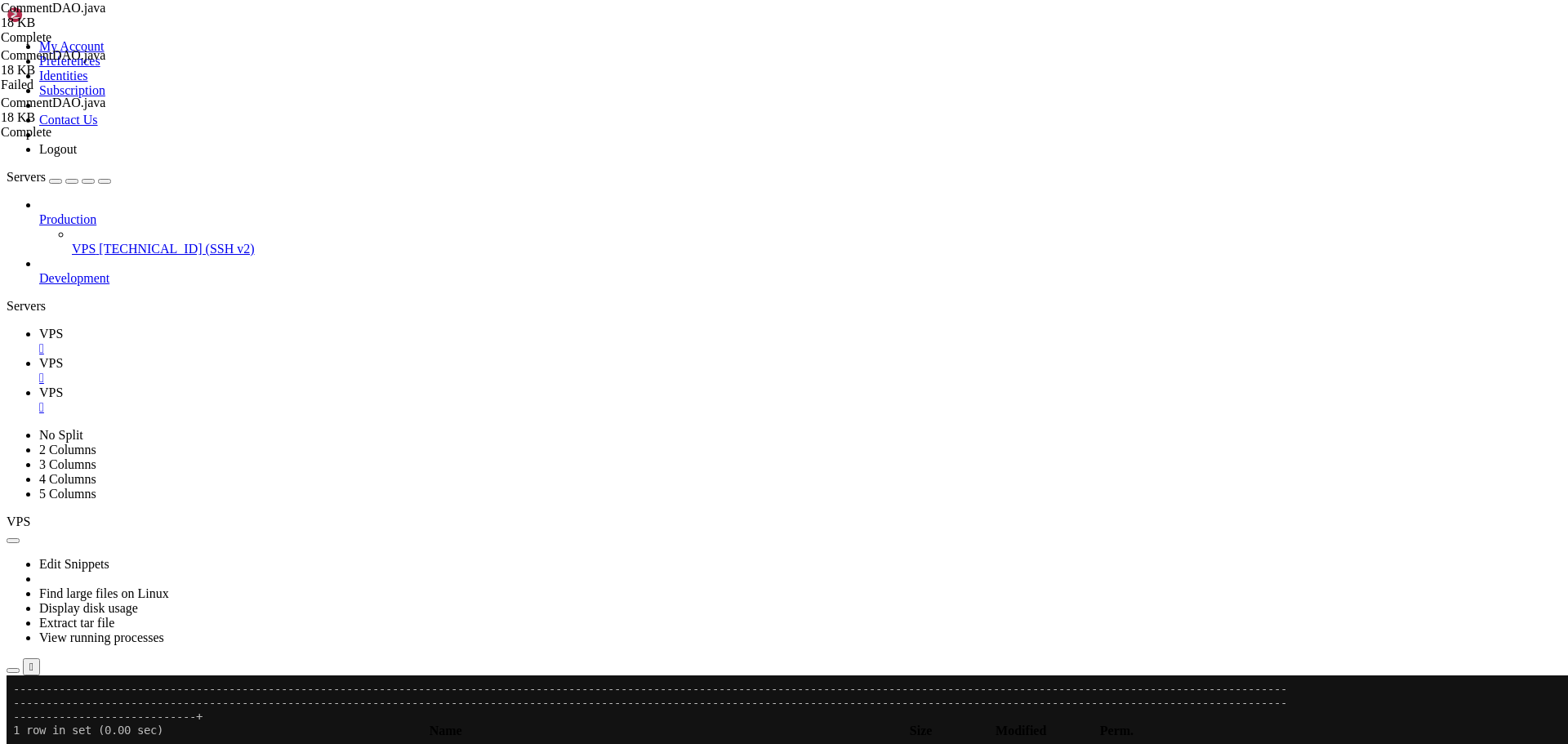
type textarea "List<Comment> comments = new ArrayList<>(); StringBuilder sql = new StringBuild…"
drag, startPoint x: 1419, startPoint y: 91, endPoint x: 1252, endPoint y: 90, distance: 167.0
paste input "Count"
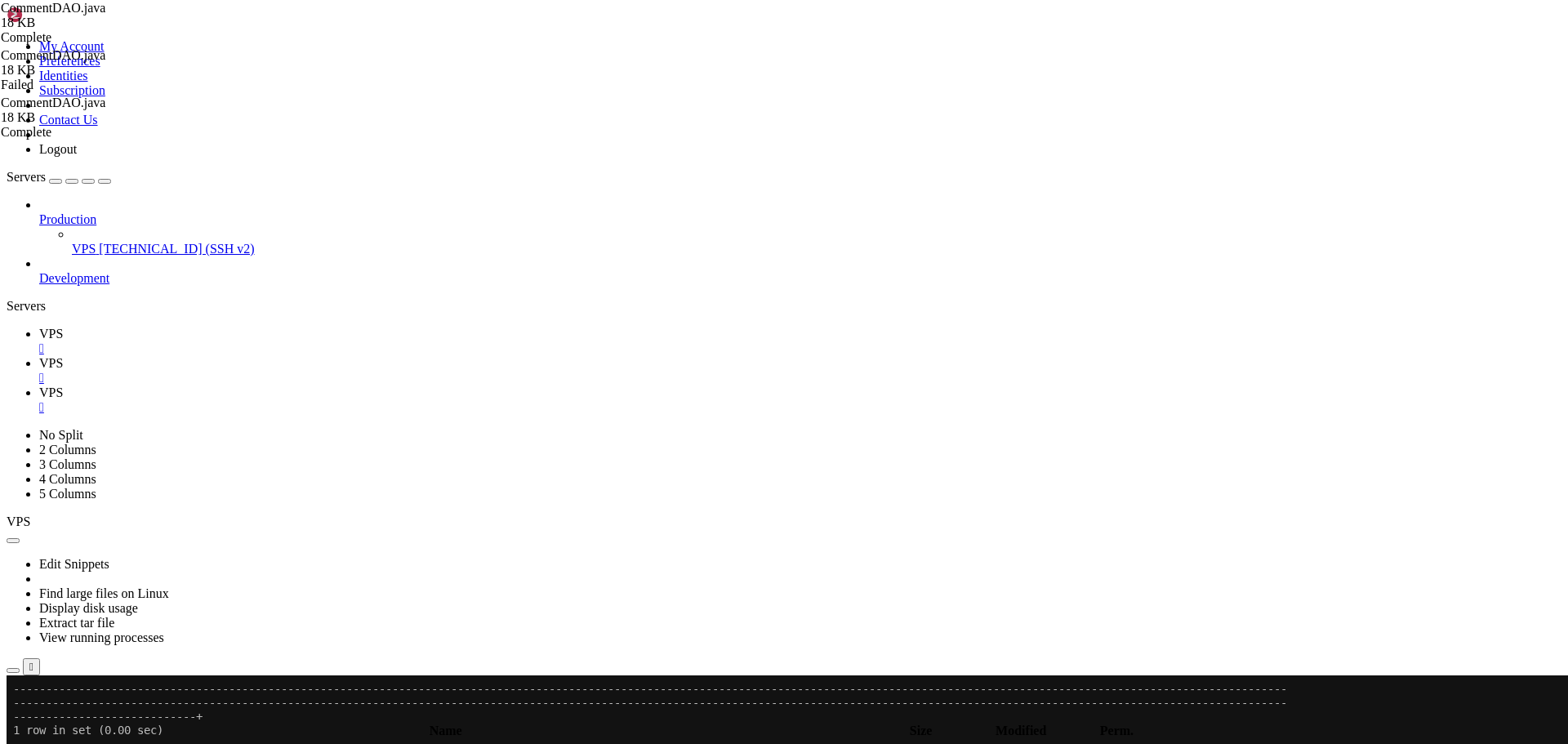
scroll to position [2099, 0]
type input "getCommentsCount"
drag, startPoint x: 268, startPoint y: 650, endPoint x: 261, endPoint y: 209, distance: 441.1
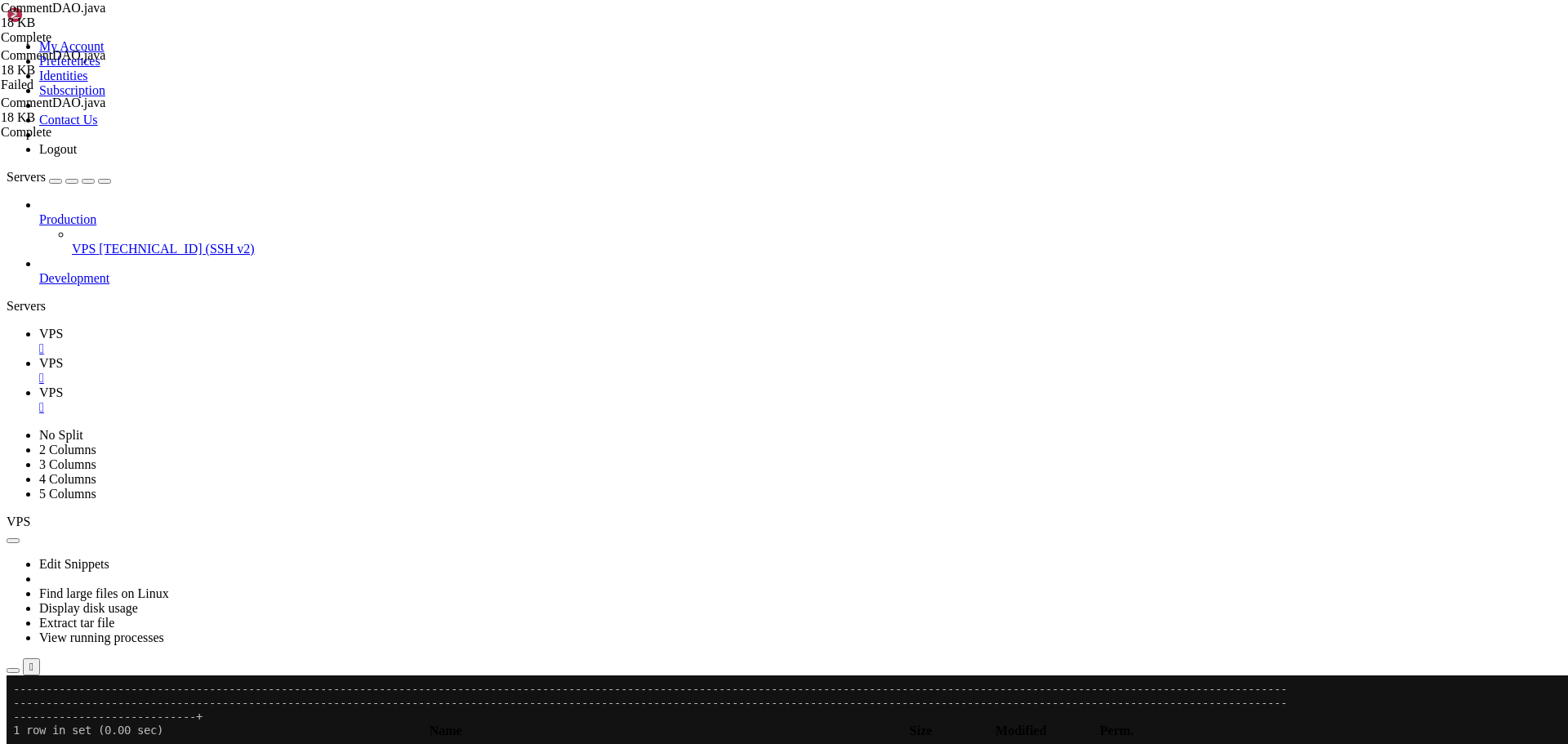
drag, startPoint x: 259, startPoint y: 188, endPoint x: 329, endPoint y: 652, distance: 469.3
paste textarea
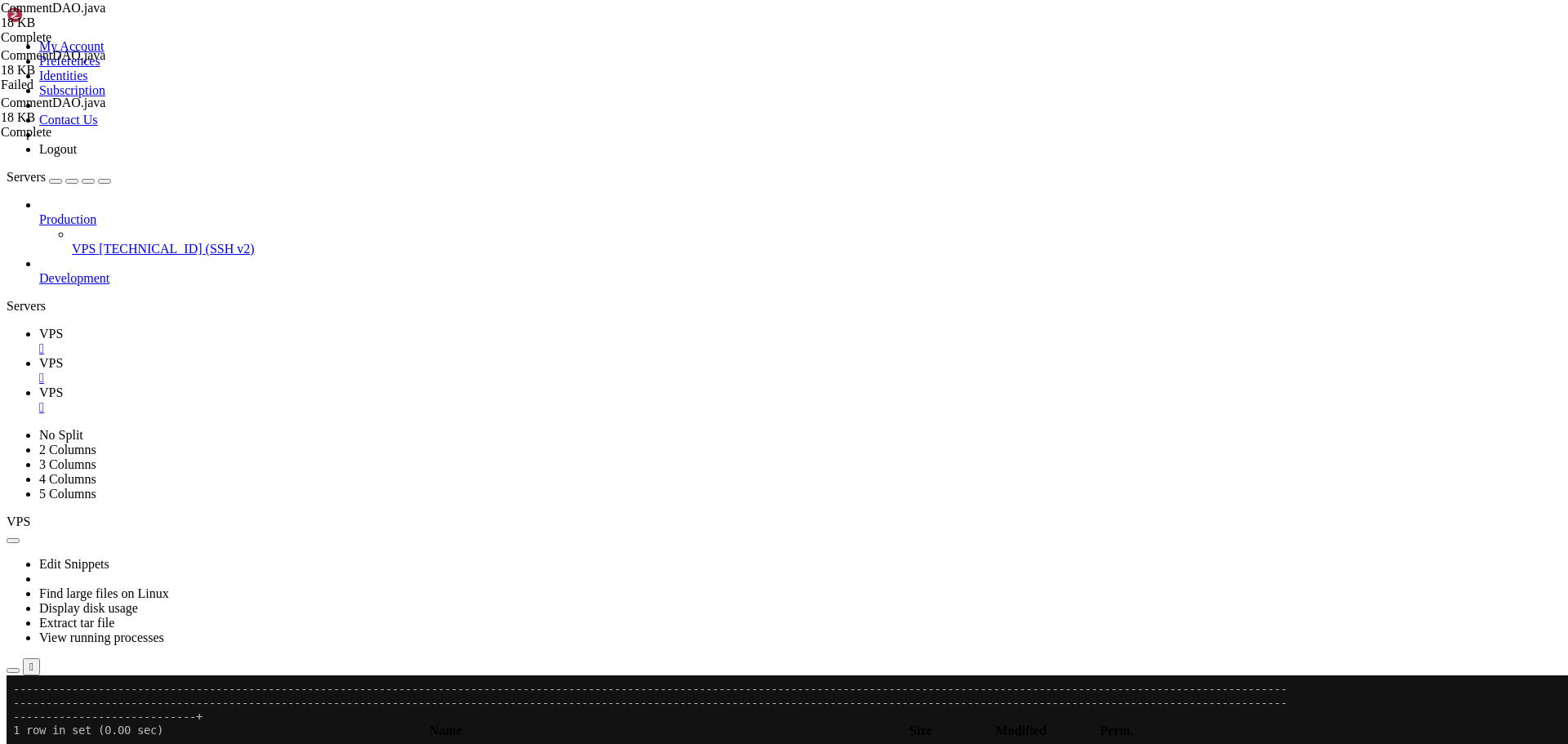
type textarea "if (statusFilter != null && !statusFilter.isEmpty() && !statusFilter.equals("al…"
drag, startPoint x: 1418, startPoint y: 91, endPoint x: 1176, endPoint y: 99, distance: 242.1
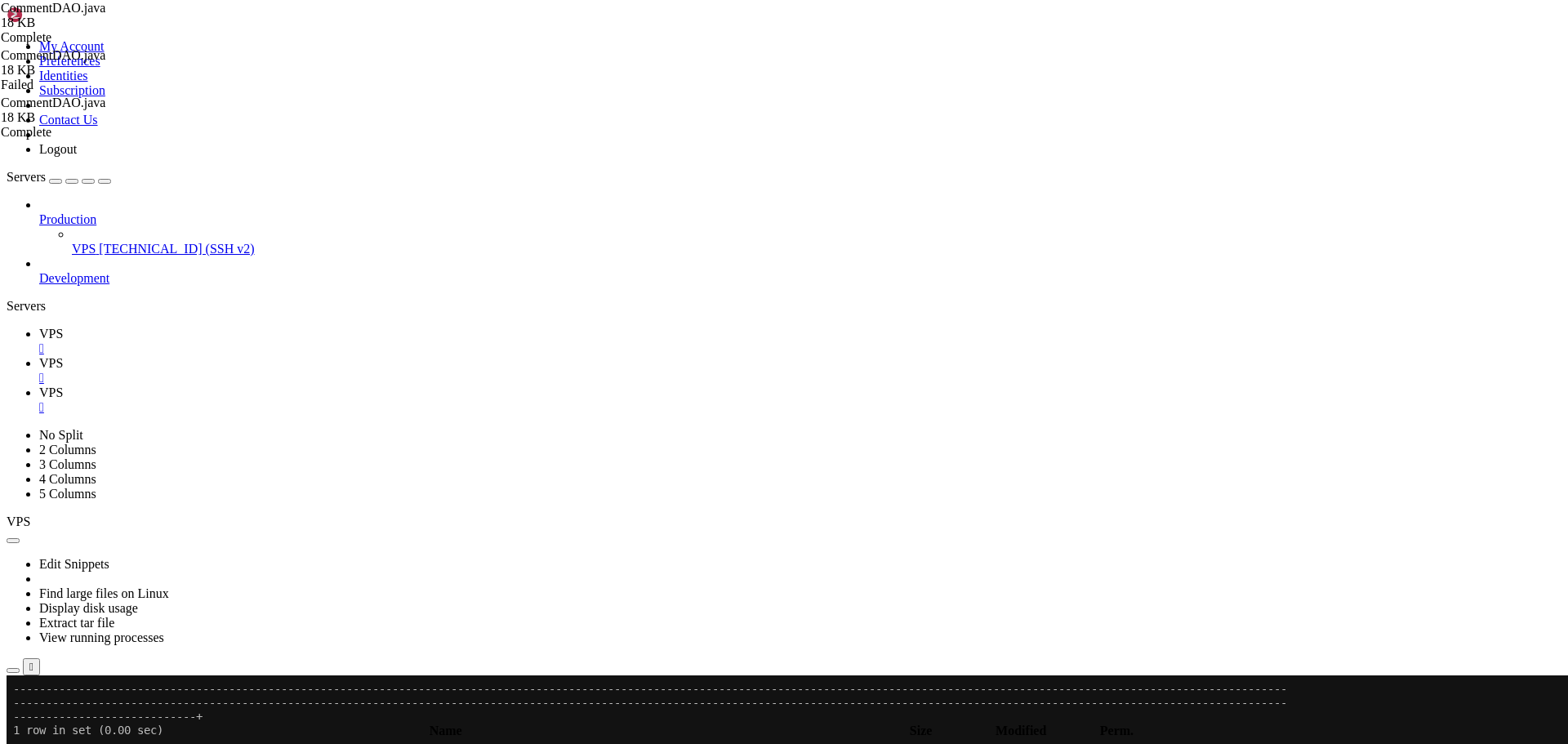
paste input "mapResultSetToComment"
type input "mapResultSetToComment"
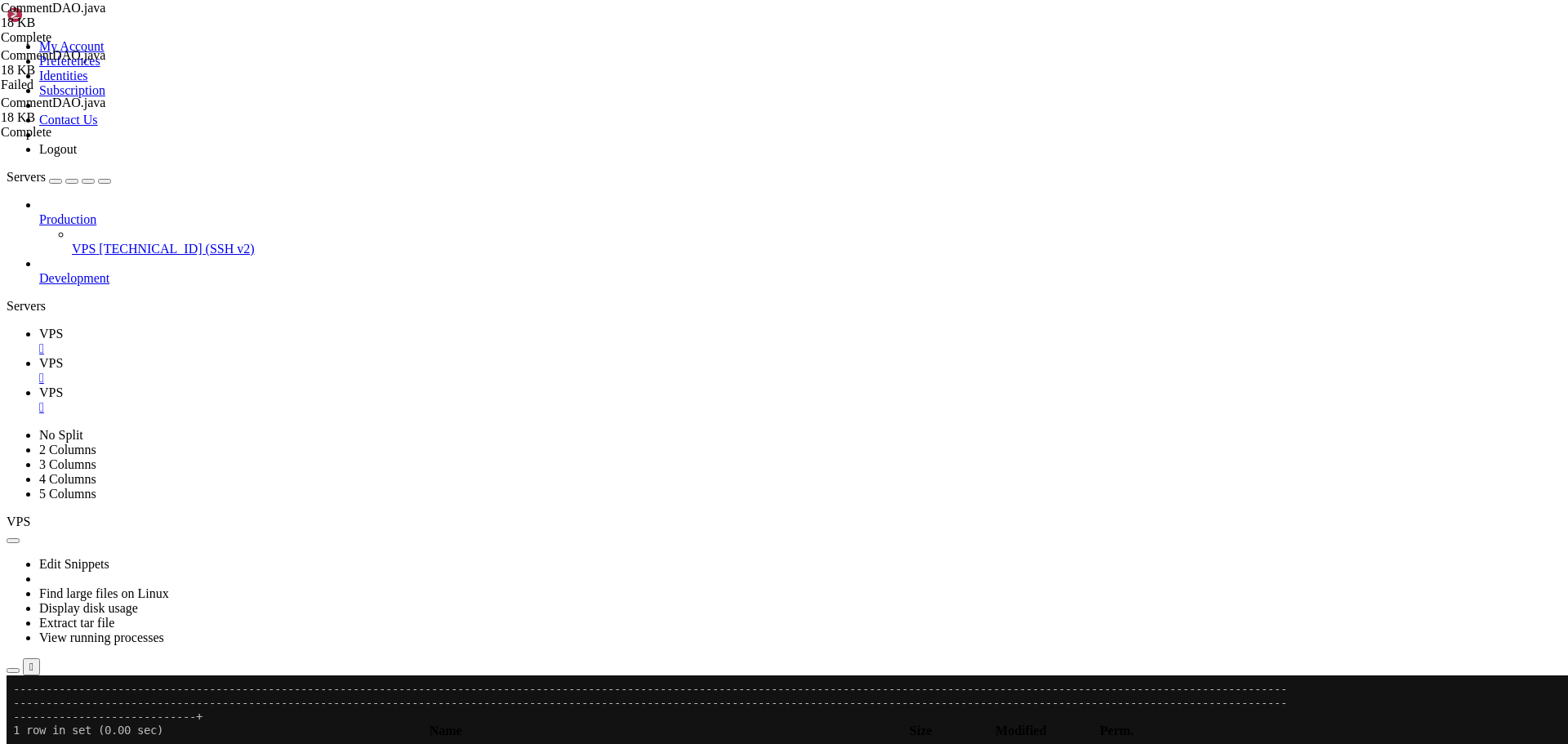
drag, startPoint x: 277, startPoint y: 699, endPoint x: 269, endPoint y: 397, distance: 302.1
paste textarea "}"
type textarea "Comment comment = new Comment(); comment.setCommentId(rs.getInt("comment_id"));"
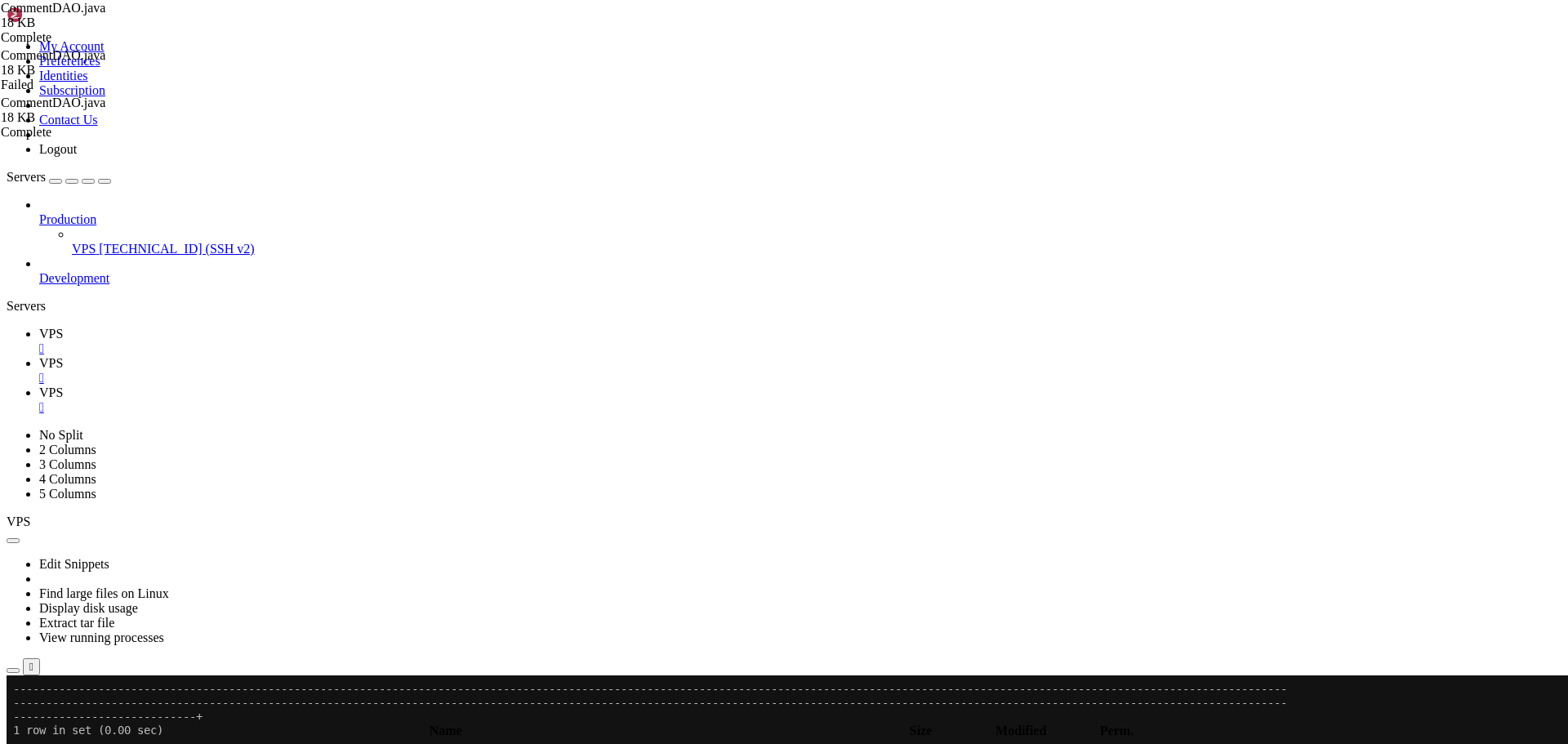
scroll to position [3893, 0]
